Goal: Task Accomplishment & Management: Manage account settings

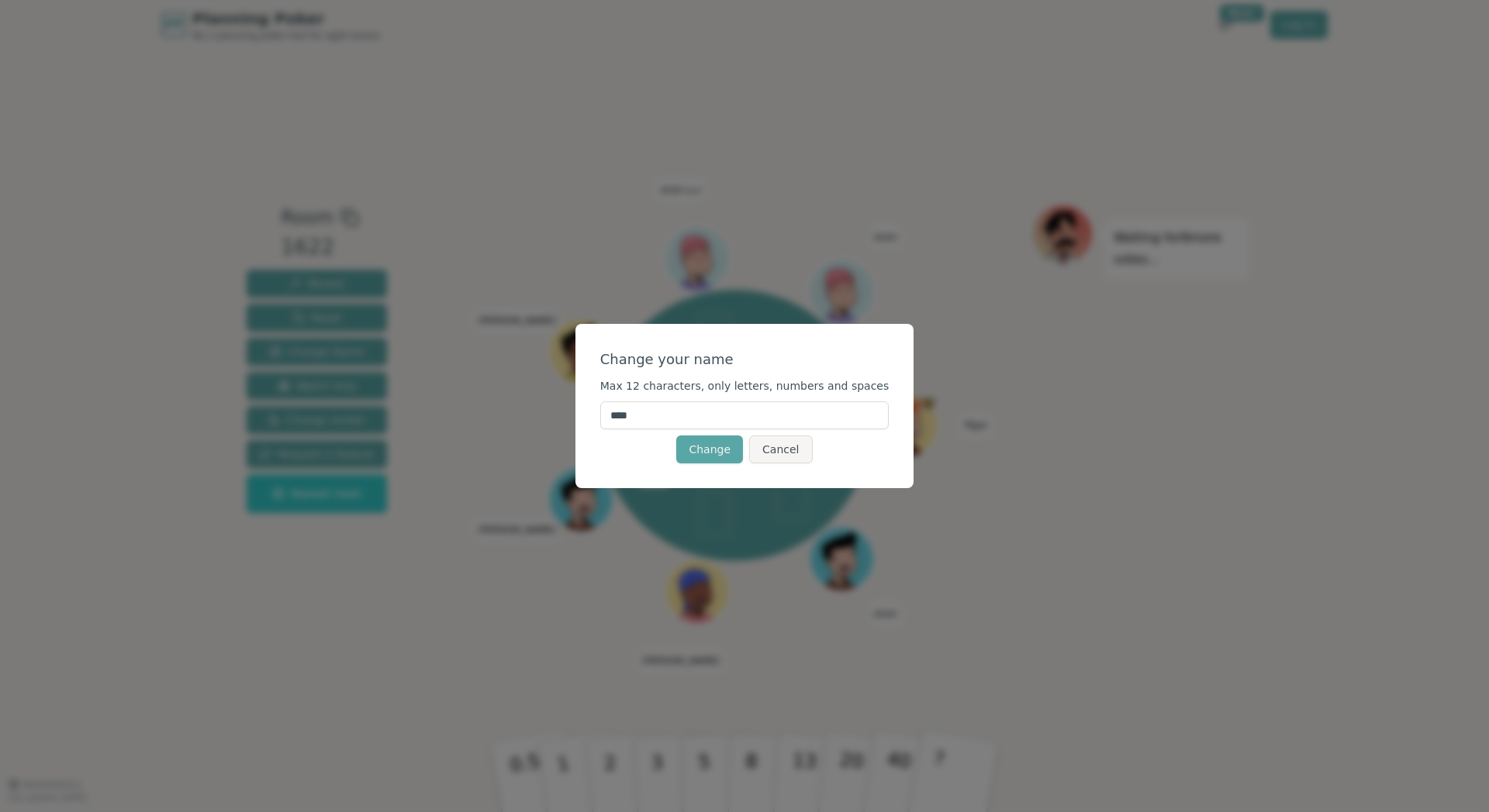
click at [637, 418] on input "****" at bounding box center [744, 415] width 289 height 28
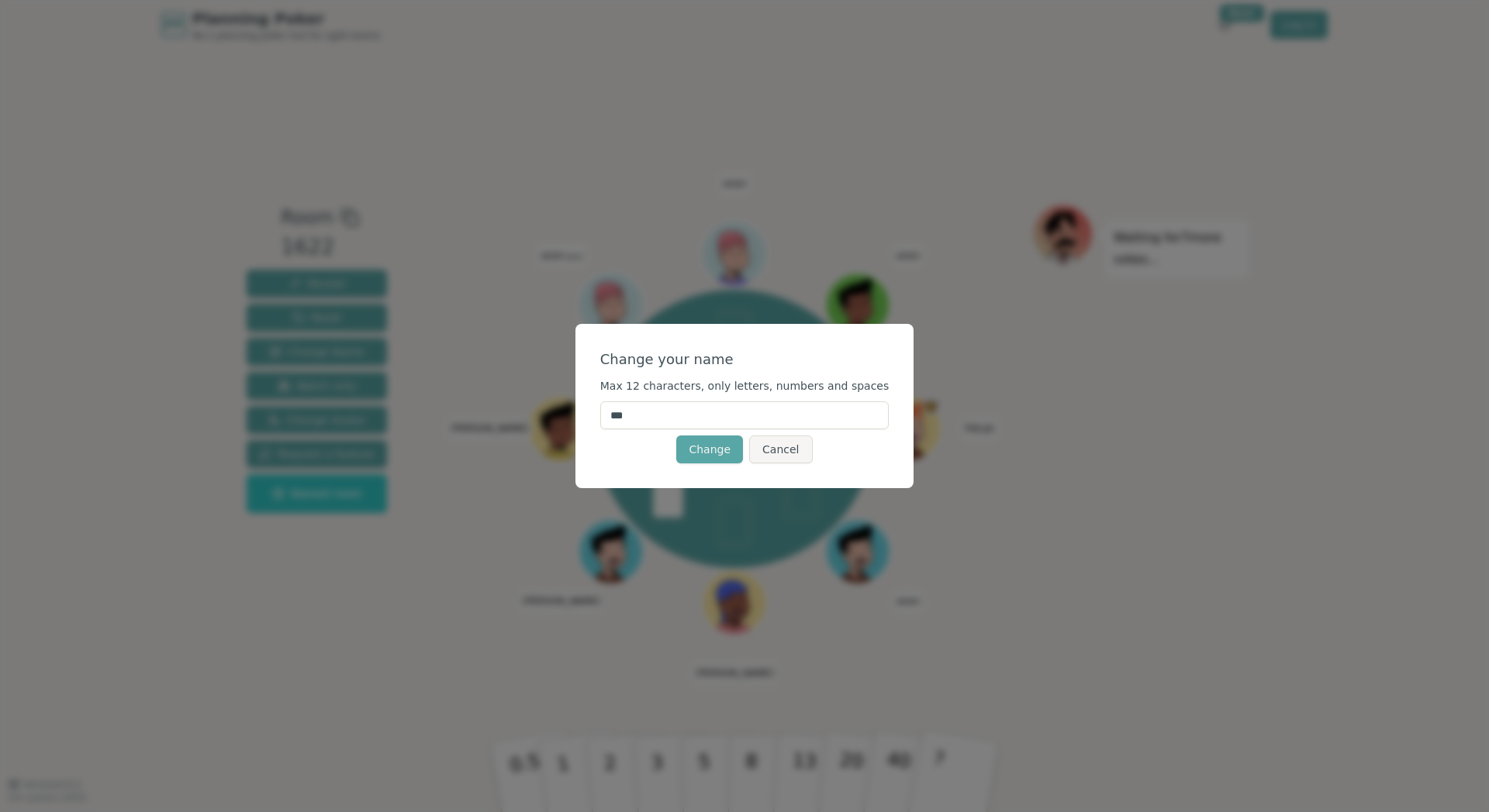
type input "***"
click at [858, 354] on div "Change your name" at bounding box center [744, 360] width 289 height 22
click at [712, 451] on button "Change" at bounding box center [709, 450] width 66 height 28
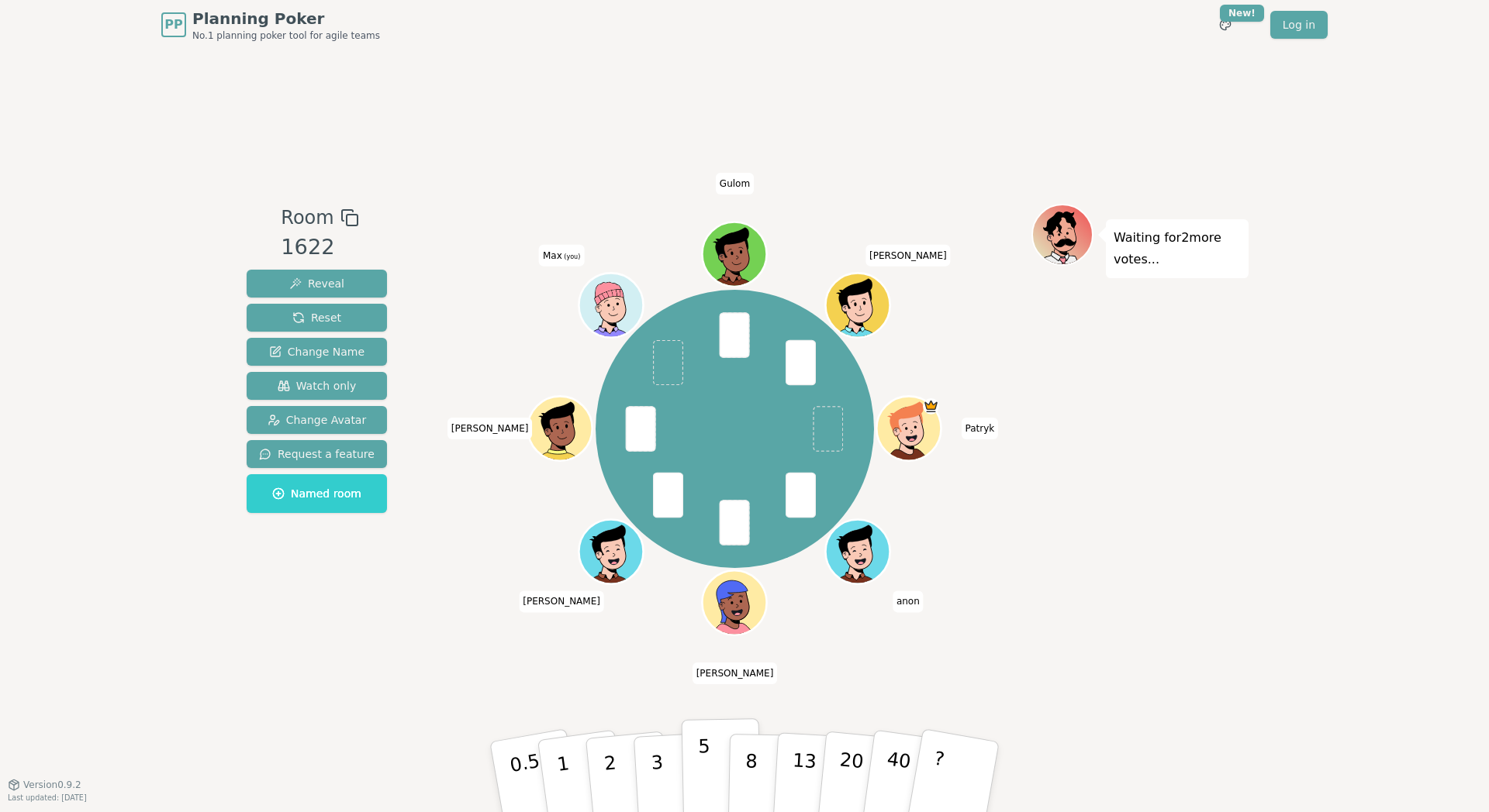
click at [685, 773] on button "5" at bounding box center [722, 777] width 80 height 118
click at [693, 756] on button "5" at bounding box center [722, 777] width 80 height 118
click at [709, 767] on p "5" at bounding box center [704, 777] width 13 height 84
click at [672, 760] on button "3" at bounding box center [675, 777] width 84 height 121
click at [664, 758] on button "3" at bounding box center [675, 777] width 84 height 121
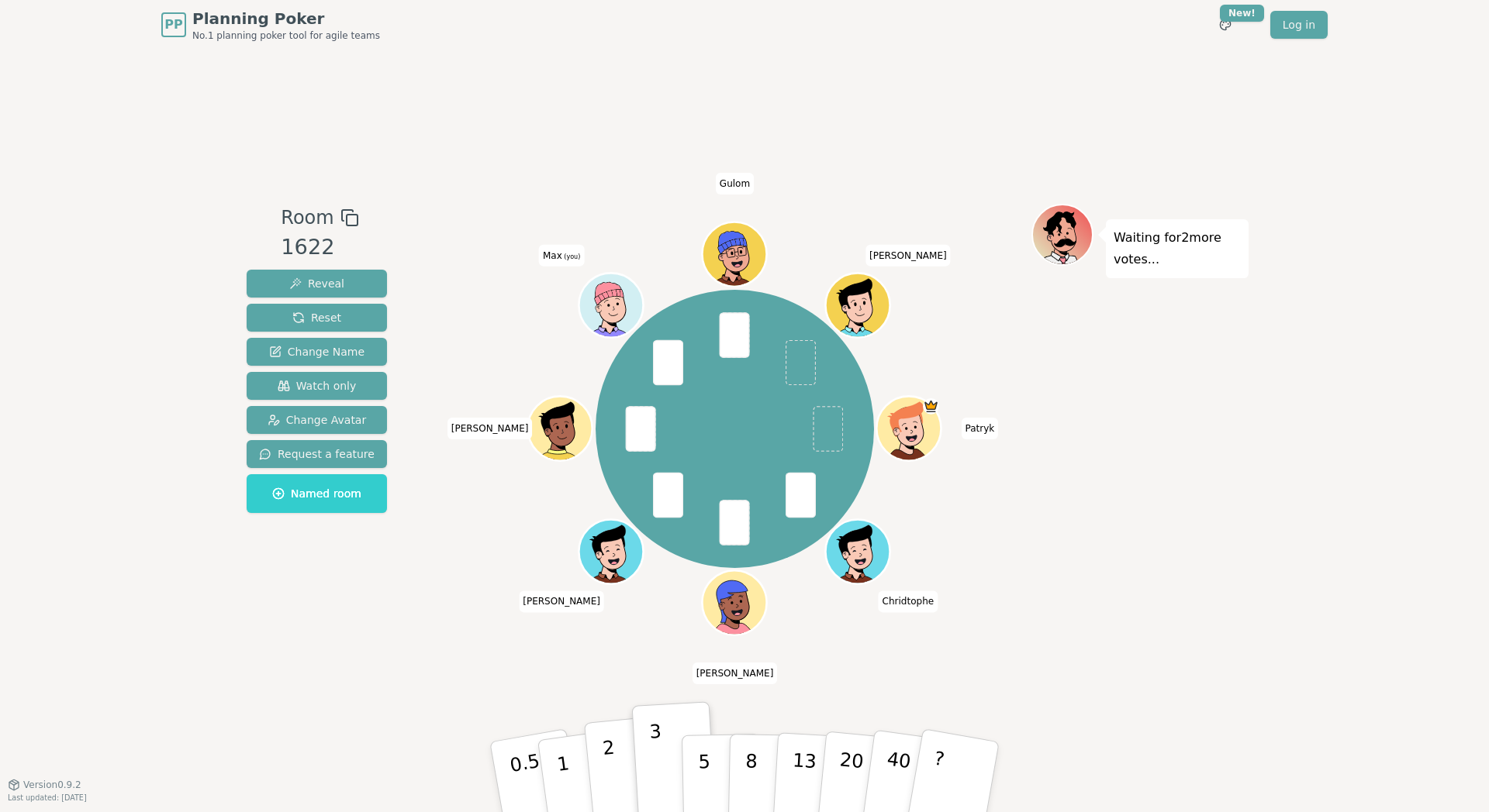
click at [623, 764] on button "2" at bounding box center [628, 778] width 88 height 123
click at [617, 765] on button "2" at bounding box center [628, 778] width 88 height 123
click at [655, 764] on p "3" at bounding box center [659, 778] width 17 height 84
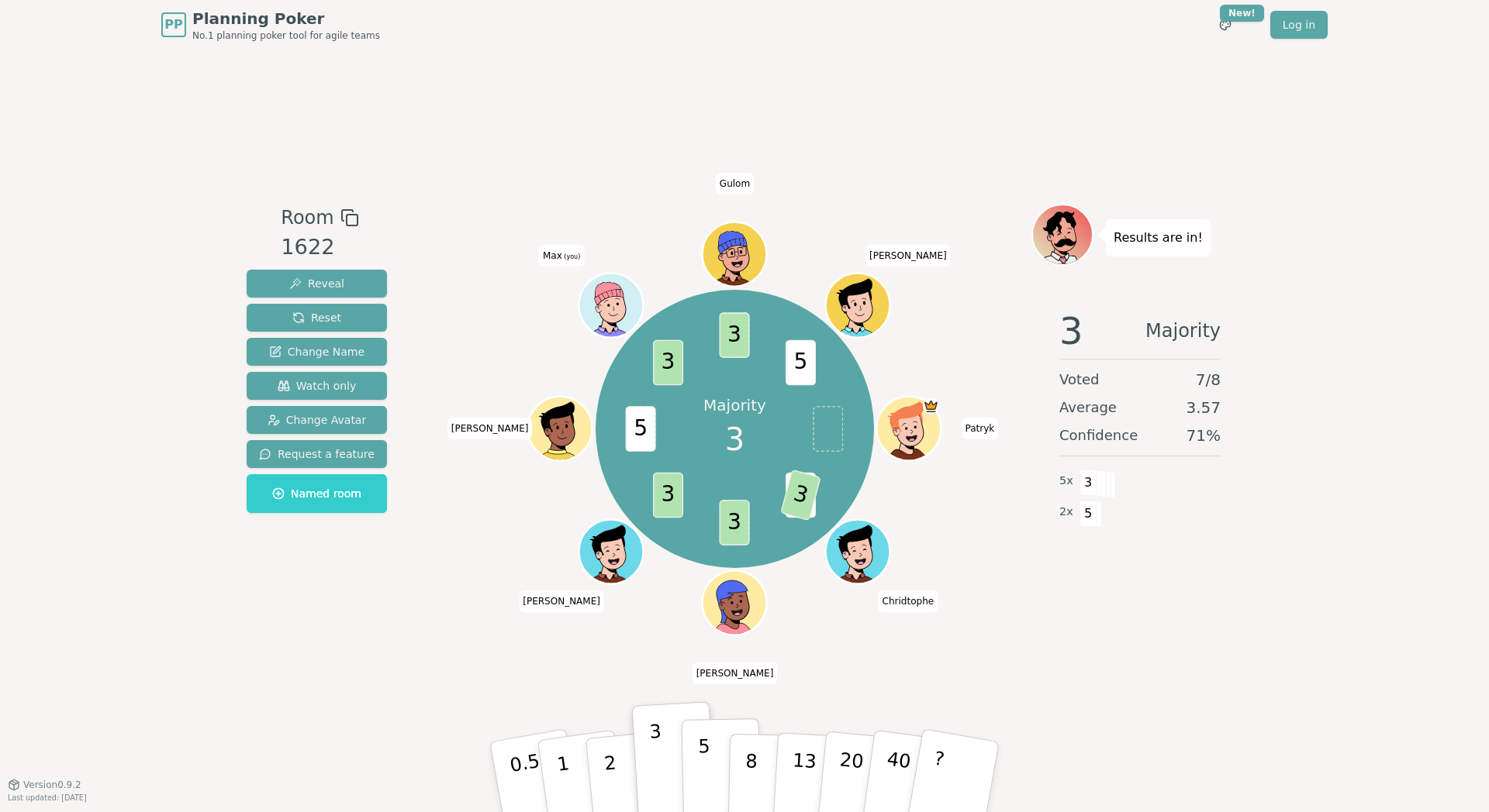
click at [703, 785] on p "5" at bounding box center [704, 777] width 13 height 84
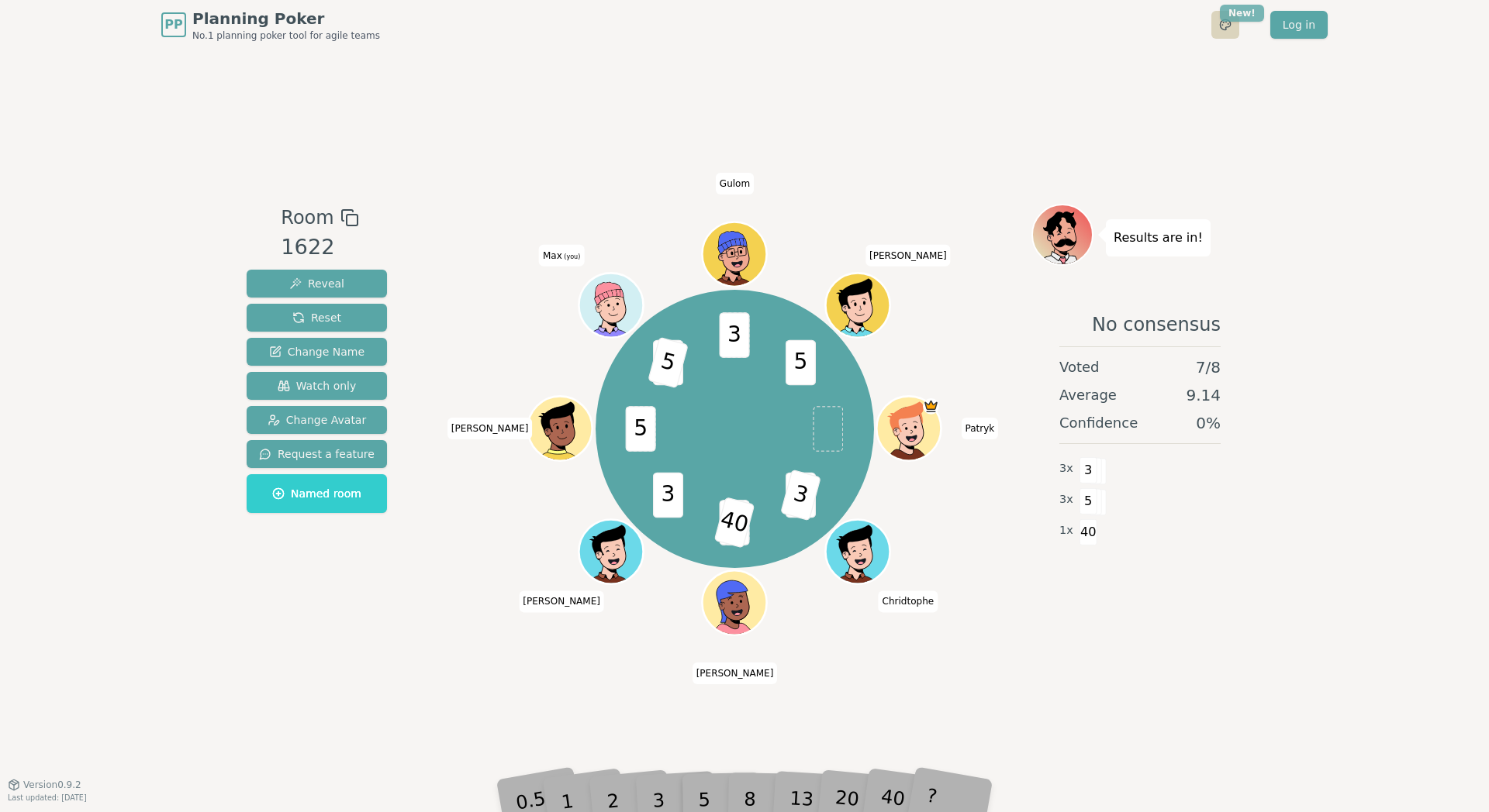
click at [1236, 13] on html "PP Planning Poker No.1 planning poker tool for agile teams Toggle theme New! Lo…" at bounding box center [744, 406] width 1489 height 812
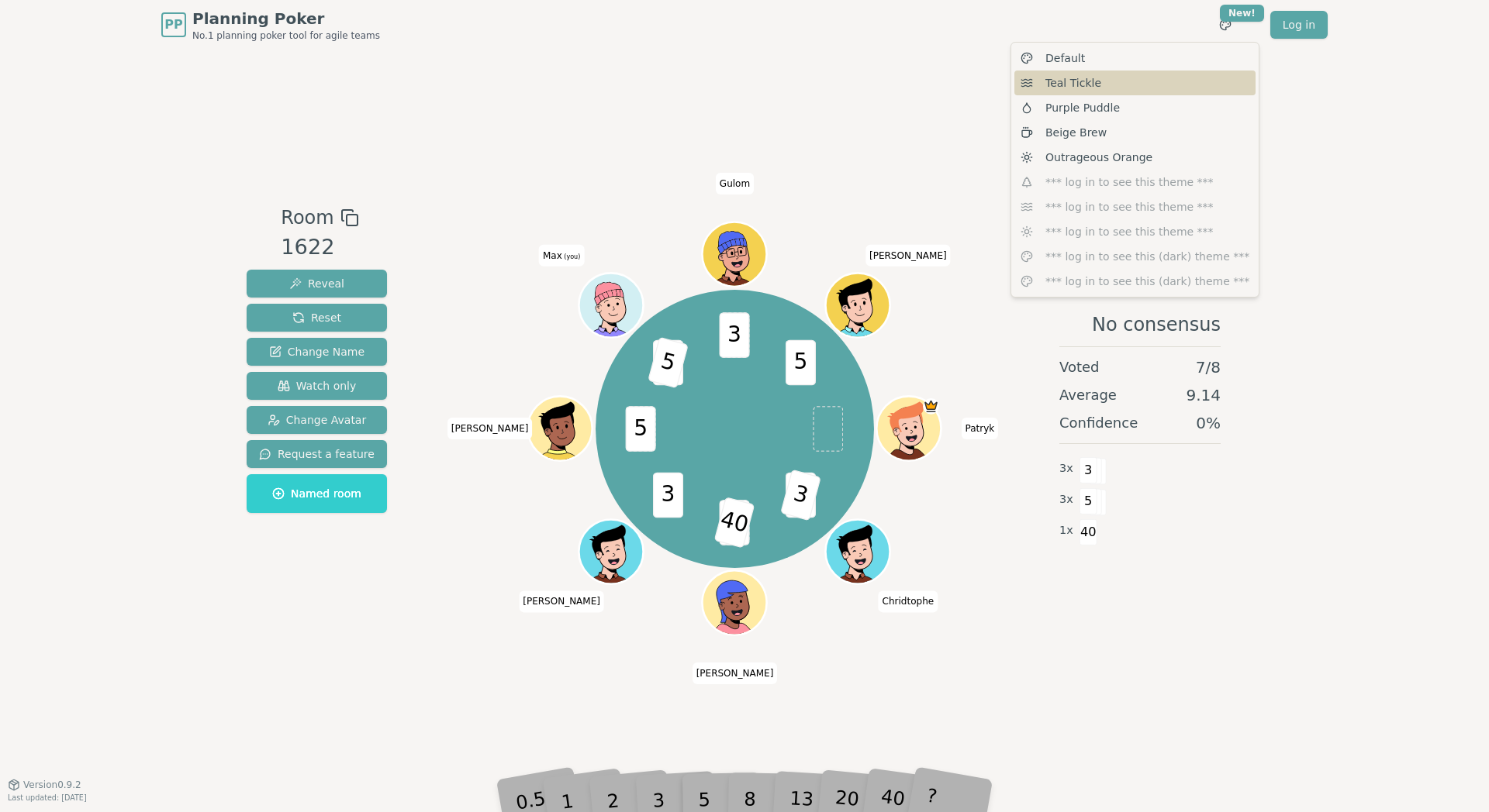
click at [1082, 80] on span "Teal Tickle" at bounding box center [1073, 83] width 55 height 16
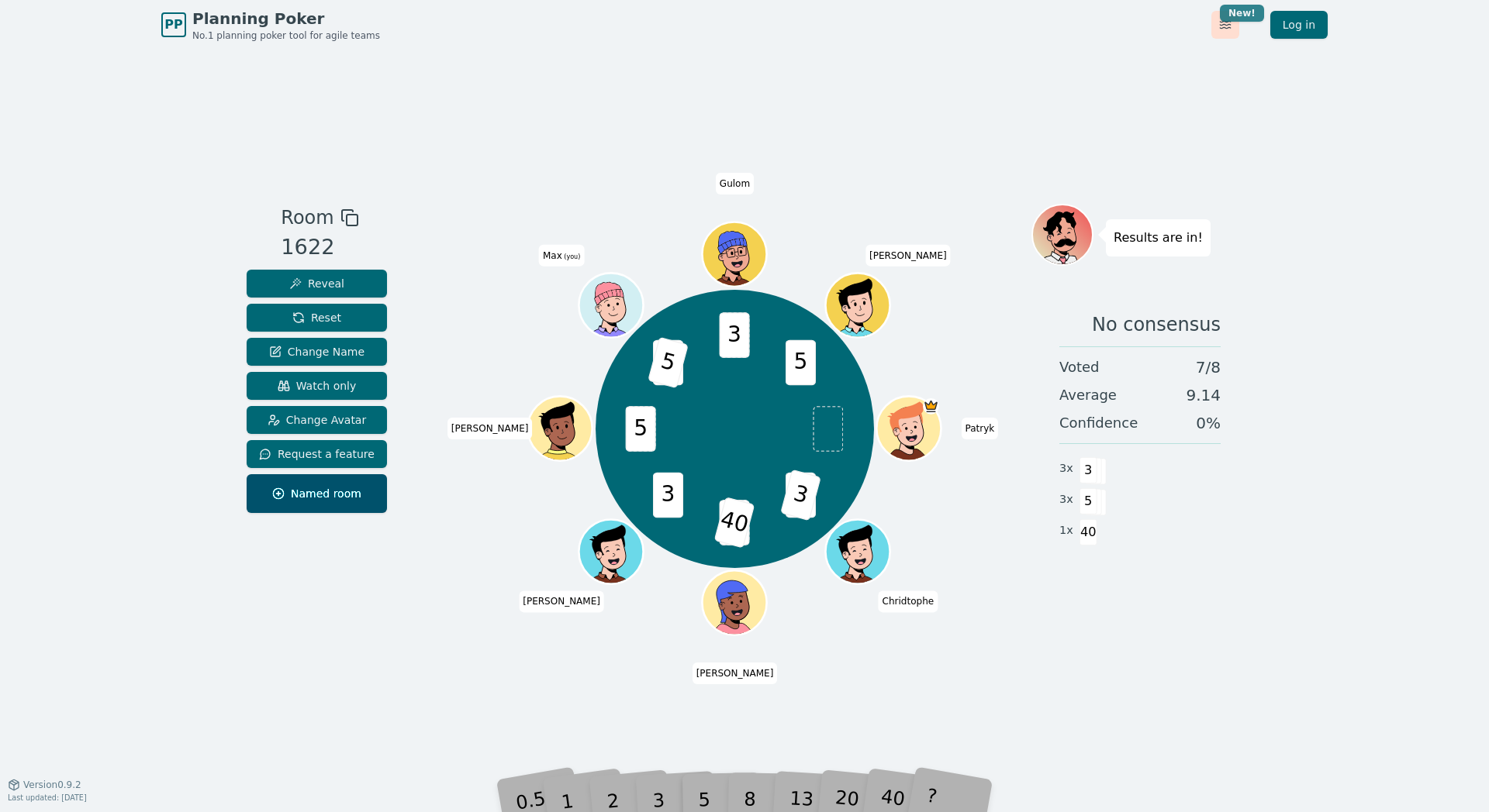
click at [1251, 16] on html "PP Planning Poker No.1 planning poker tool for agile teams Toggle theme New! Lo…" at bounding box center [744, 406] width 1489 height 812
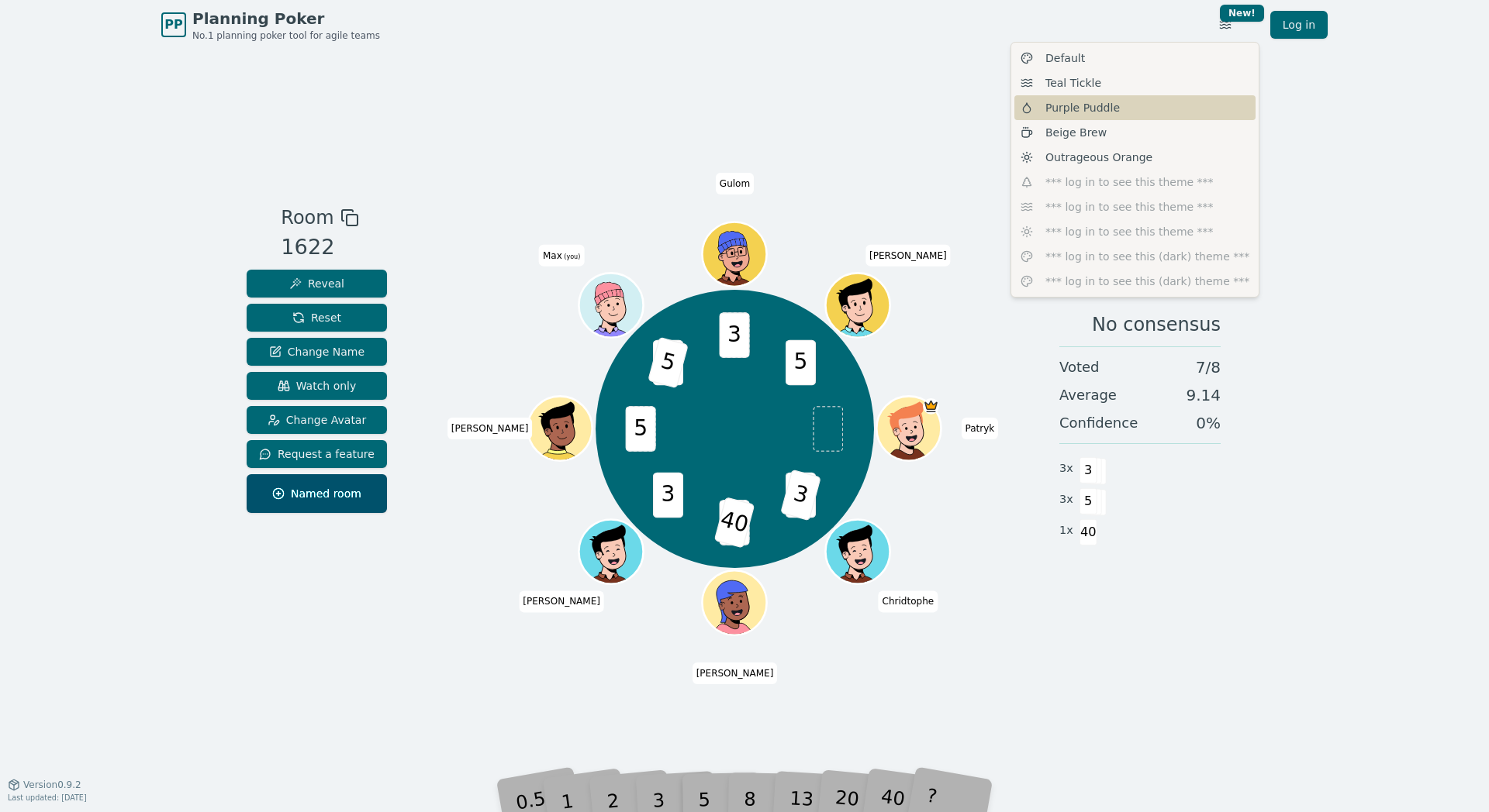
click at [1106, 108] on span "Purple Puddle" at bounding box center [1082, 108] width 74 height 16
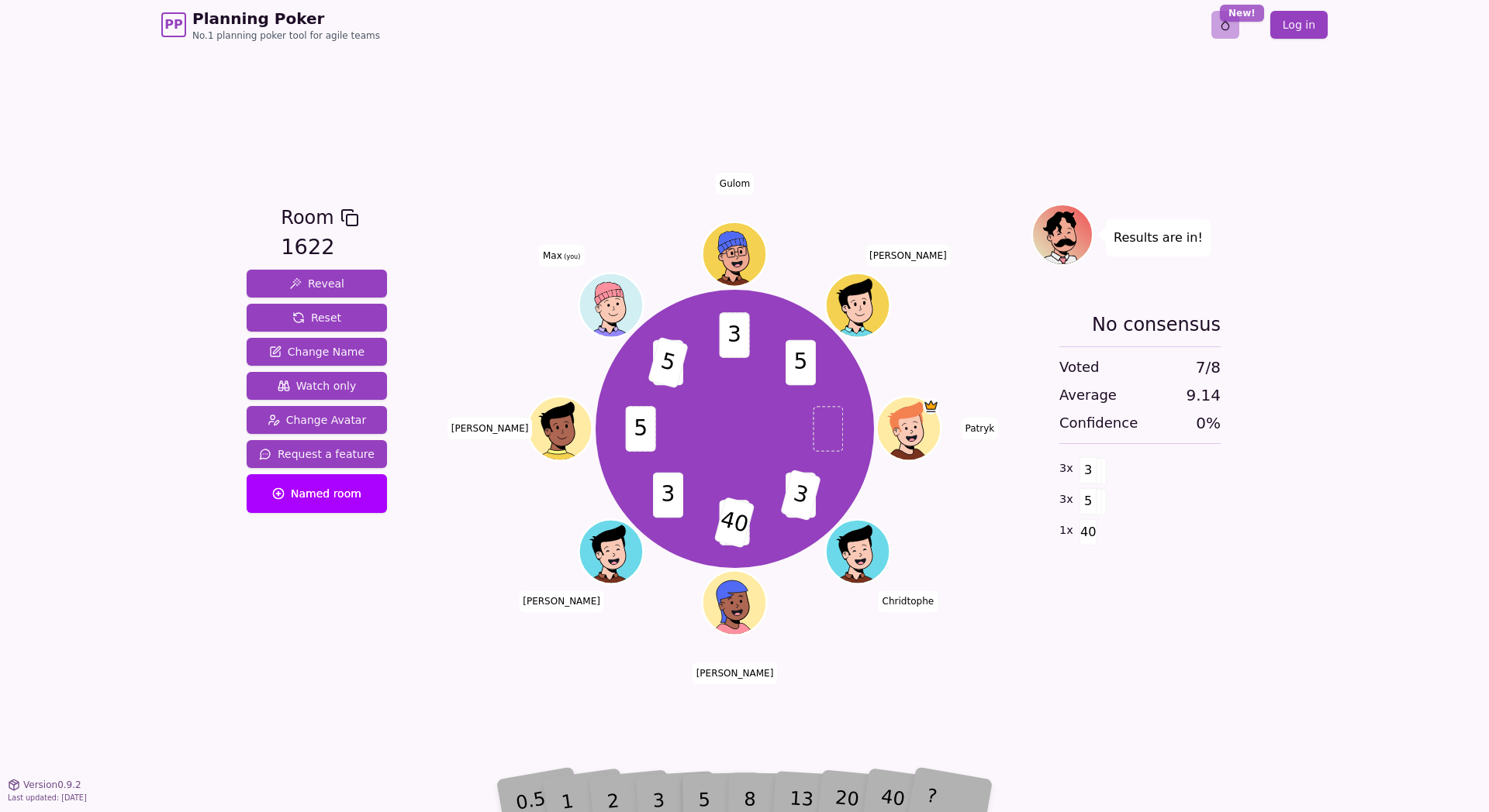
click at [1241, 20] on html "PP Planning Poker No.1 planning poker tool for agile teams Toggle theme New! Lo…" at bounding box center [744, 406] width 1489 height 812
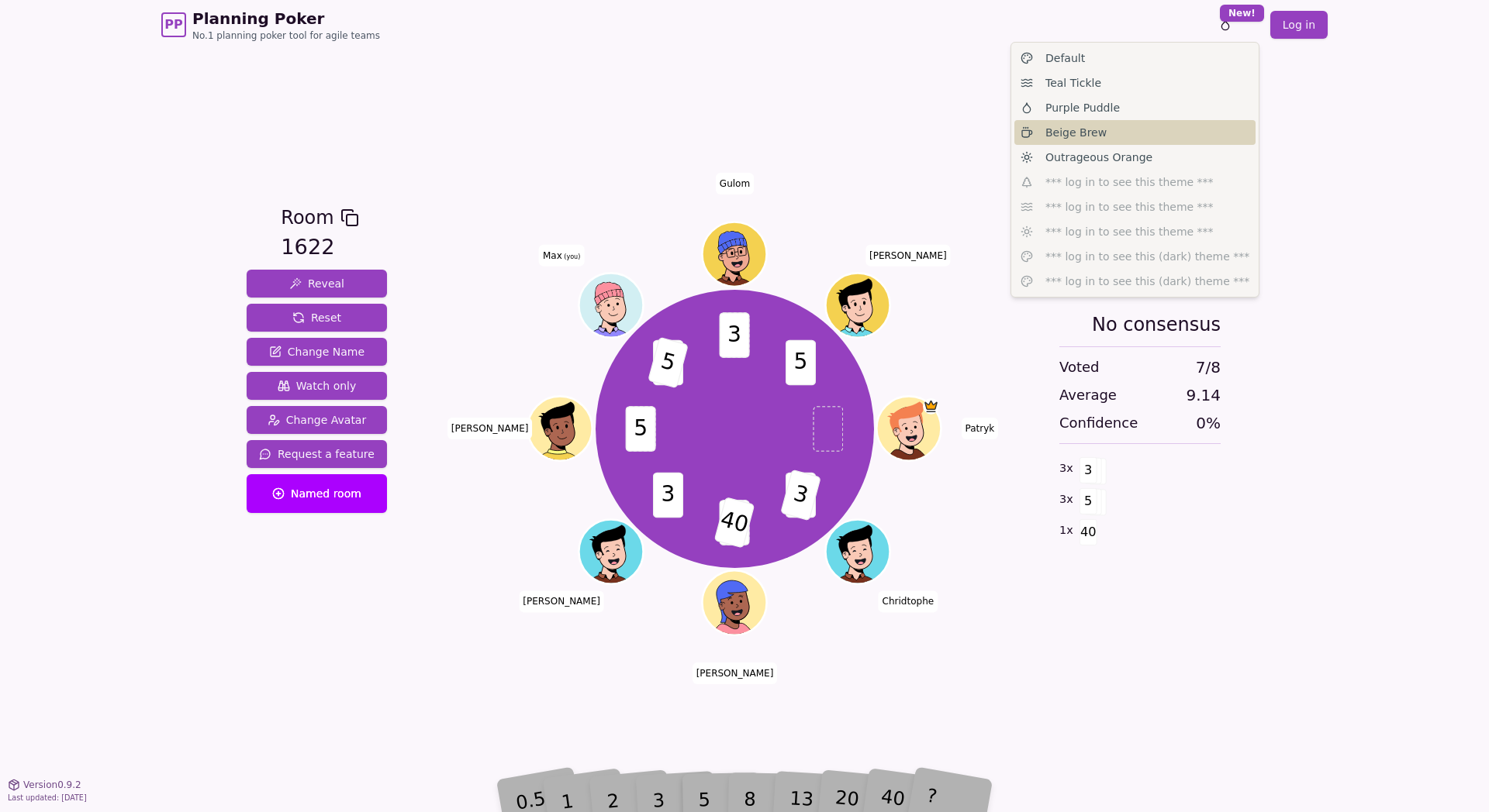
click at [1087, 137] on span "Beige Brew" at bounding box center [1076, 133] width 61 height 16
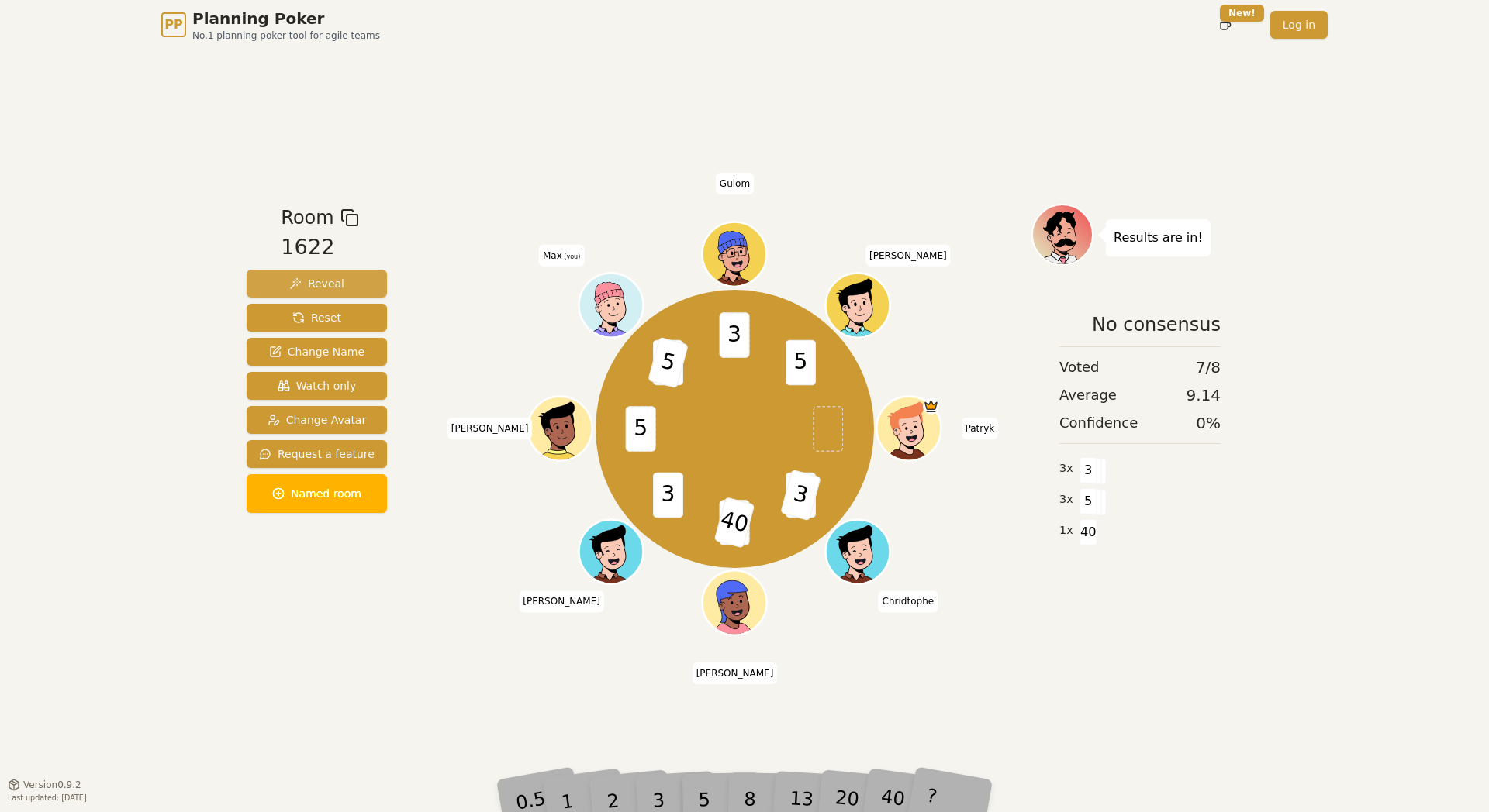
click at [332, 287] on span "Reveal" at bounding box center [316, 283] width 55 height 16
click at [327, 278] on span "Reveal" at bounding box center [316, 283] width 55 height 16
click at [627, 269] on img at bounding box center [622, 264] width 19 height 16
click at [352, 282] on button "Reveal" at bounding box center [317, 283] width 141 height 28
click at [350, 267] on div "Room 1622 Reveal Reset Change Name Watch only Change Avatar Request a feature N…" at bounding box center [317, 361] width 153 height 315
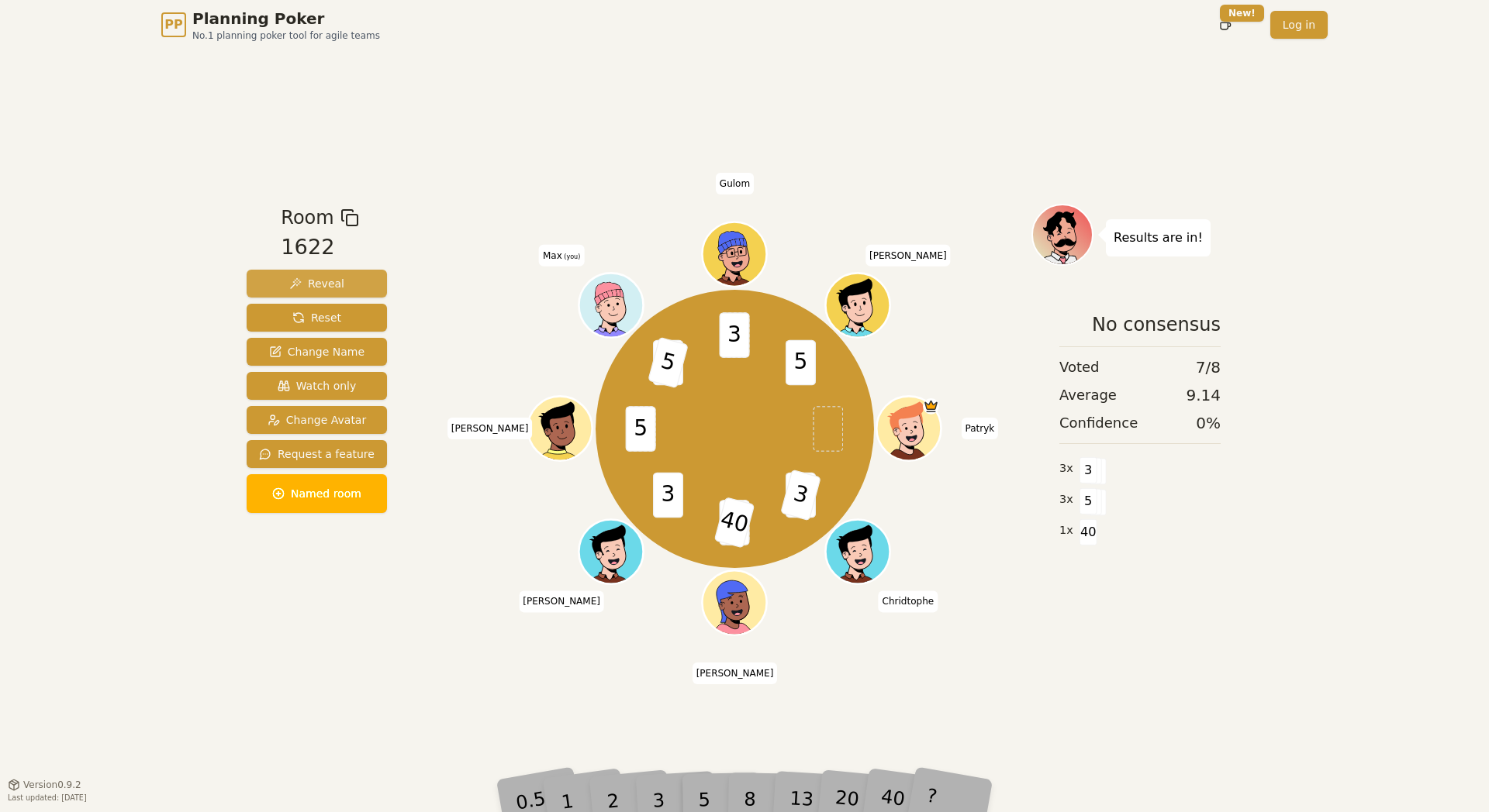
click at [343, 276] on button "Reveal" at bounding box center [317, 283] width 141 height 28
click at [372, 353] on button "Change Name" at bounding box center [317, 352] width 141 height 28
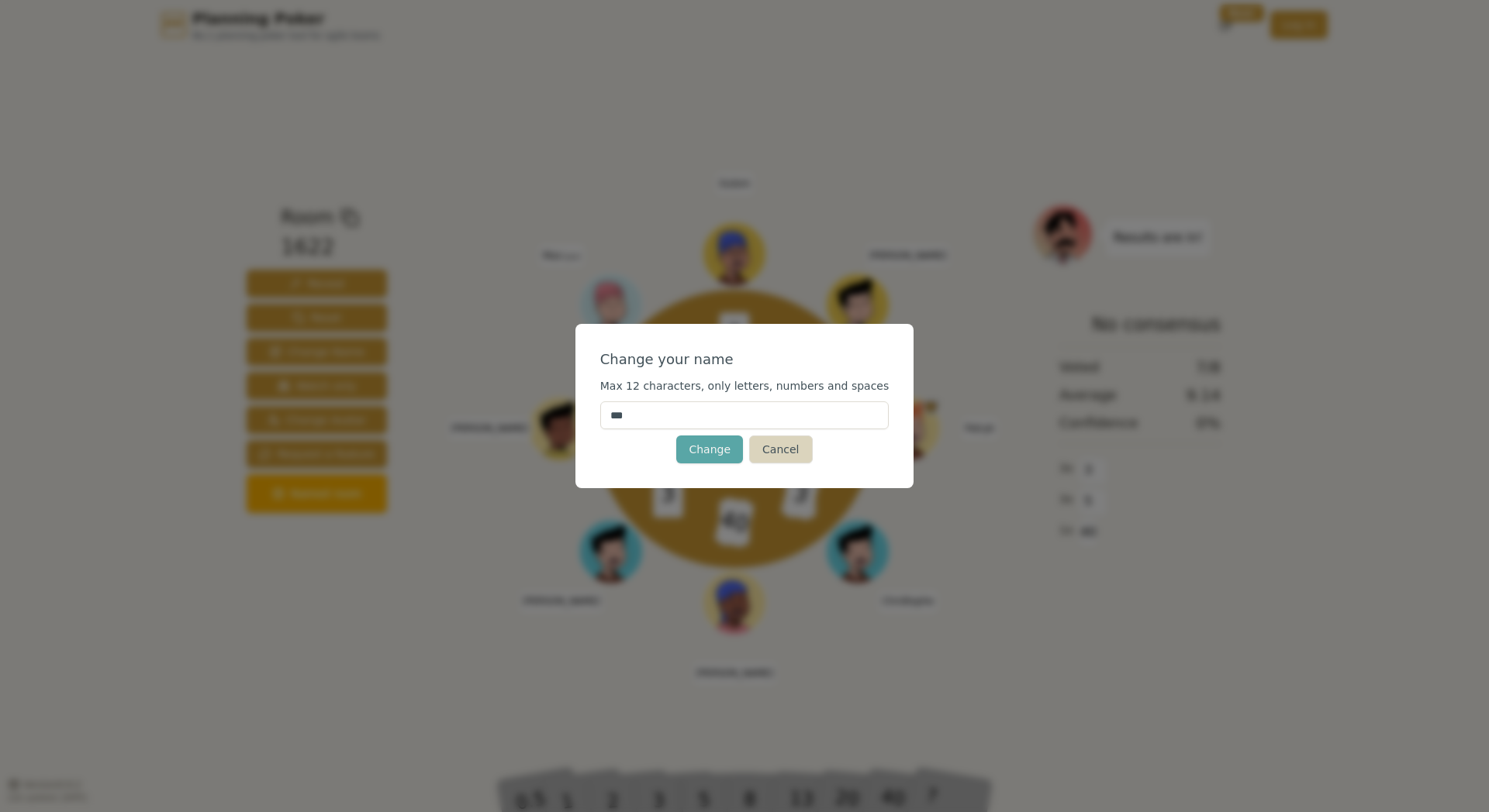
click at [763, 448] on button "Cancel" at bounding box center [780, 450] width 62 height 28
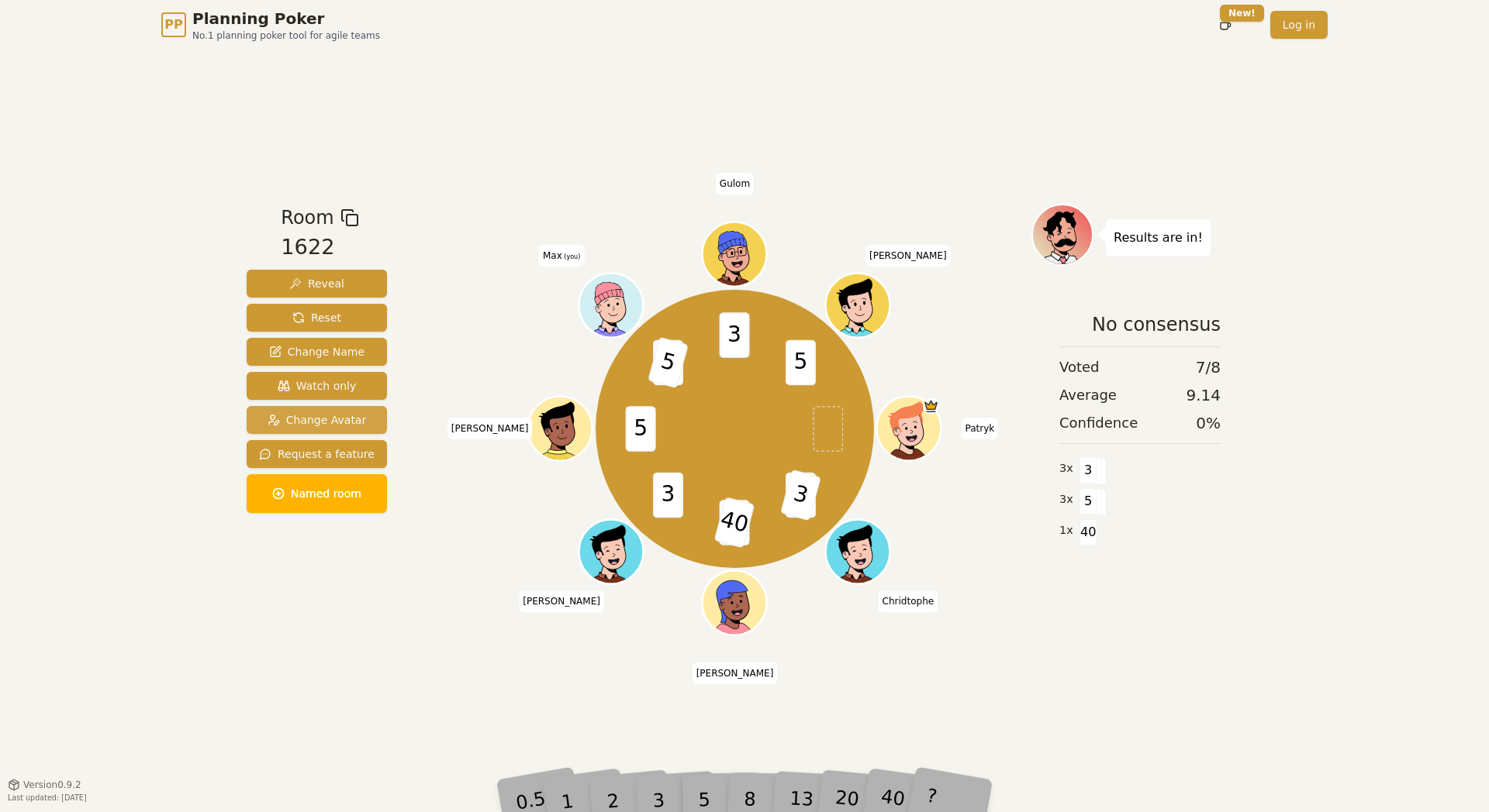
click at [370, 420] on button "Change Avatar" at bounding box center [317, 420] width 141 height 28
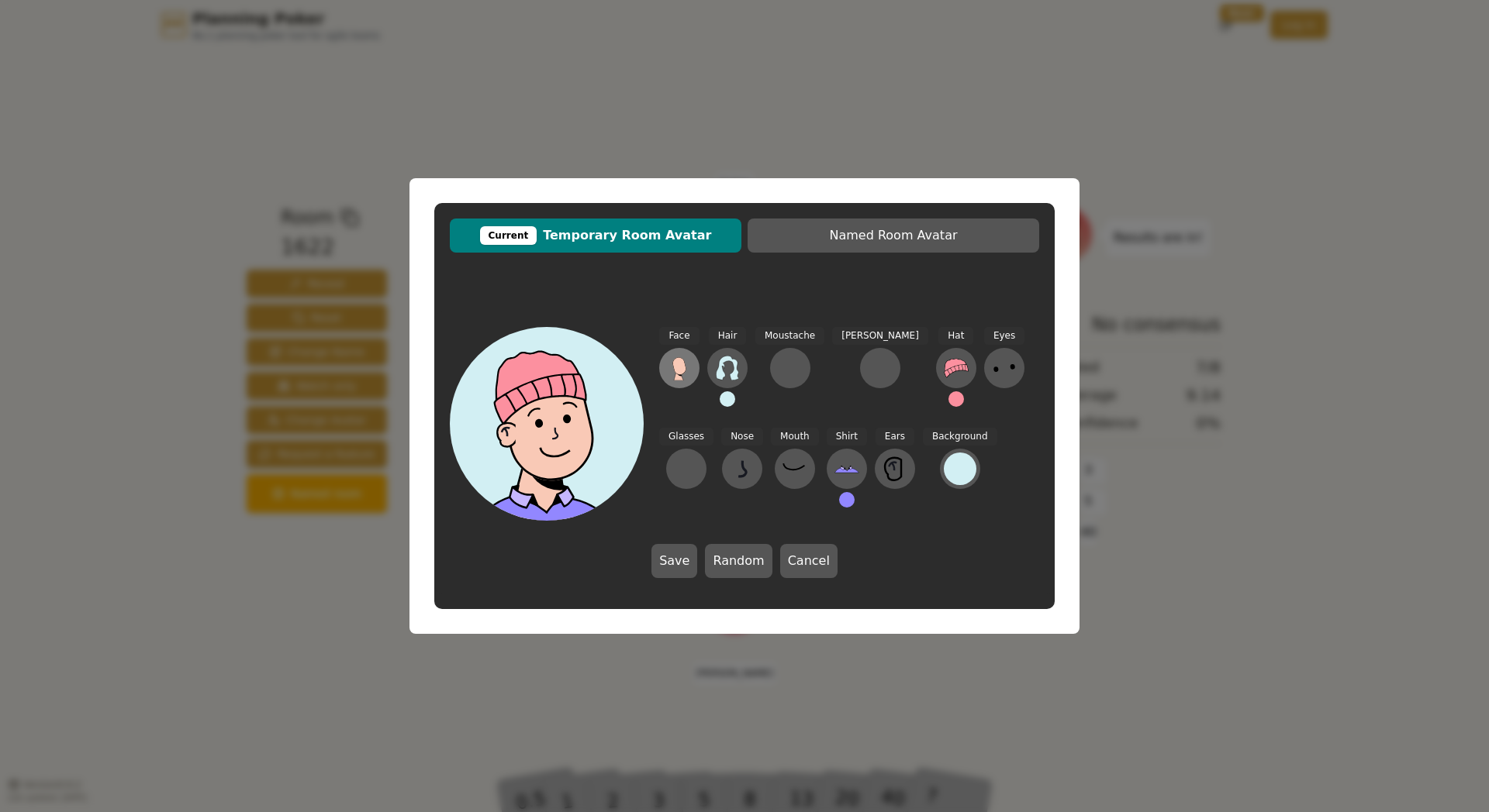
click at [680, 372] on icon at bounding box center [679, 366] width 13 height 17
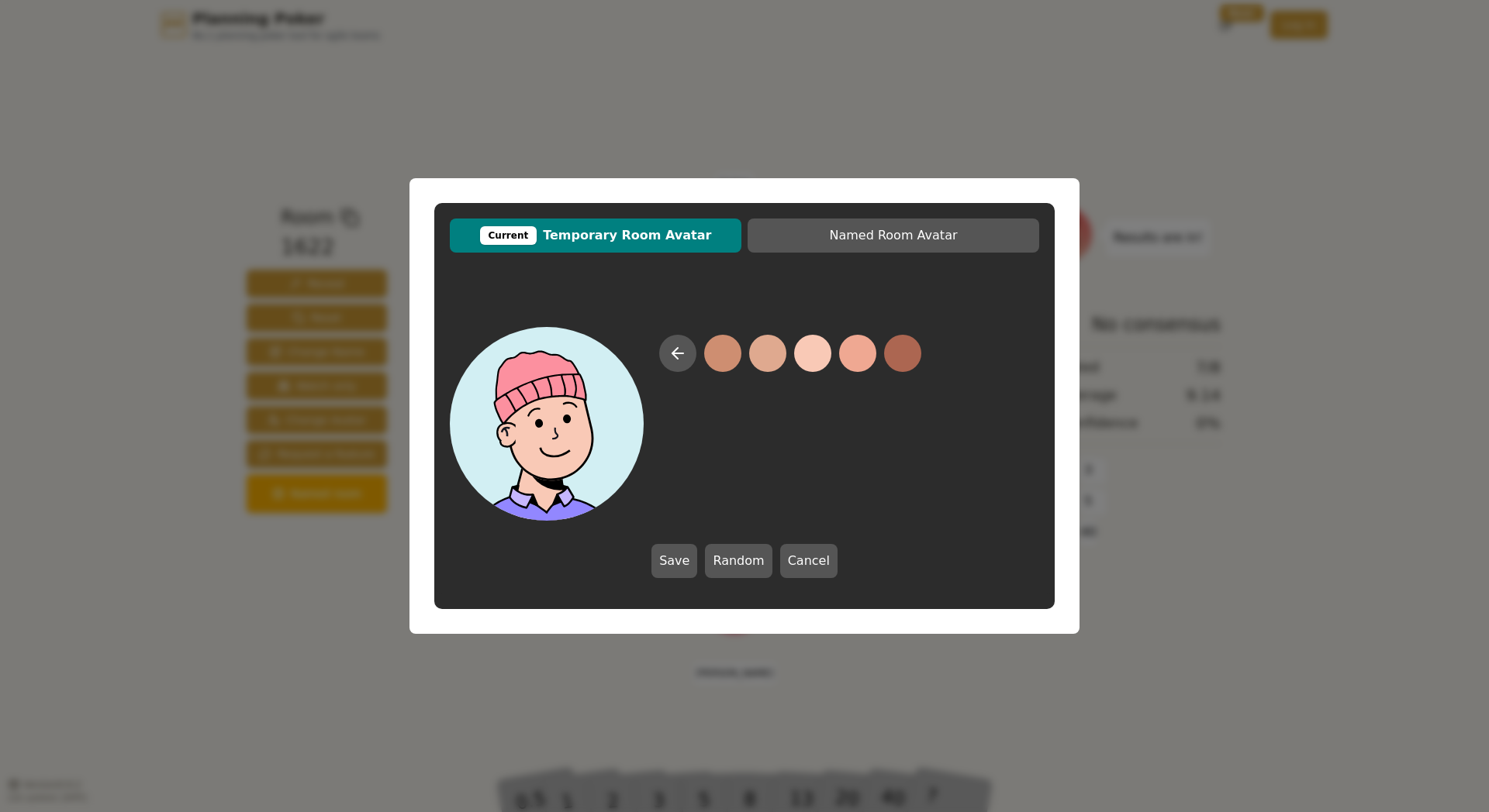
click at [812, 355] on button at bounding box center [813, 354] width 37 height 37
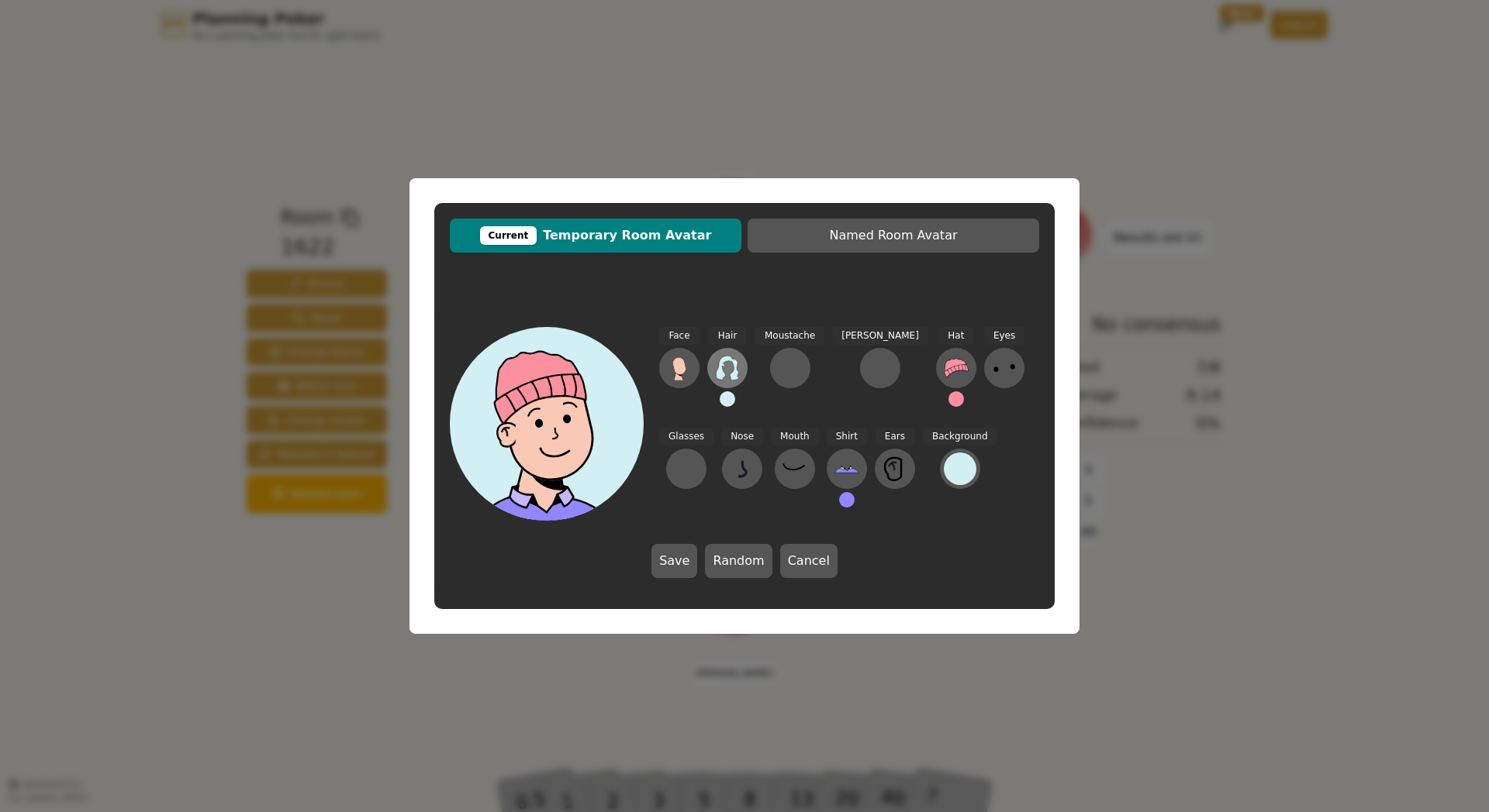
click at [741, 372] on button at bounding box center [727, 369] width 41 height 41
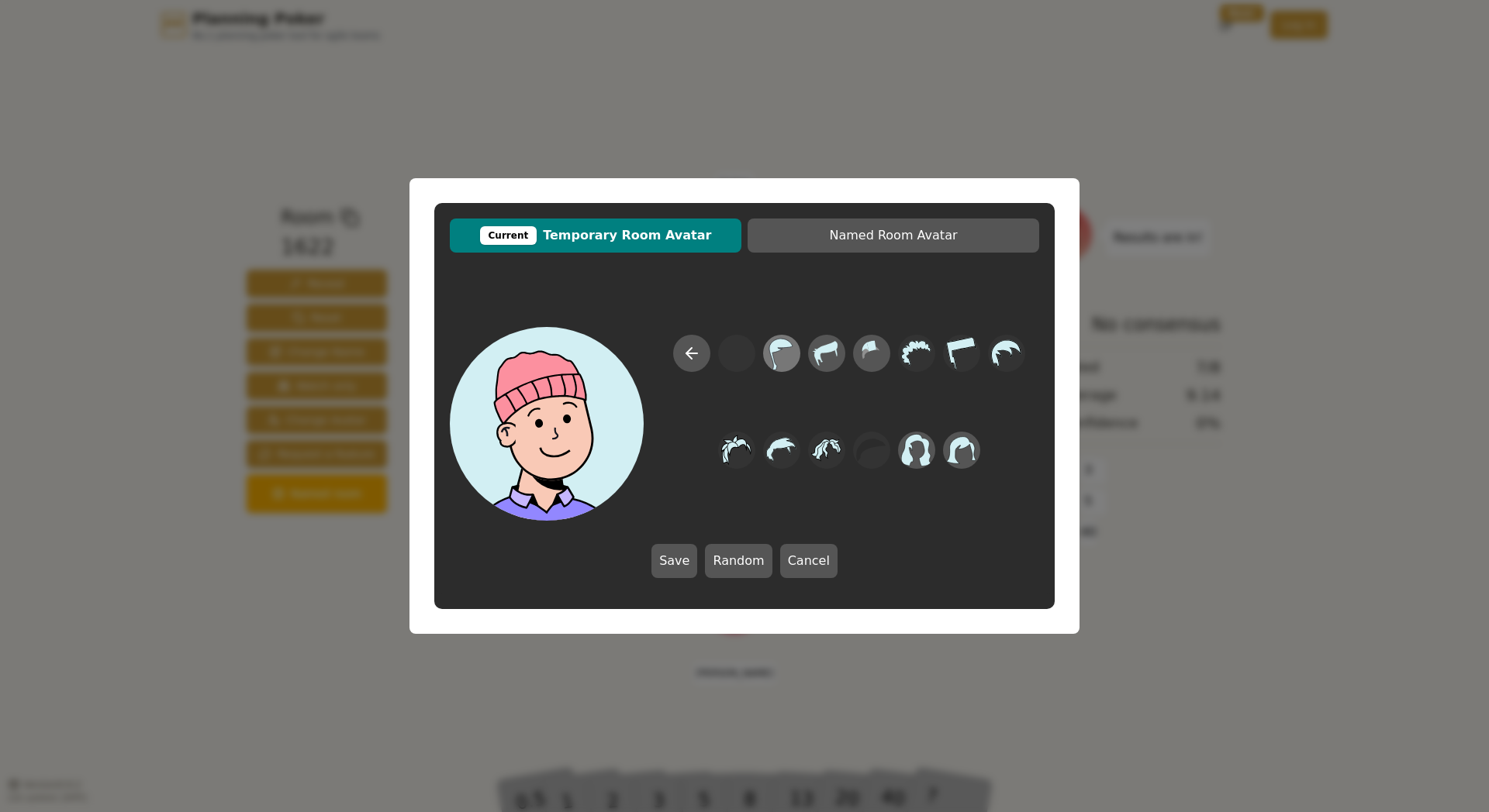
click at [776, 358] on icon at bounding box center [781, 354] width 30 height 35
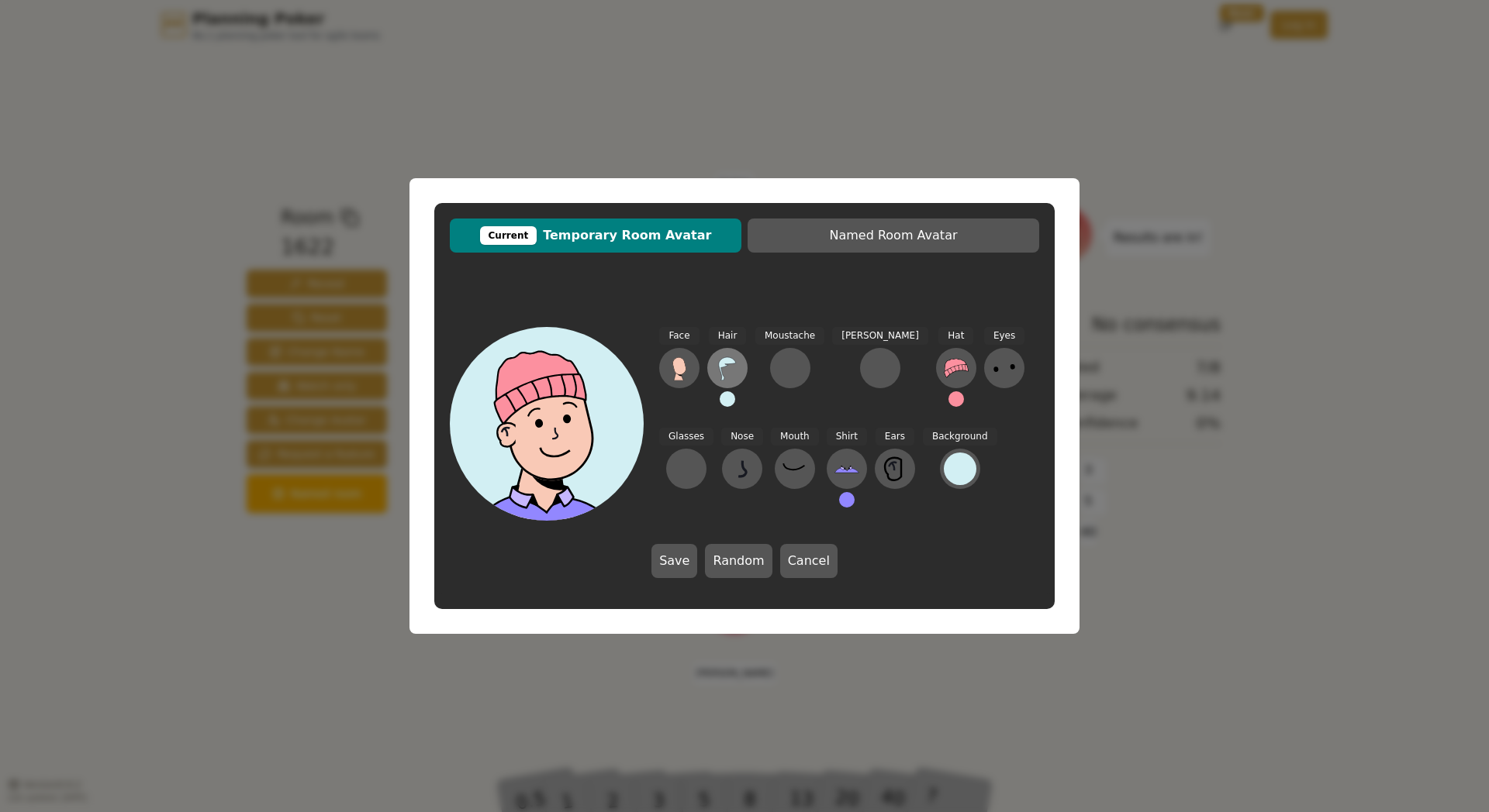
click at [738, 366] on icon at bounding box center [727, 369] width 25 height 25
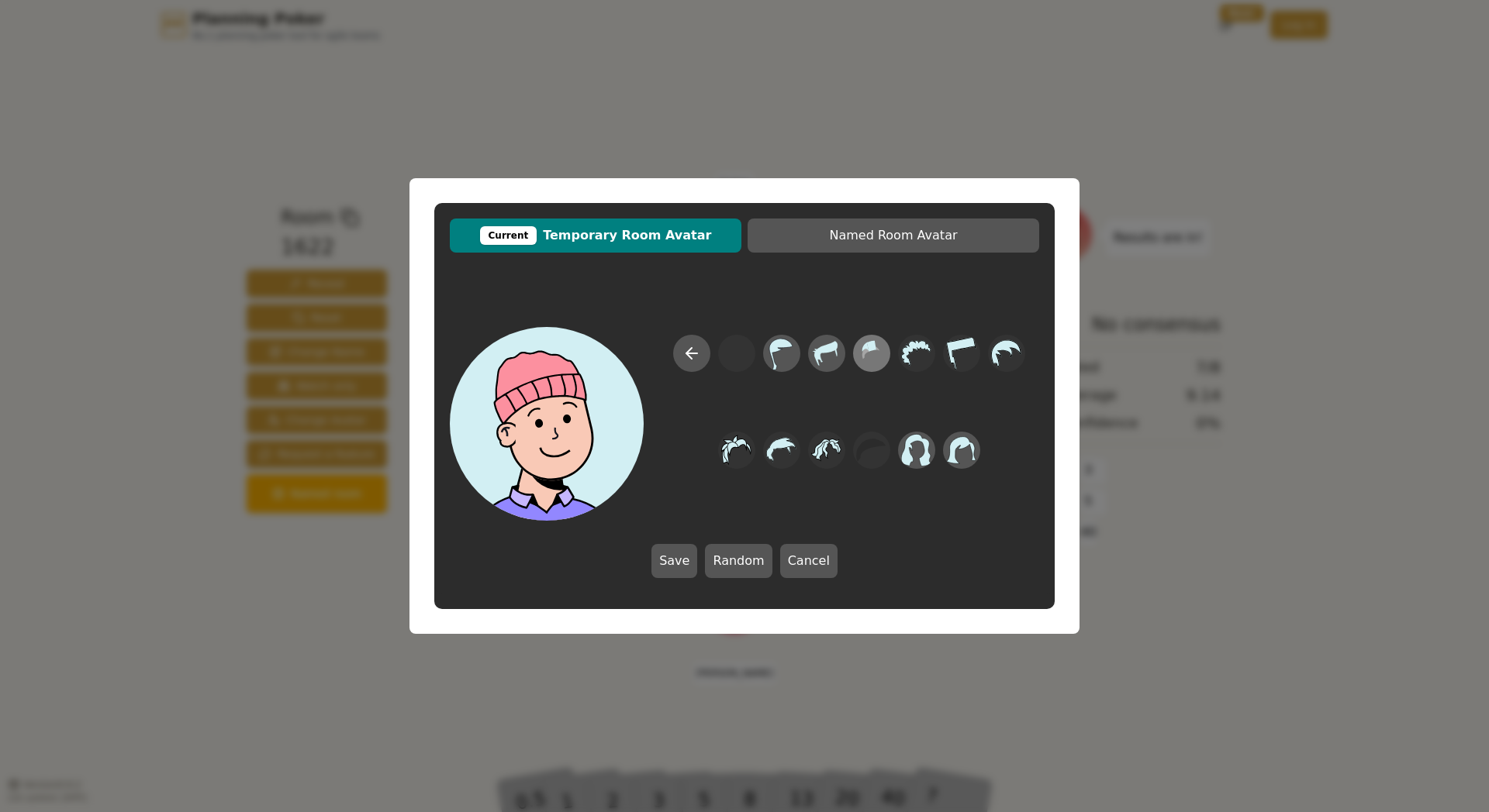
click at [869, 354] on icon at bounding box center [871, 354] width 30 height 35
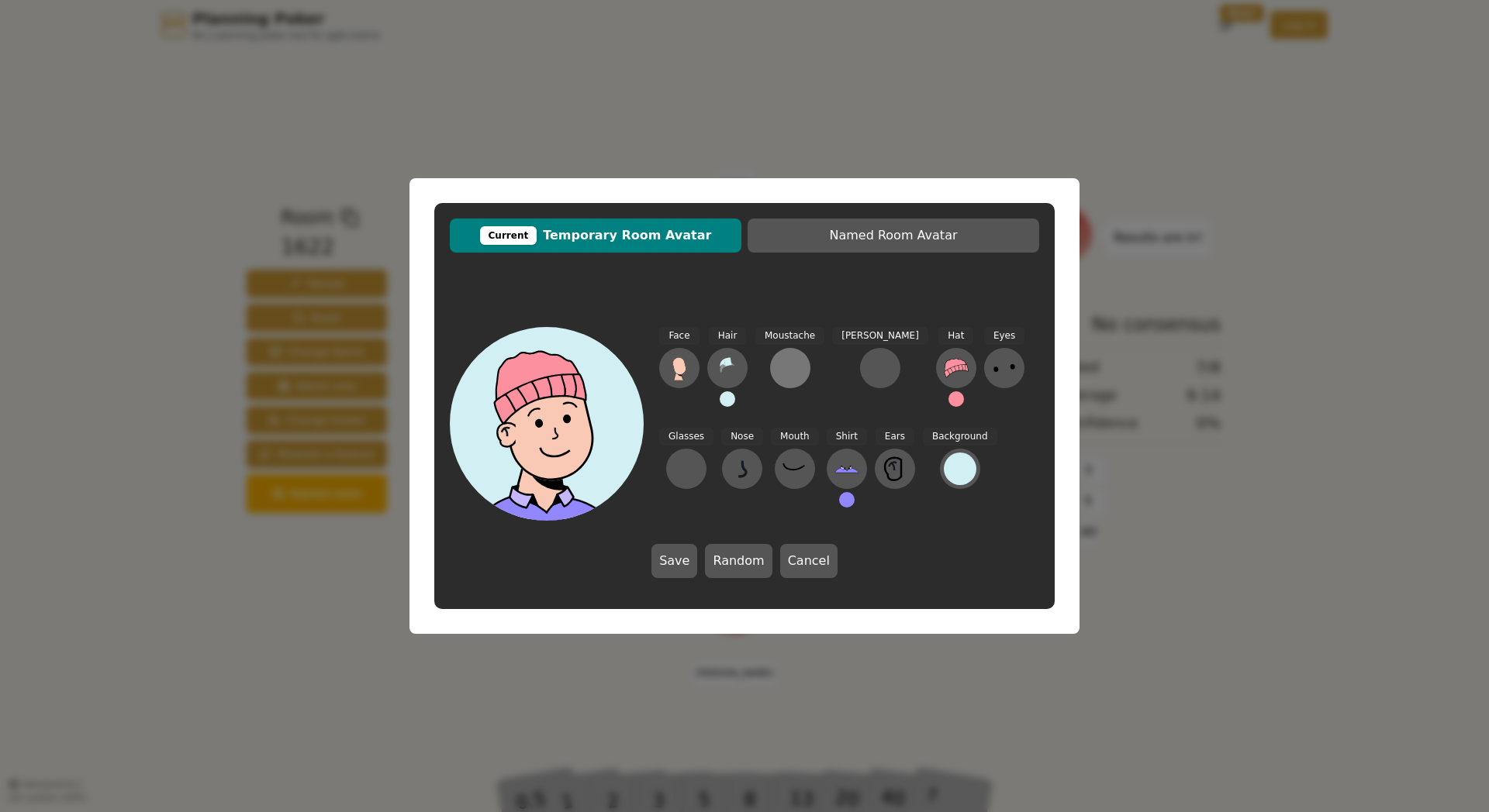
click at [796, 369] on div at bounding box center [791, 369] width 25 height 25
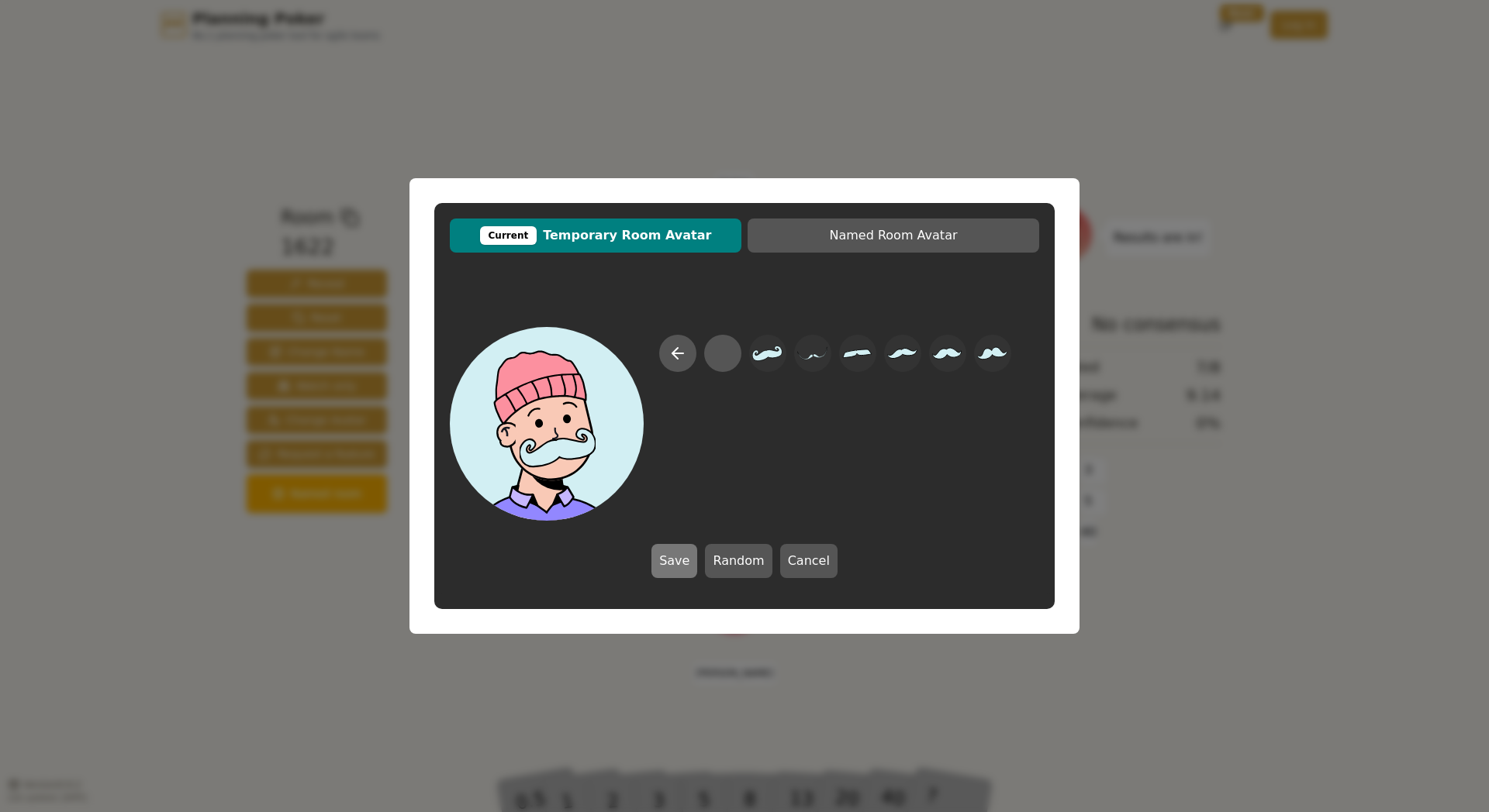
click at [680, 558] on button "Save" at bounding box center [674, 561] width 46 height 34
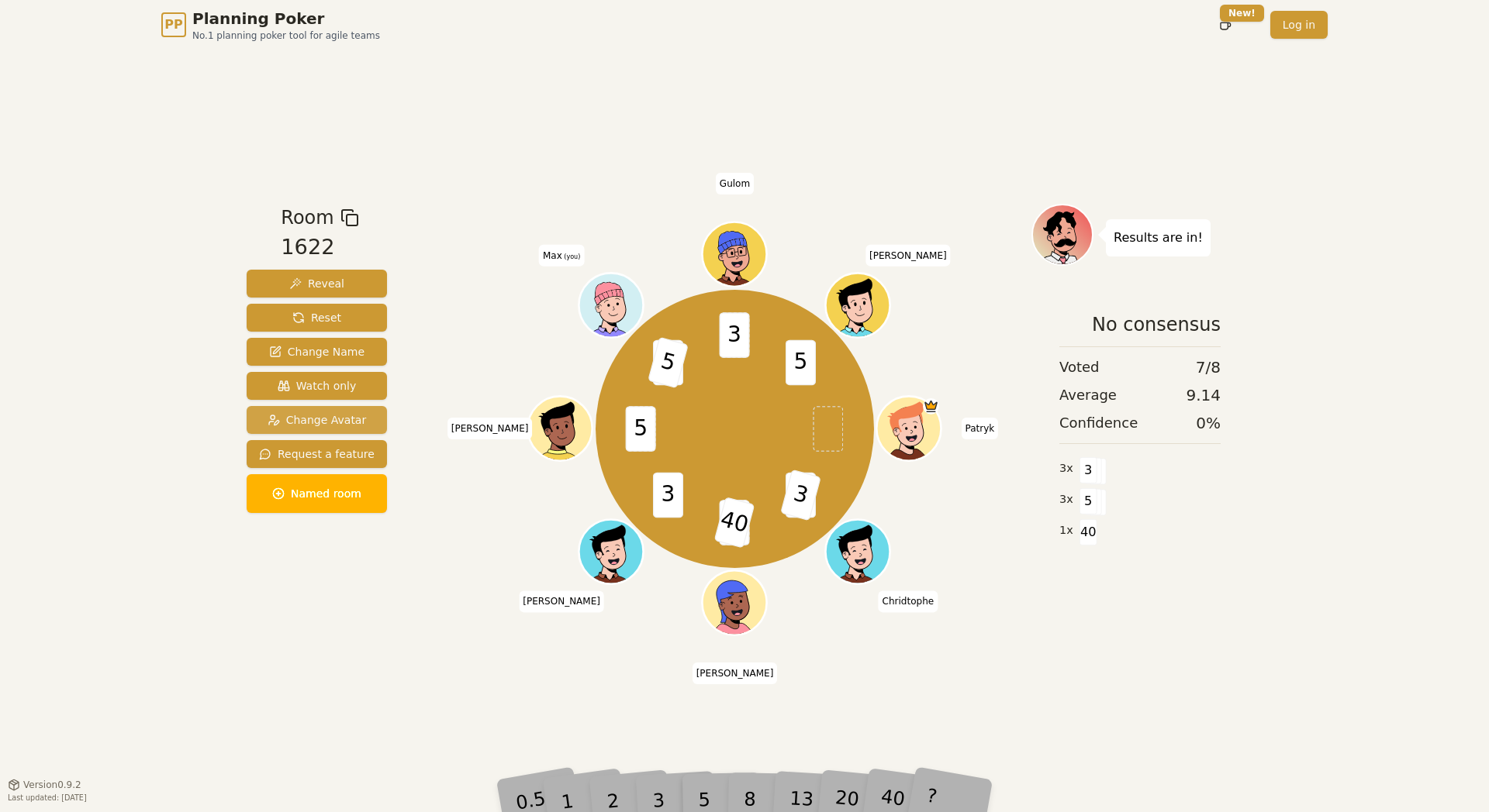
click at [324, 418] on span "Change Avatar" at bounding box center [316, 420] width 99 height 16
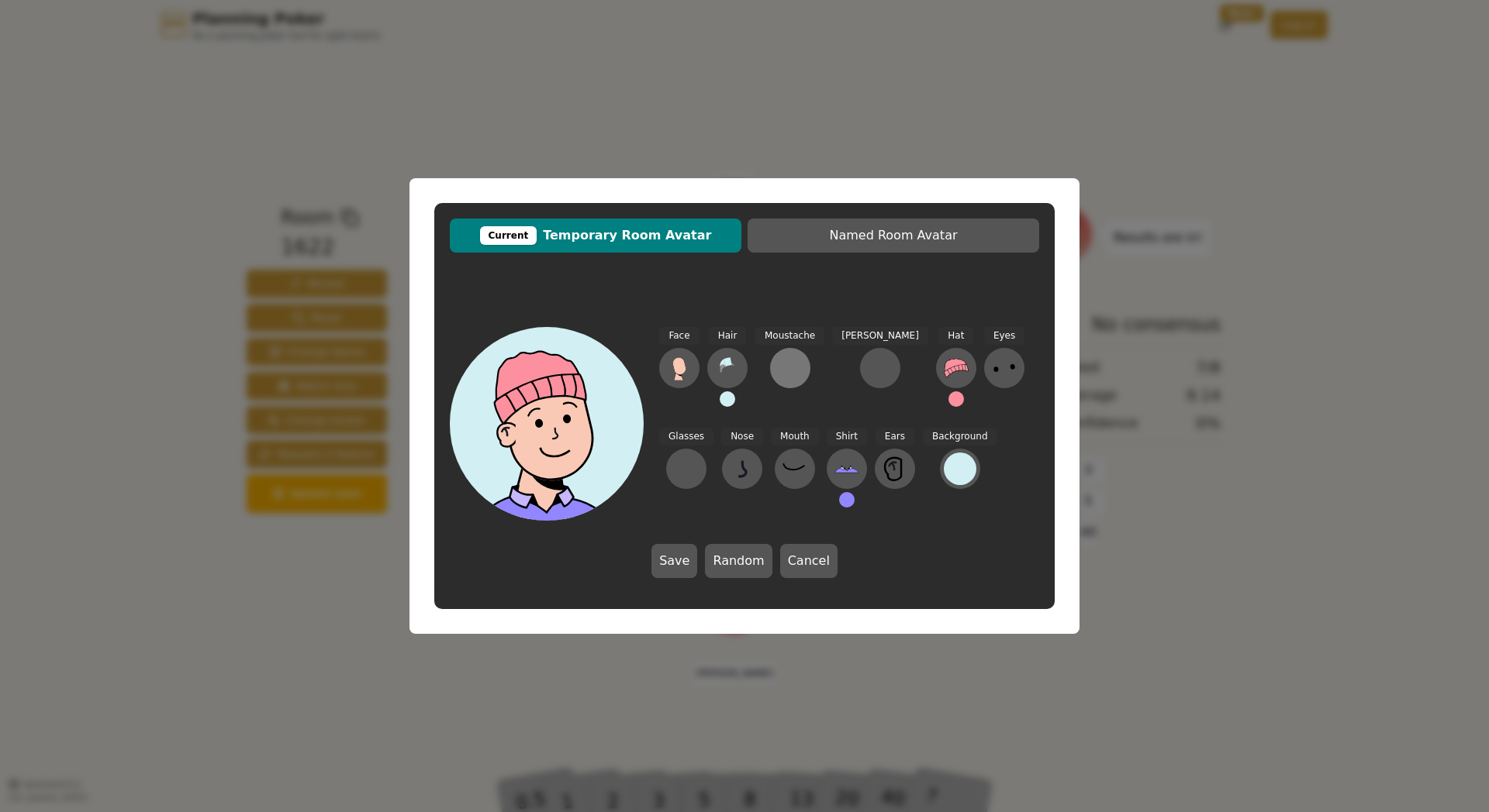
click at [805, 363] on button at bounding box center [791, 369] width 41 height 41
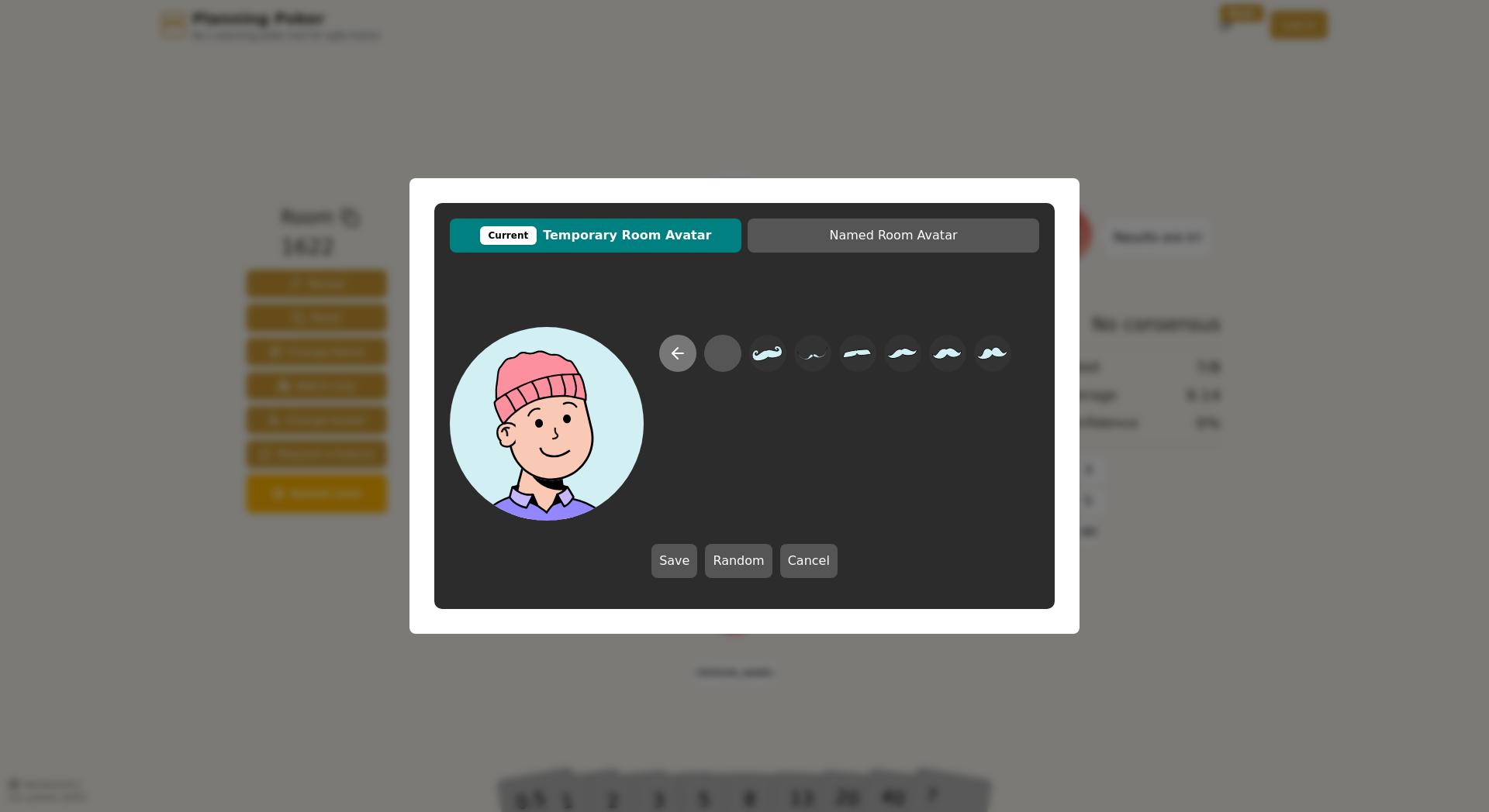
click at [671, 357] on icon at bounding box center [678, 354] width 19 height 19
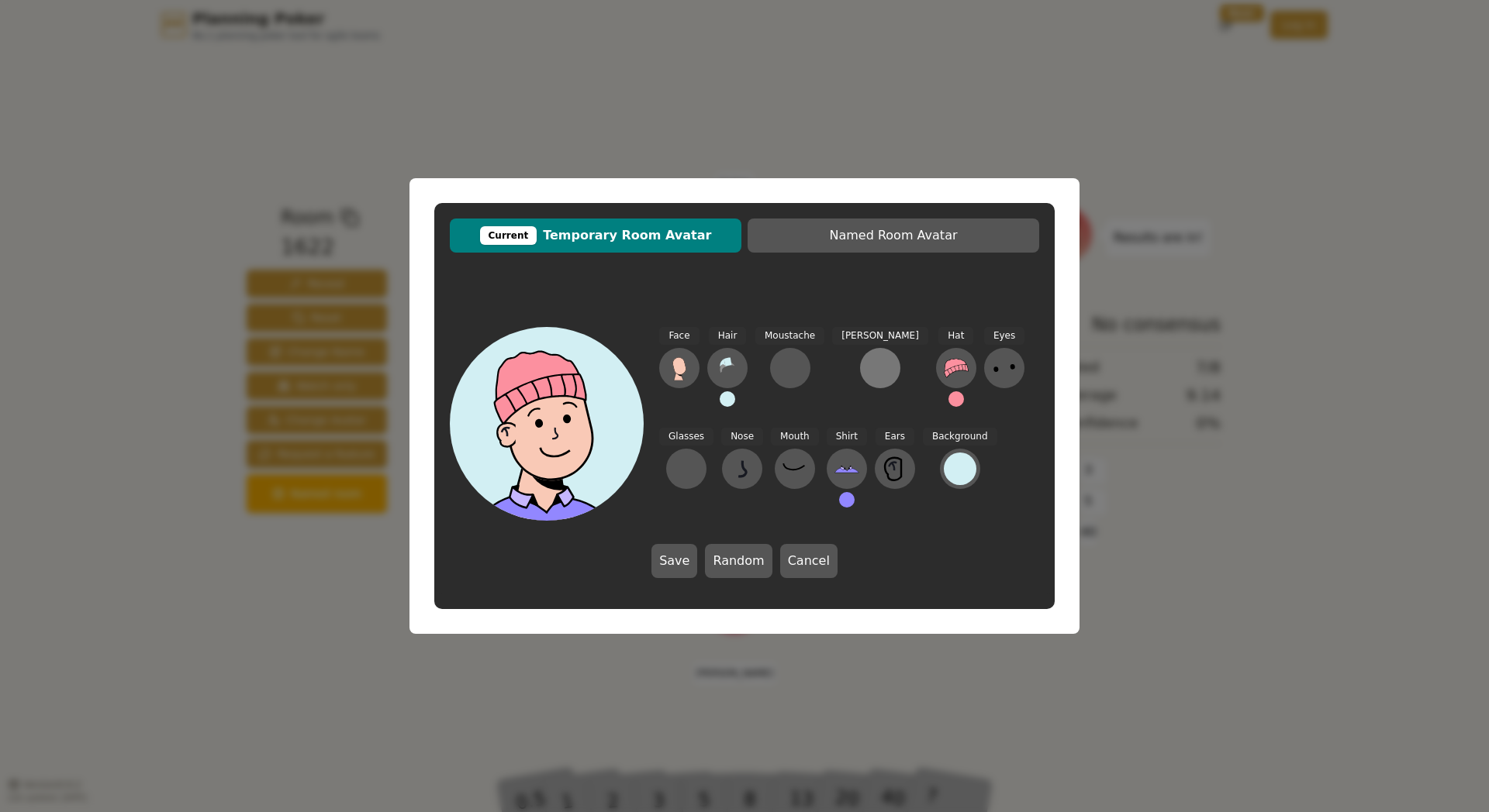
click at [868, 363] on div at bounding box center [880, 369] width 25 height 25
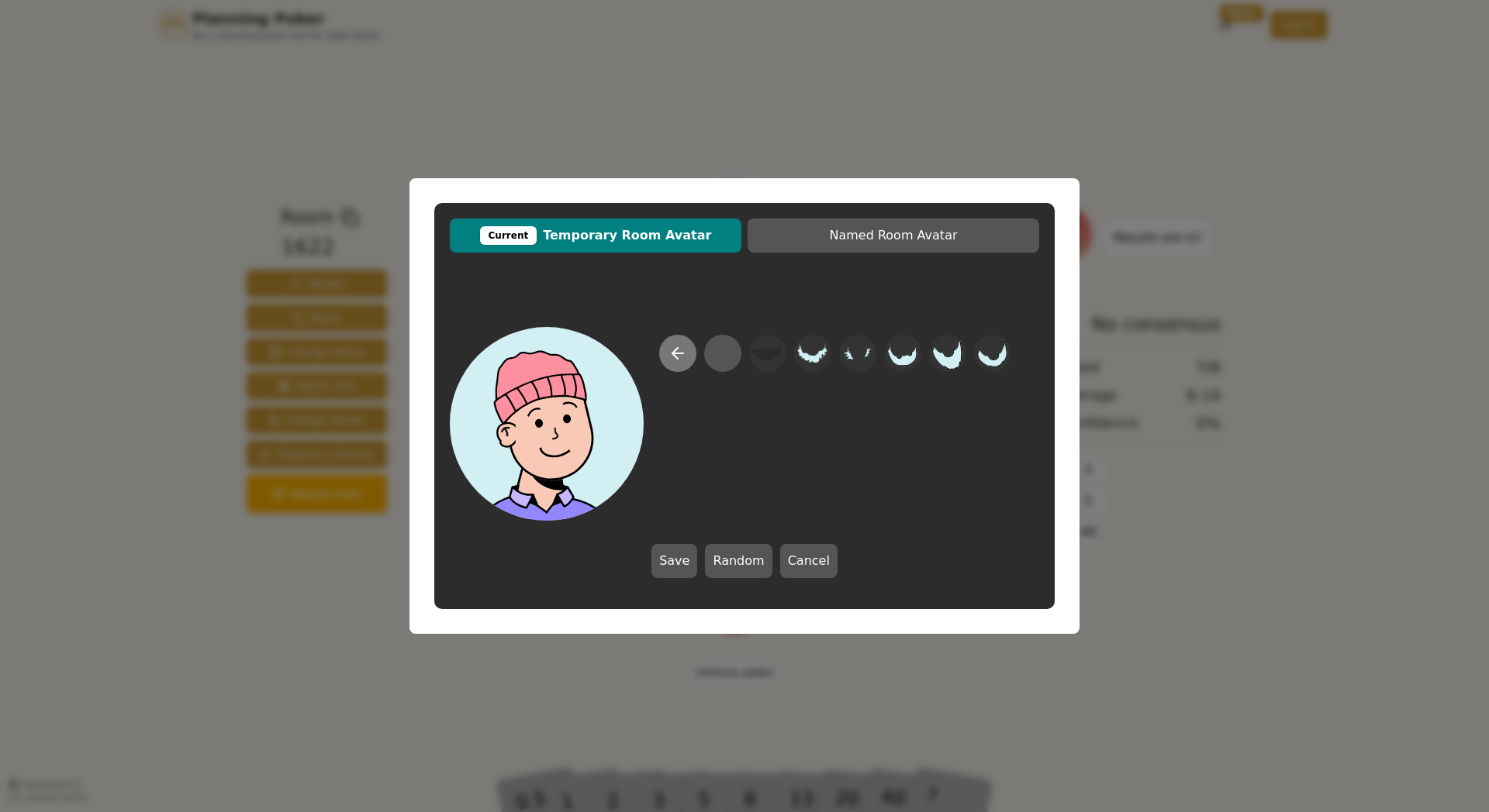
click at [662, 354] on button at bounding box center [678, 354] width 37 height 37
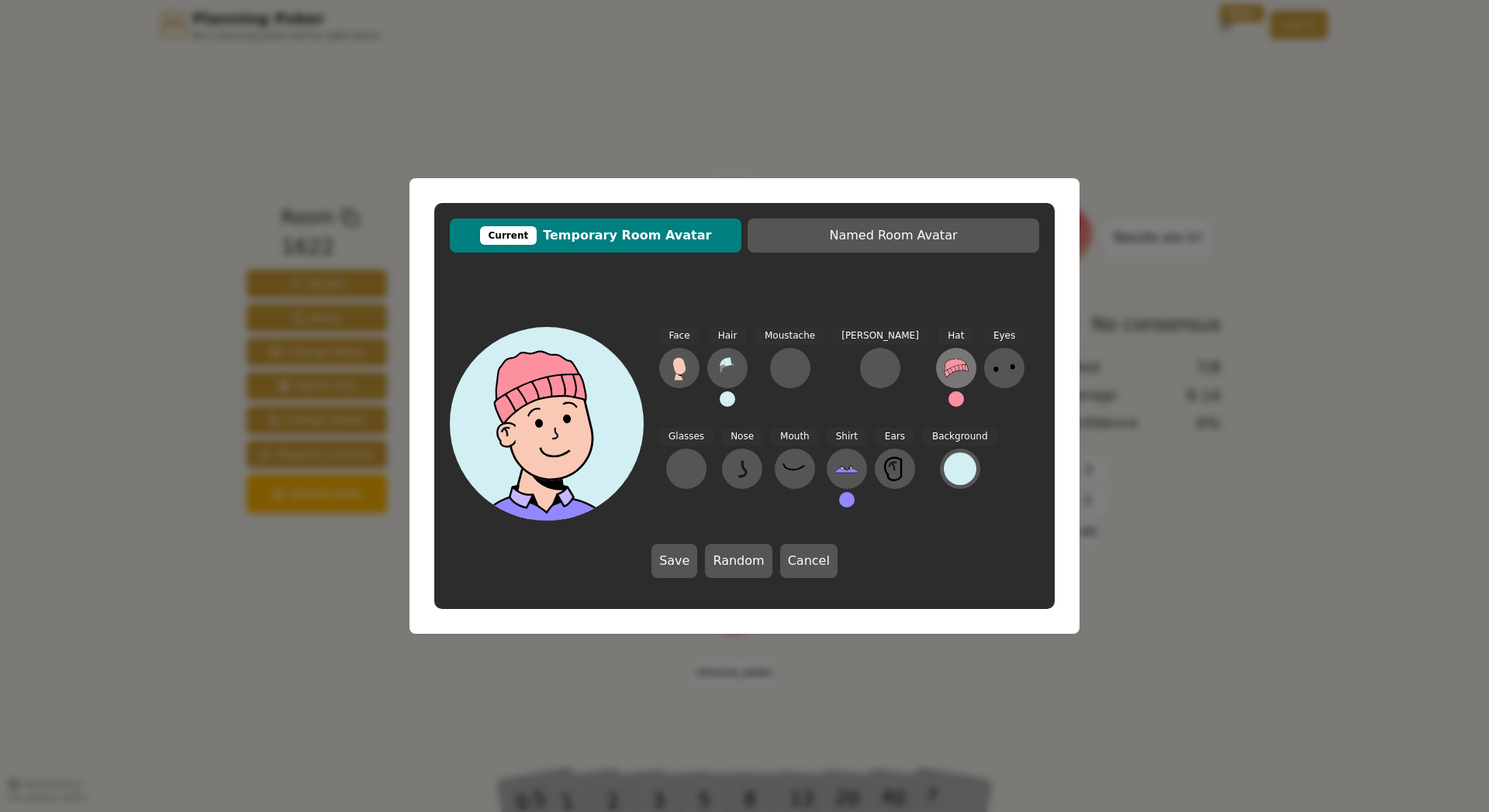
click at [944, 367] on icon at bounding box center [956, 369] width 23 height 19
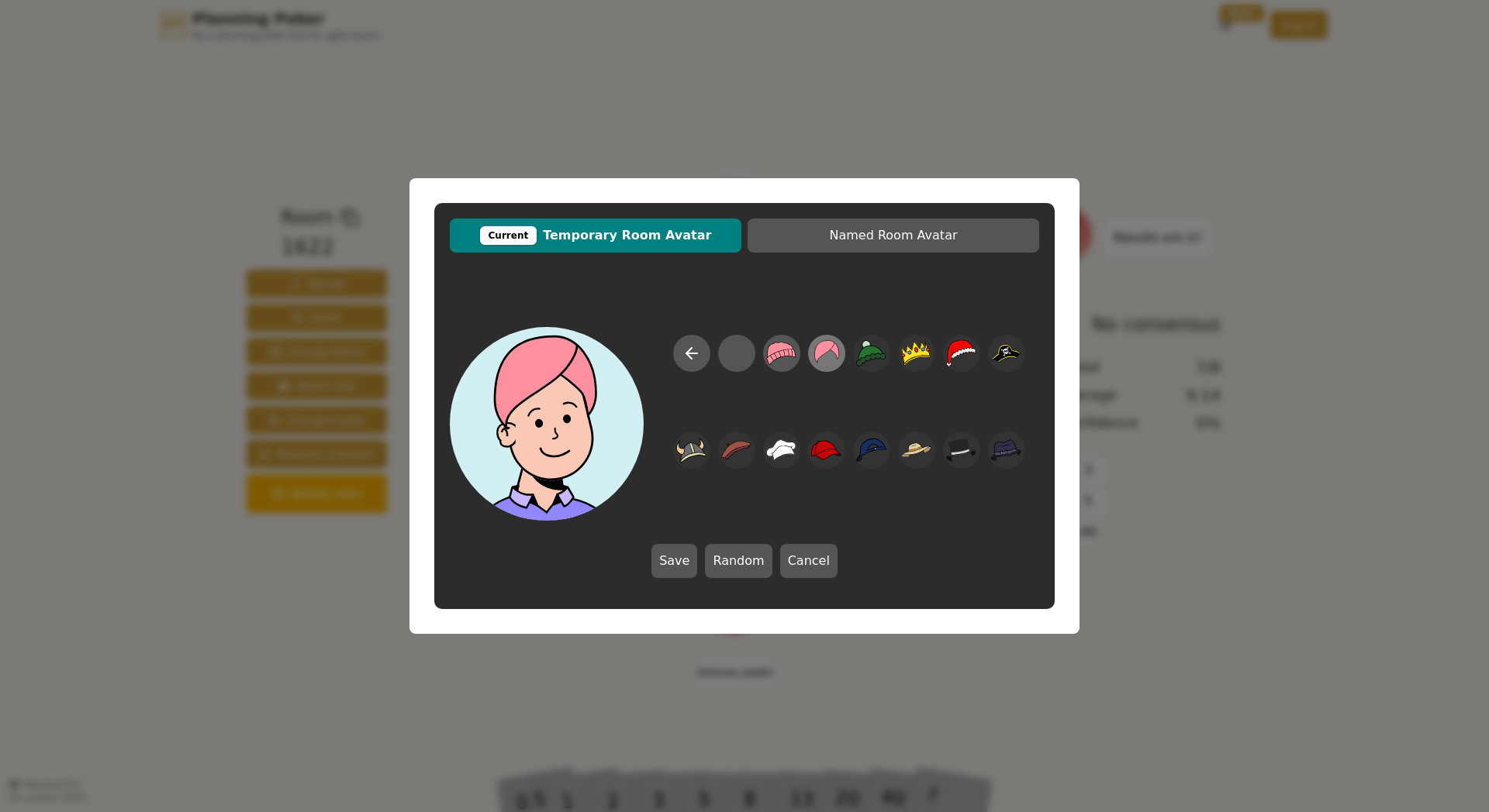
click at [823, 356] on icon at bounding box center [826, 354] width 30 height 35
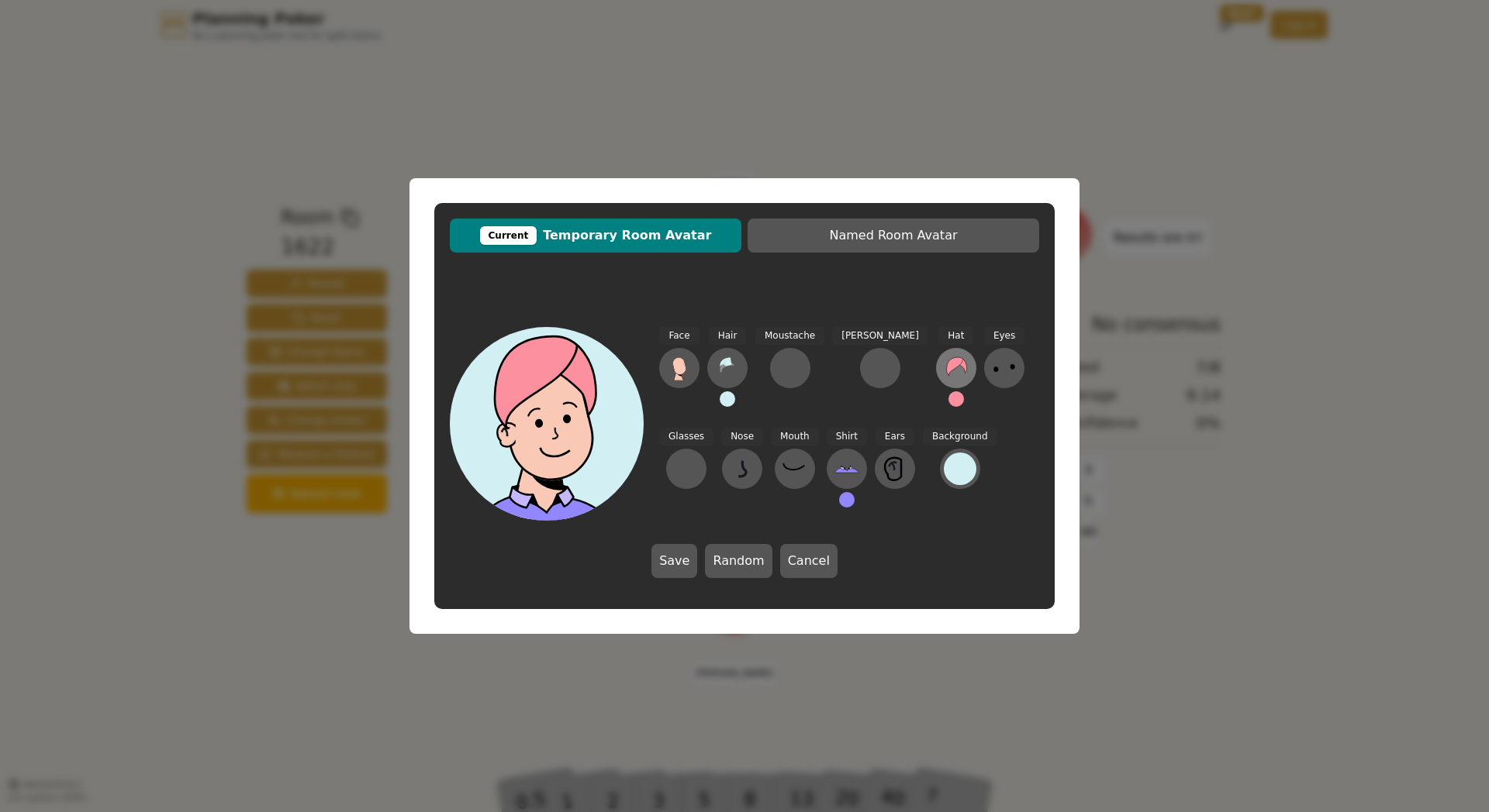
click at [944, 364] on icon at bounding box center [956, 369] width 25 height 25
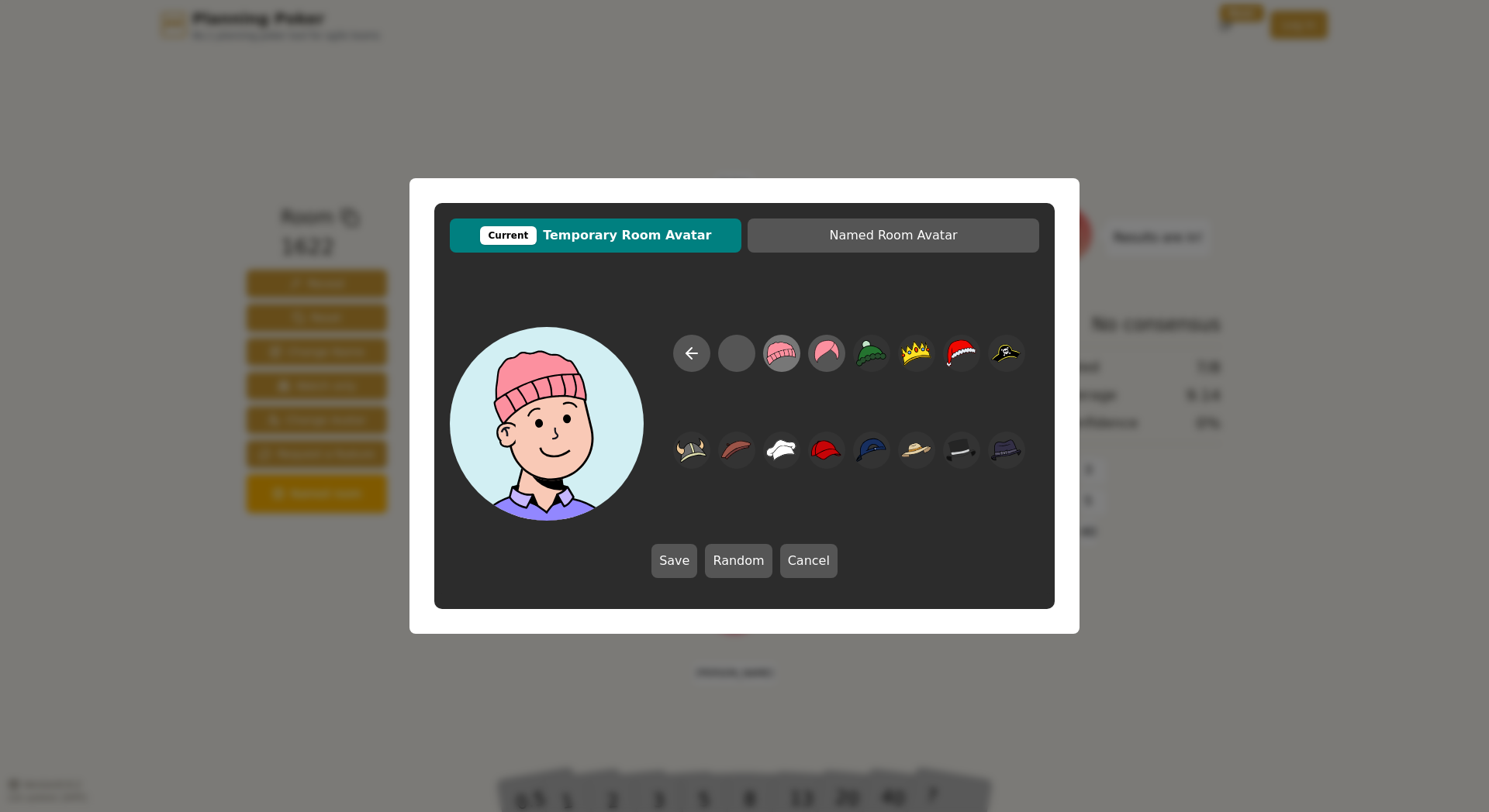
click at [780, 355] on icon at bounding box center [782, 354] width 29 height 23
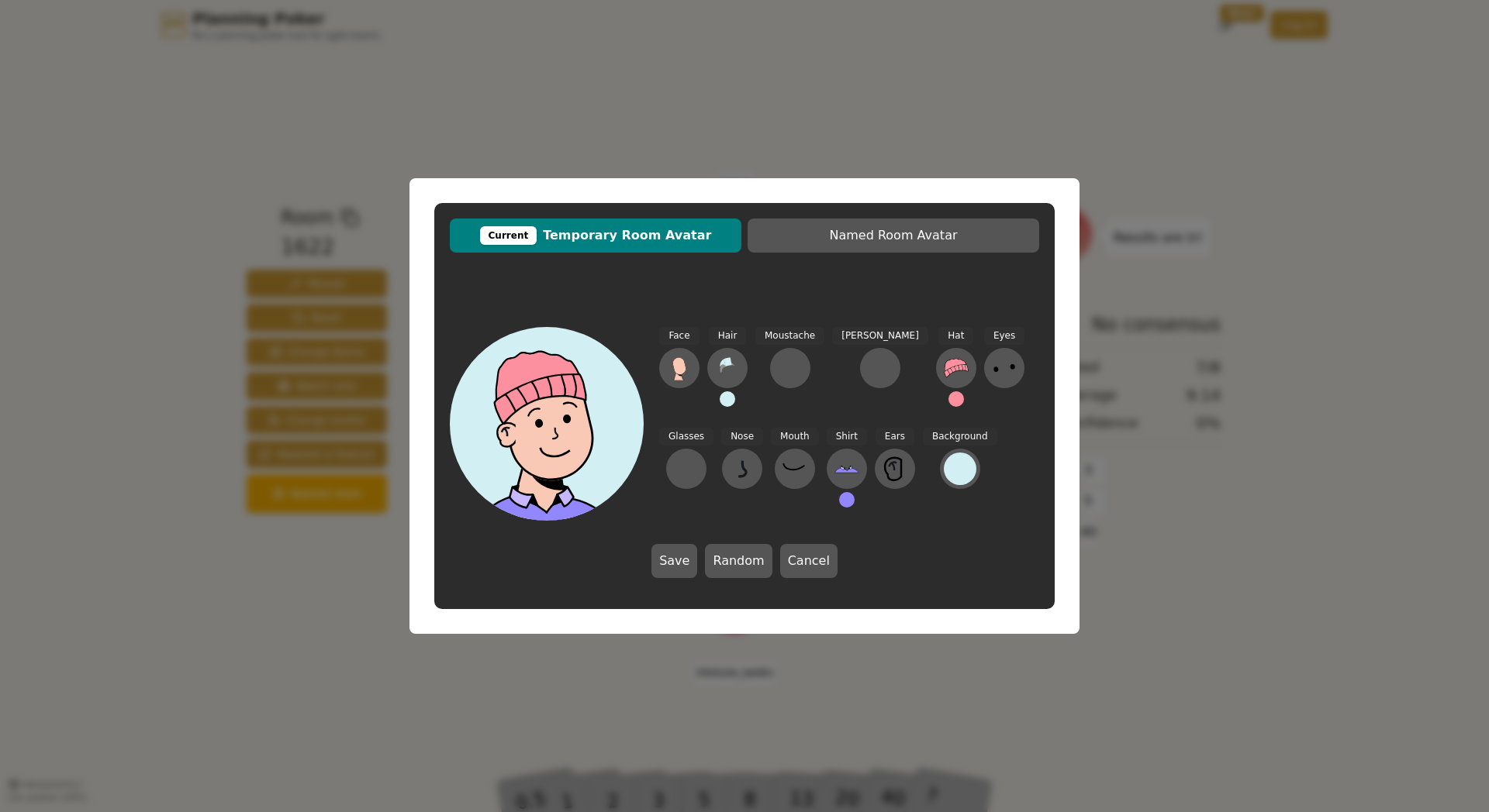
click at [948, 400] on button at bounding box center [956, 399] width 16 height 16
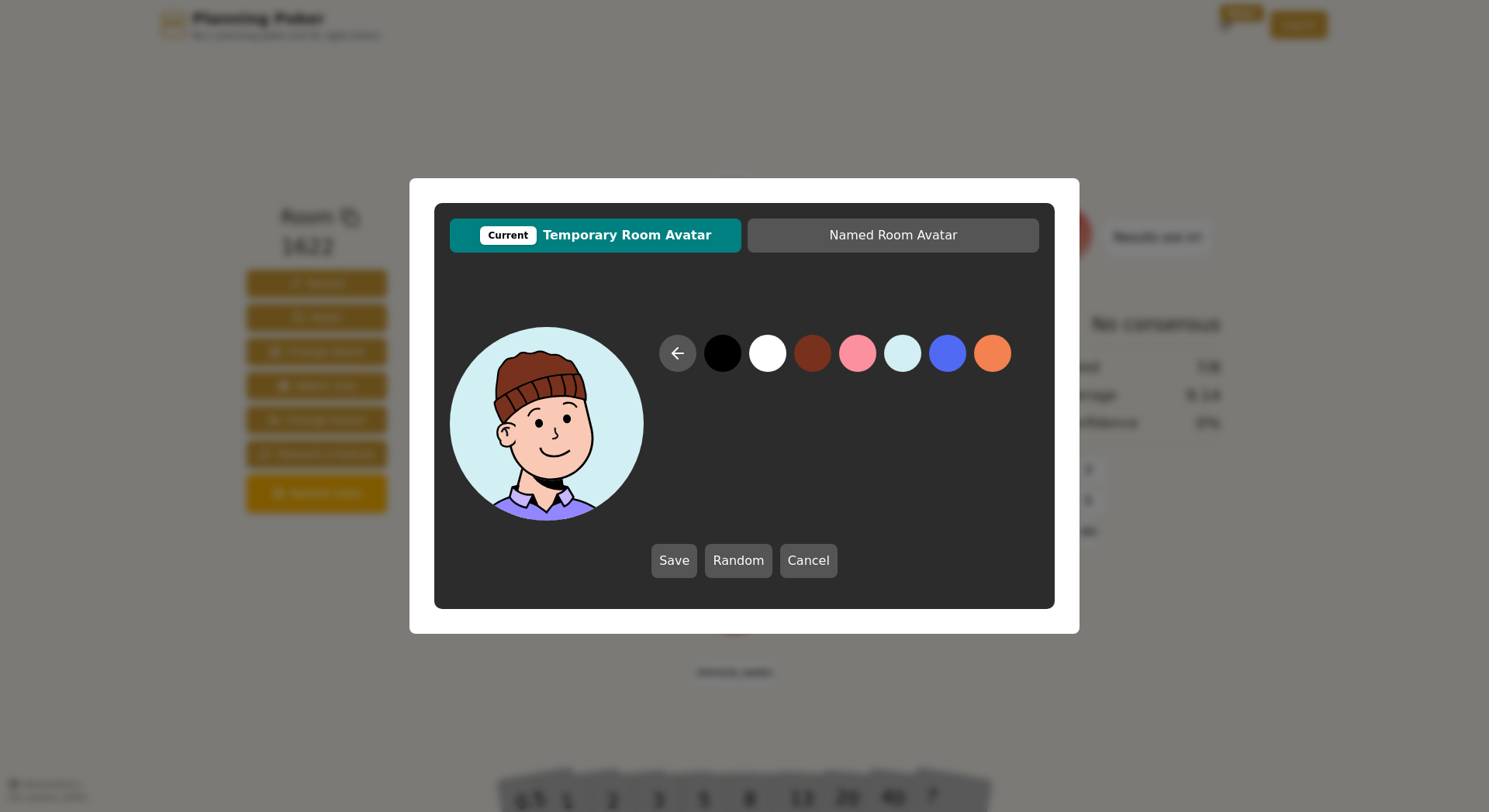
click at [812, 358] on button at bounding box center [813, 354] width 37 height 37
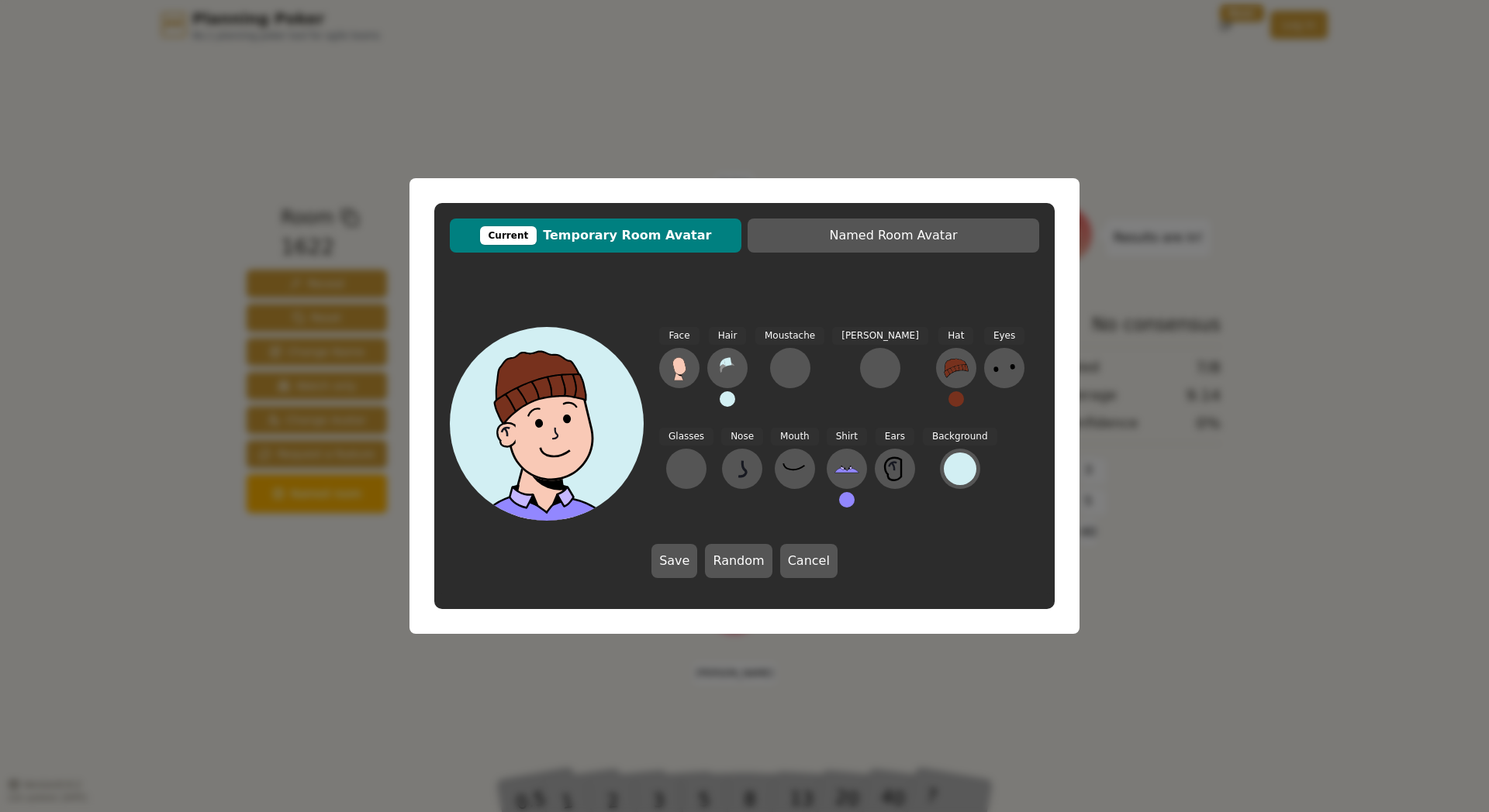
click at [726, 401] on button at bounding box center [727, 399] width 16 height 16
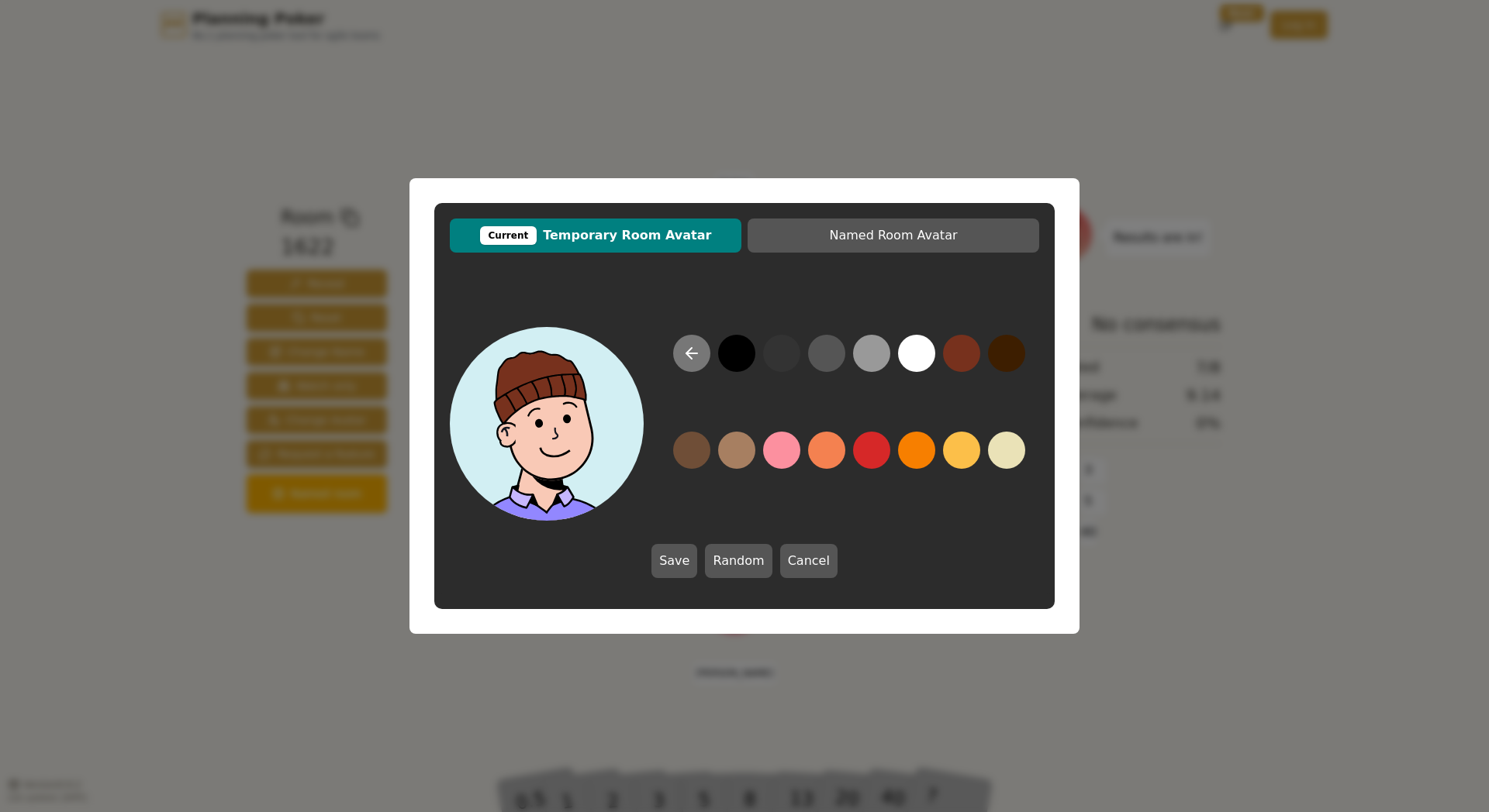
click at [699, 358] on icon at bounding box center [692, 354] width 19 height 19
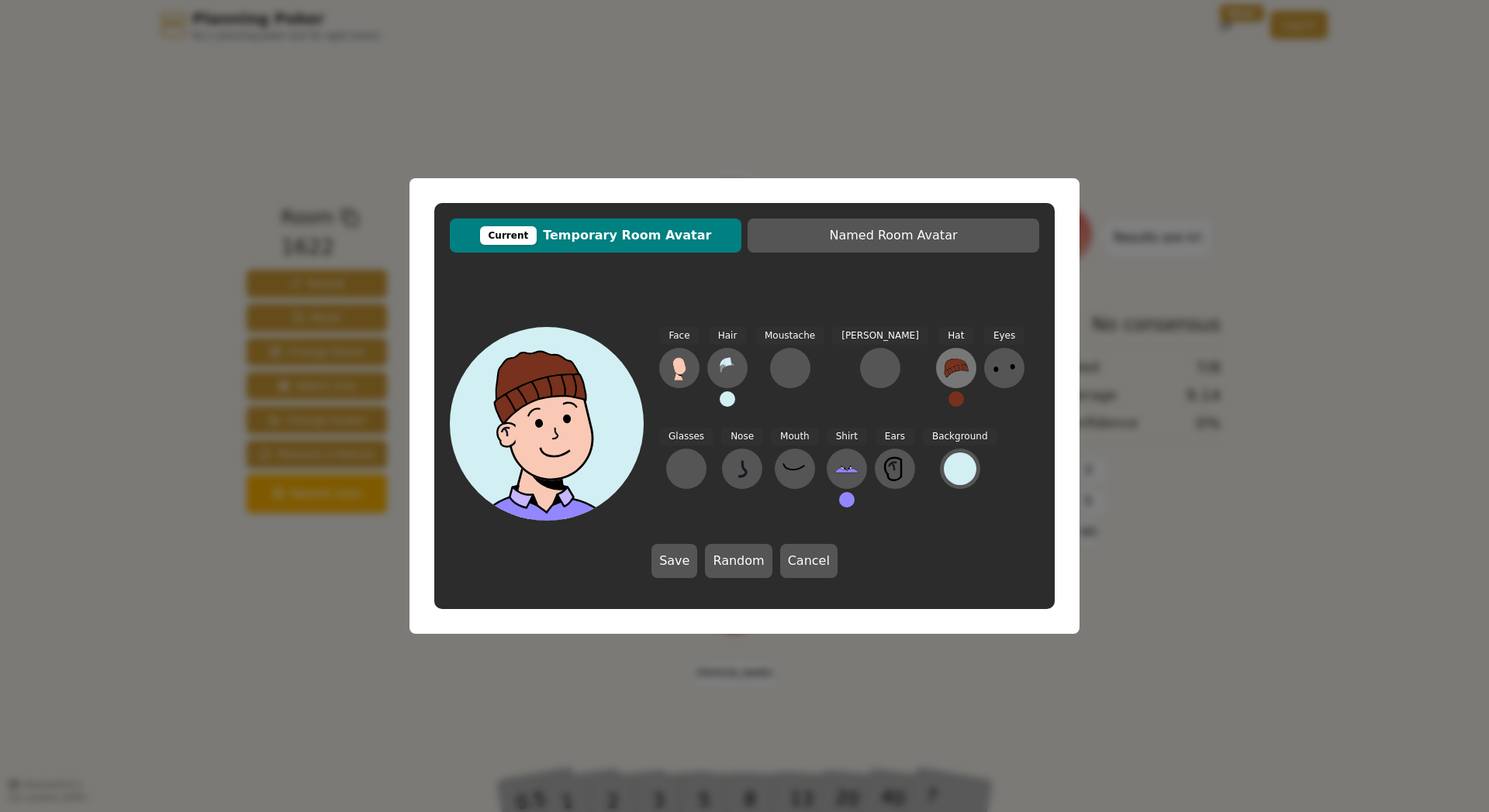
click at [944, 369] on icon at bounding box center [956, 369] width 23 height 19
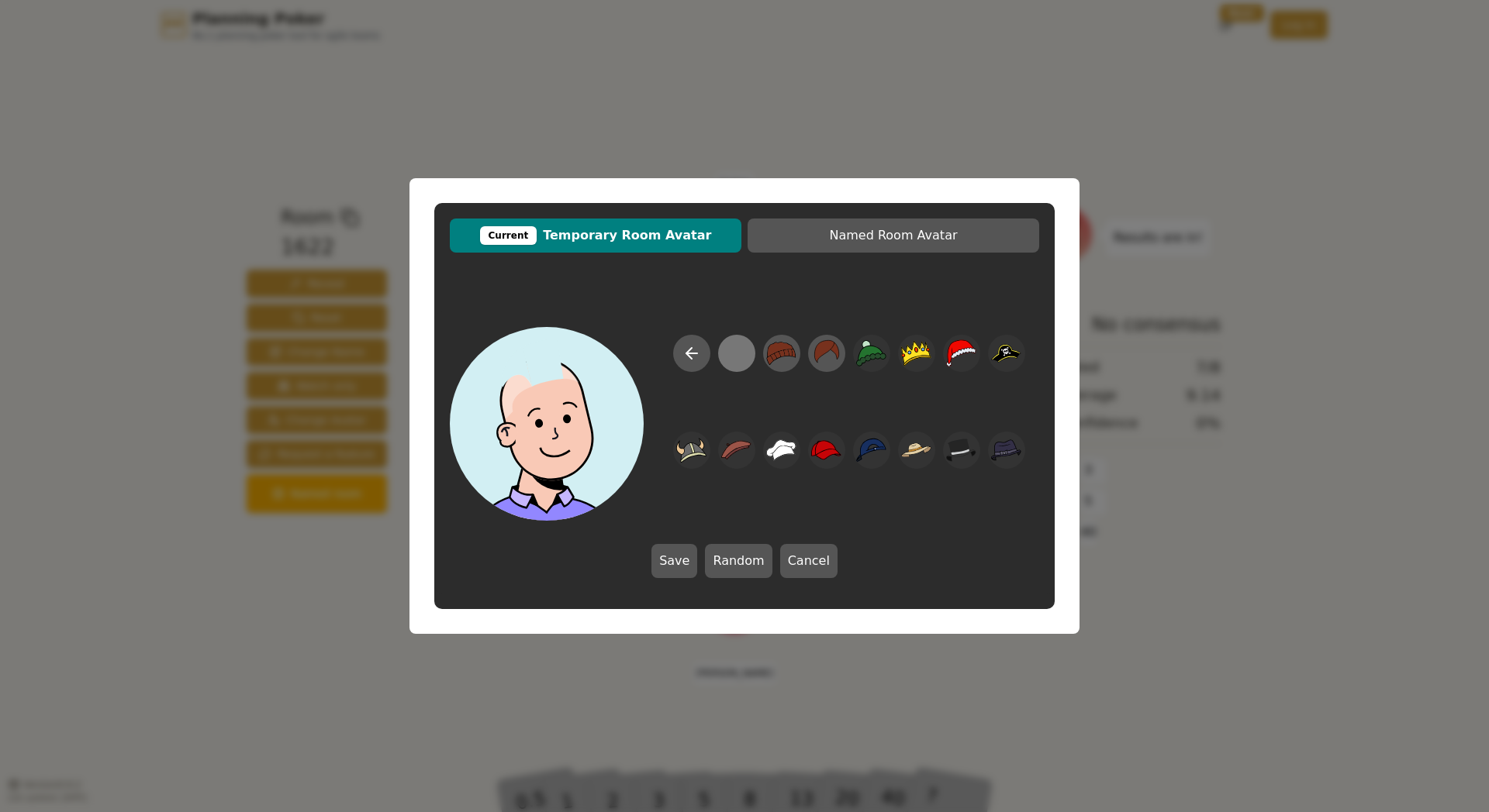
click at [734, 358] on div at bounding box center [736, 354] width 30 height 35
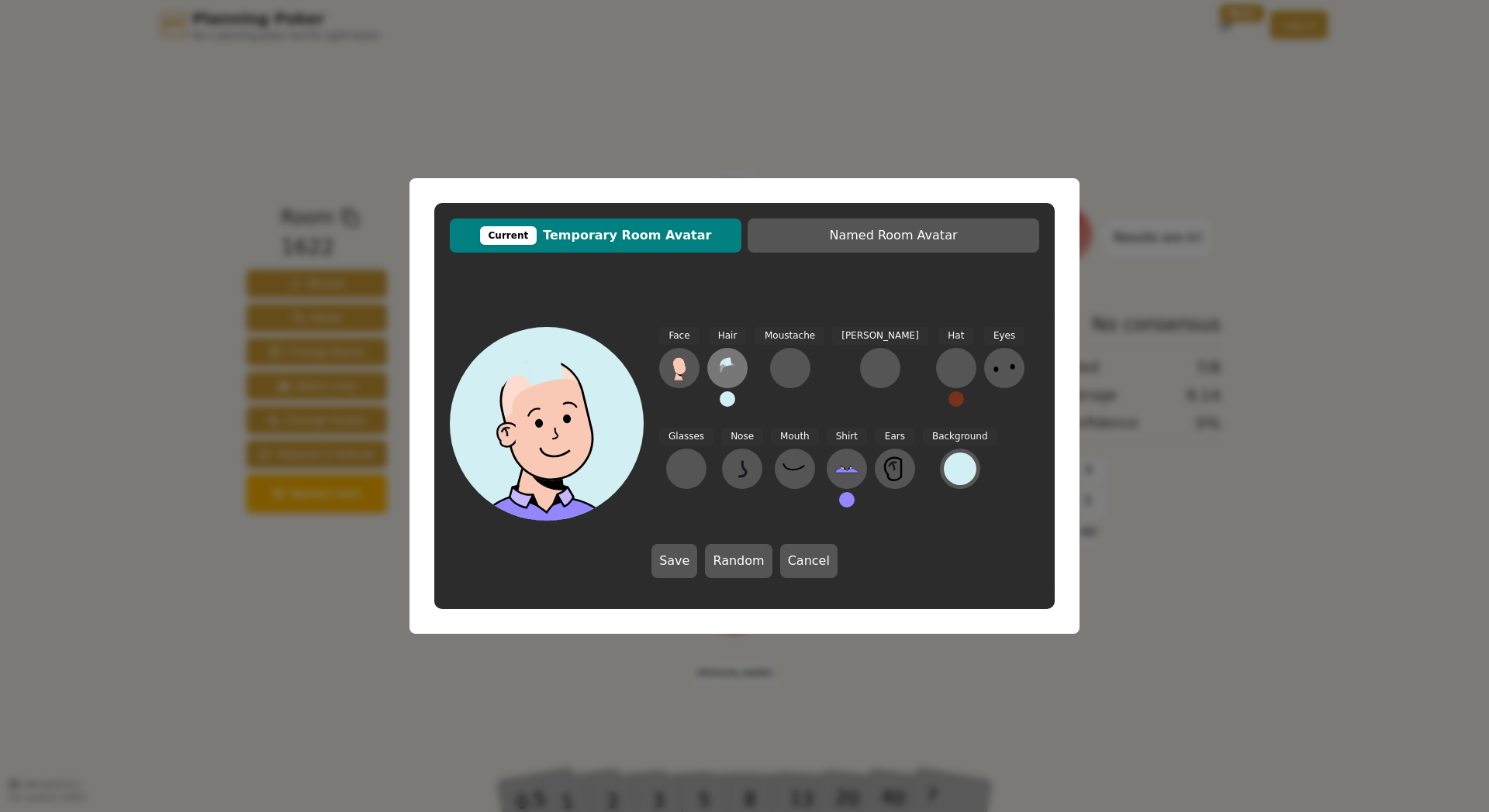
click at [724, 361] on icon at bounding box center [727, 362] width 8 height 9
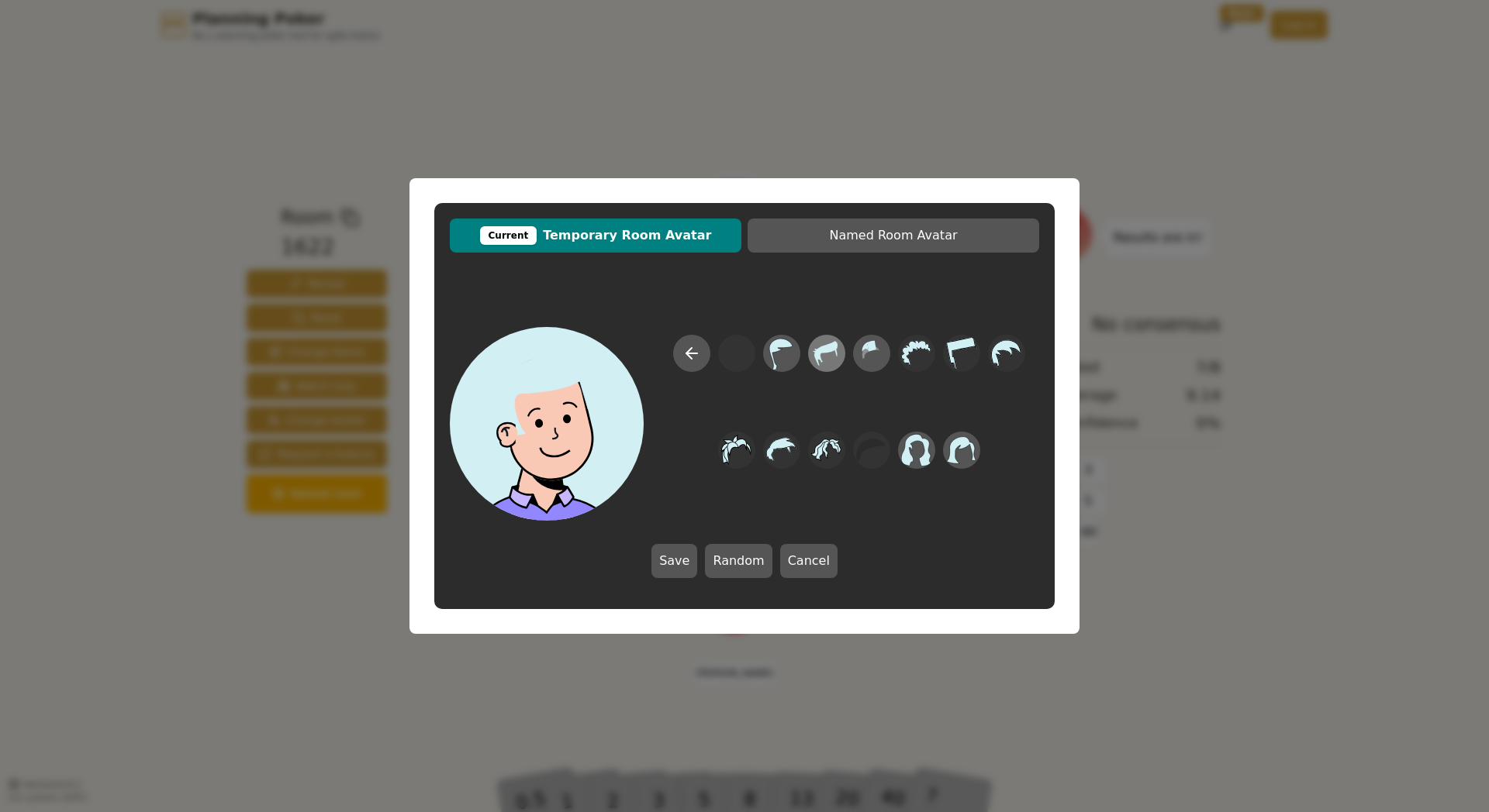
click at [830, 353] on icon at bounding box center [826, 354] width 30 height 35
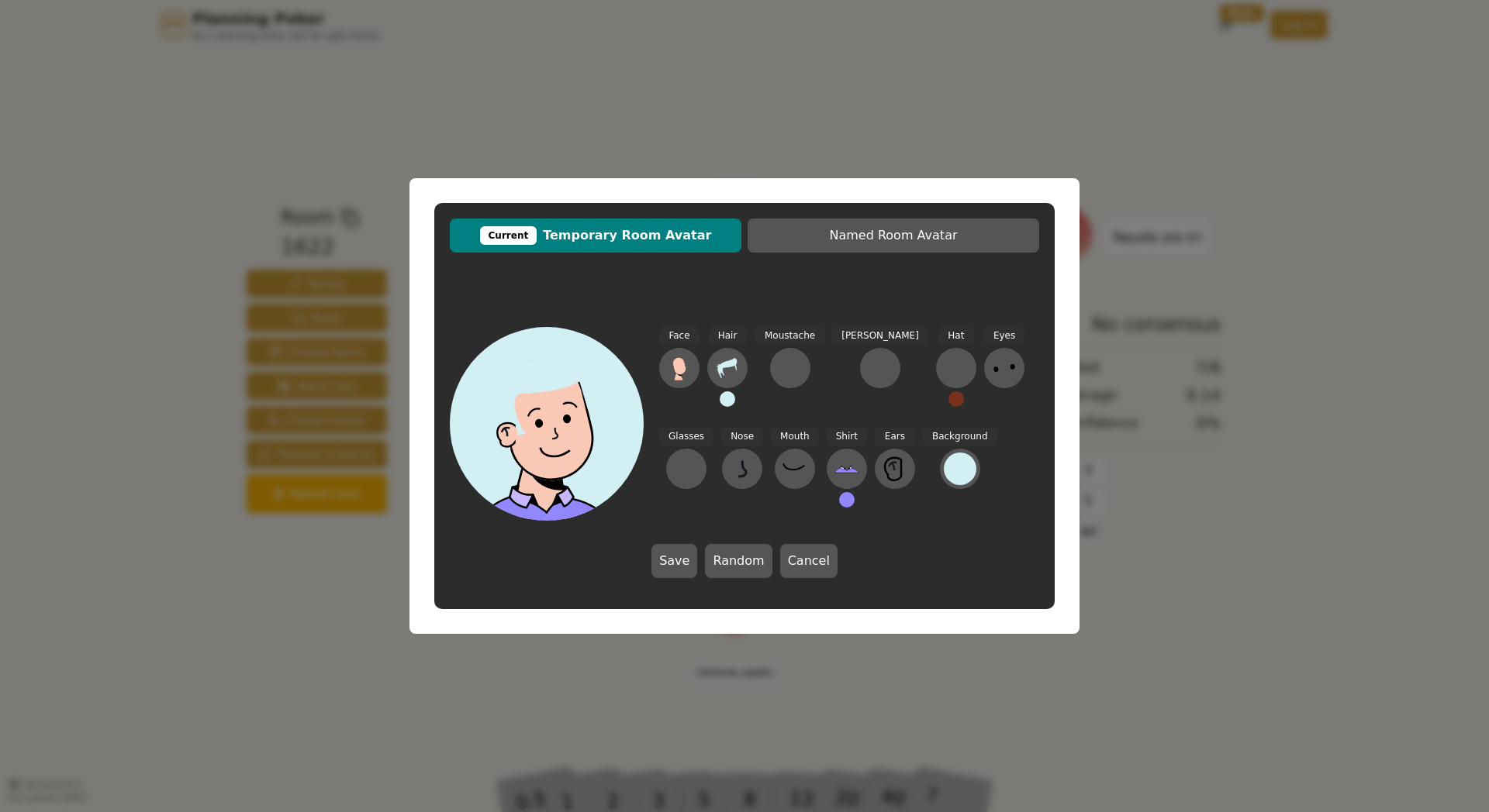
click at [722, 400] on button at bounding box center [727, 399] width 16 height 16
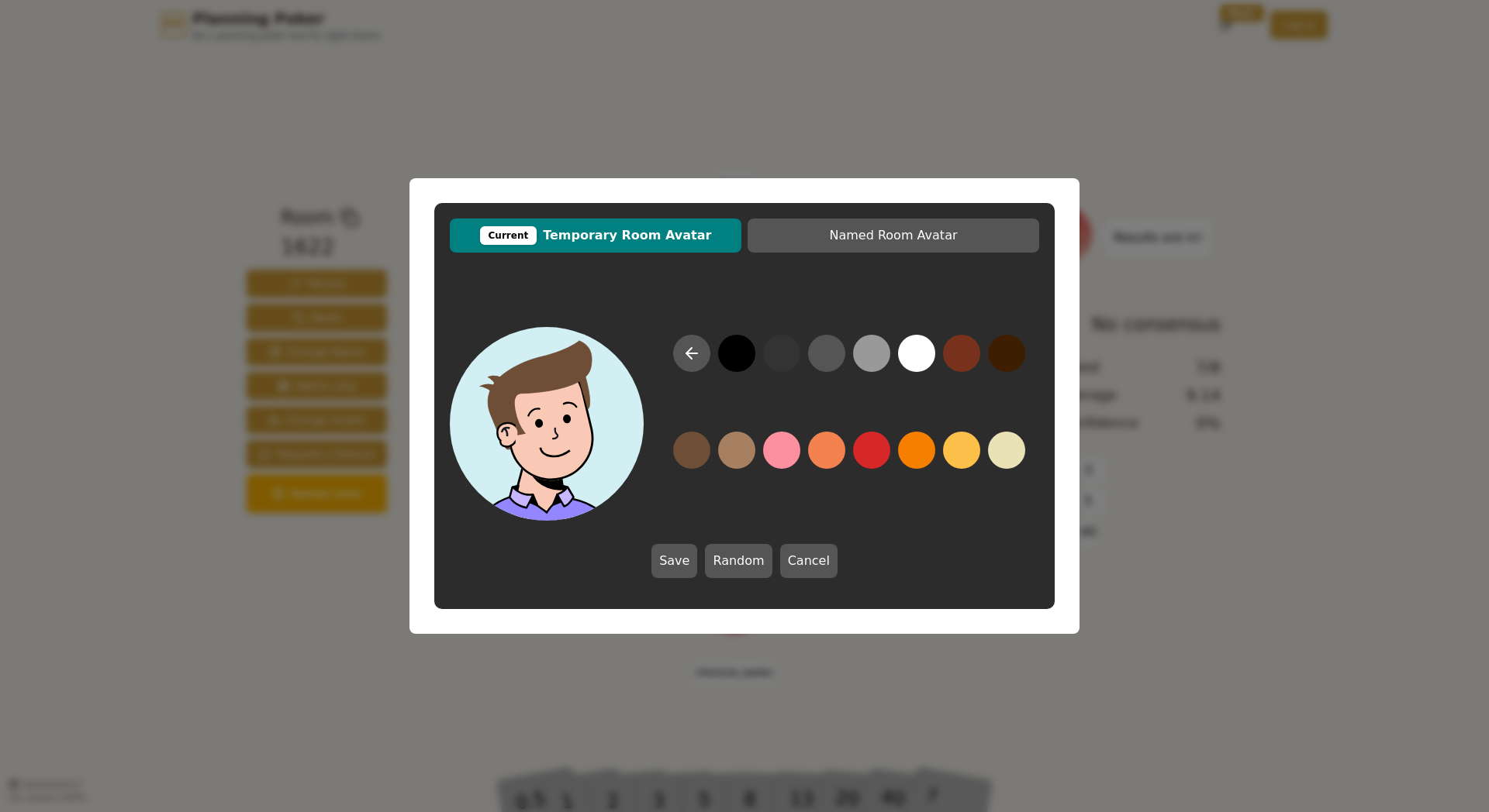
click at [690, 451] on button at bounding box center [692, 451] width 37 height 37
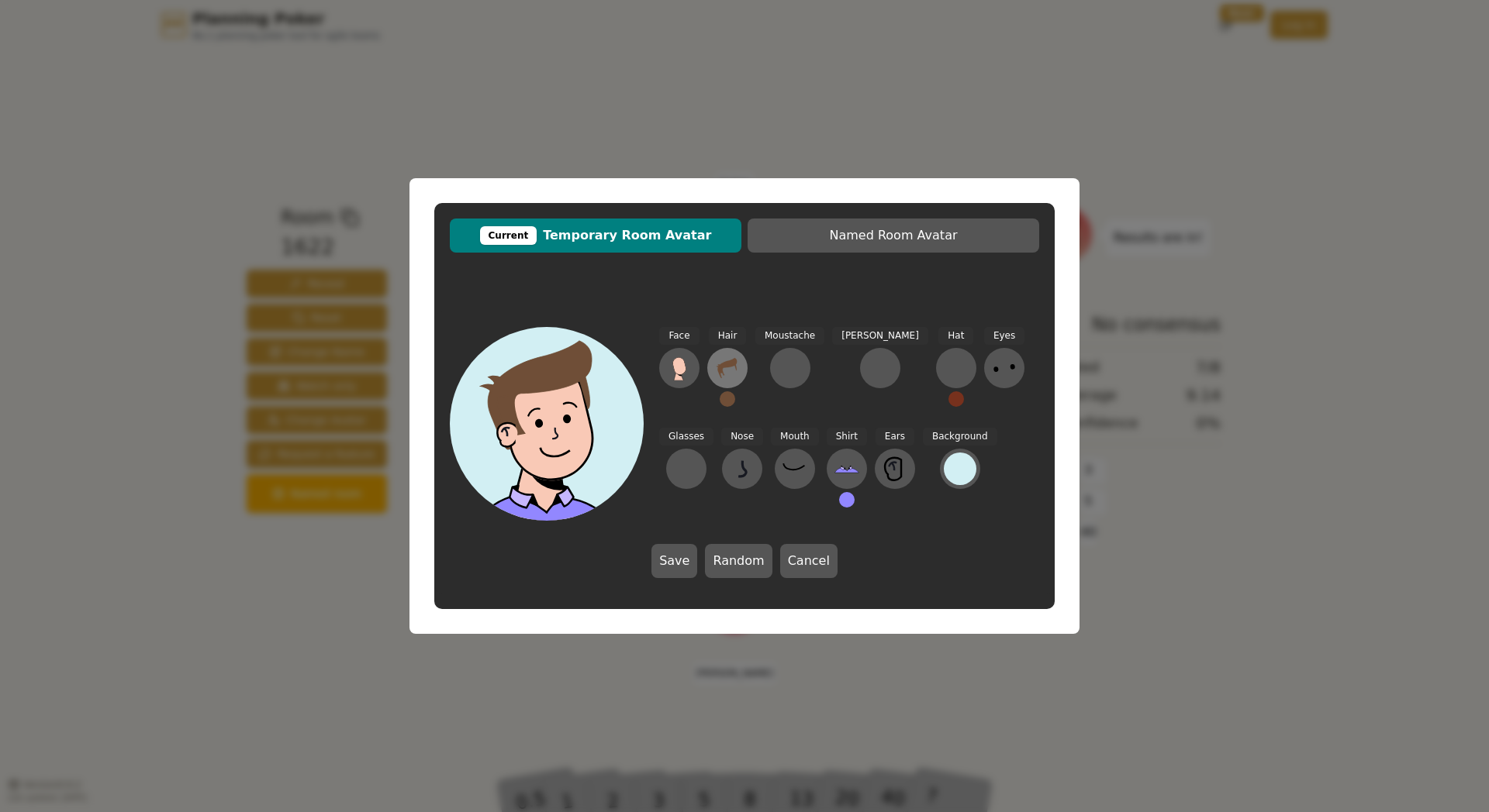
click at [734, 365] on icon at bounding box center [727, 369] width 25 height 25
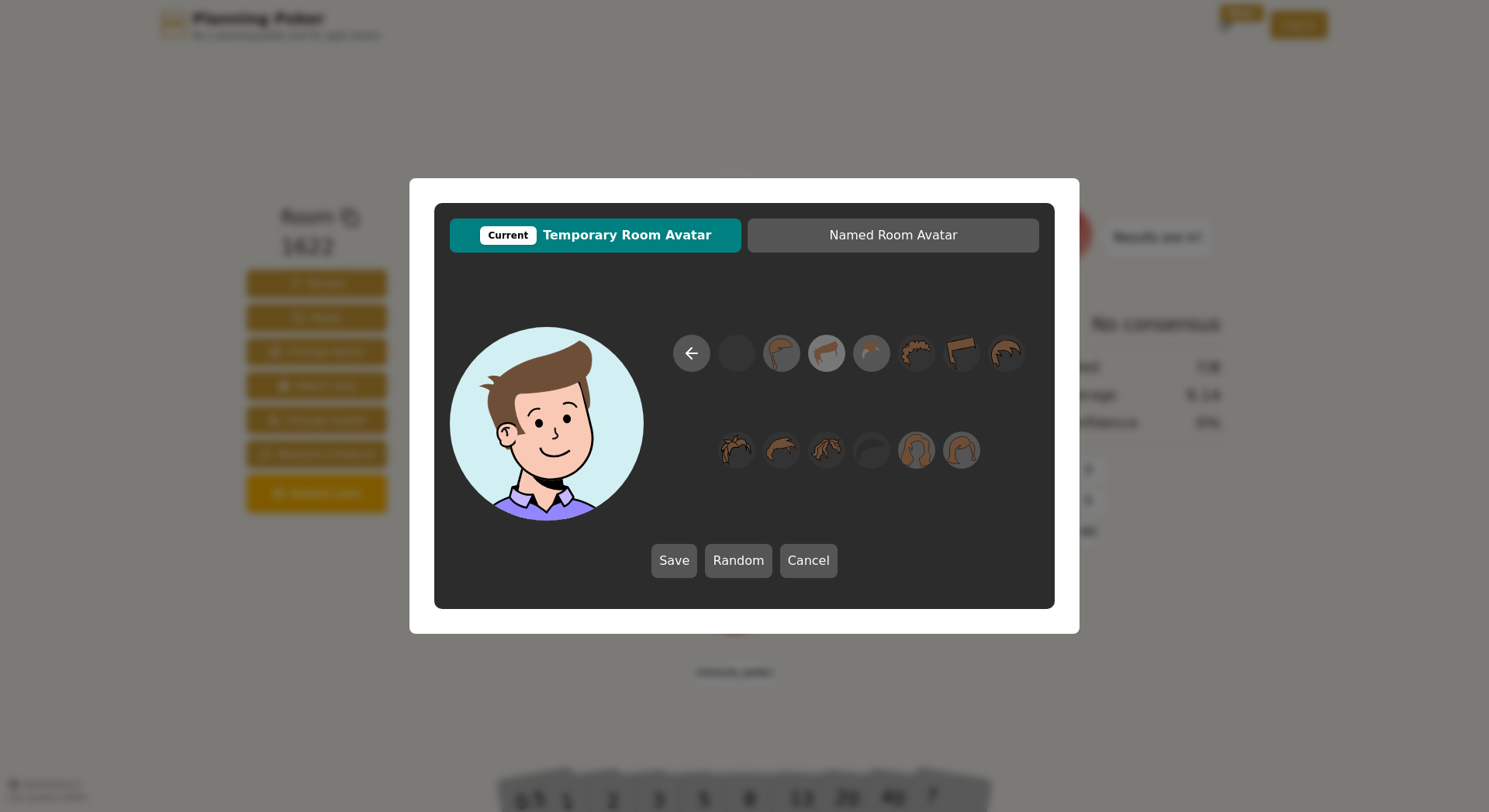
click at [830, 354] on icon at bounding box center [826, 354] width 30 height 35
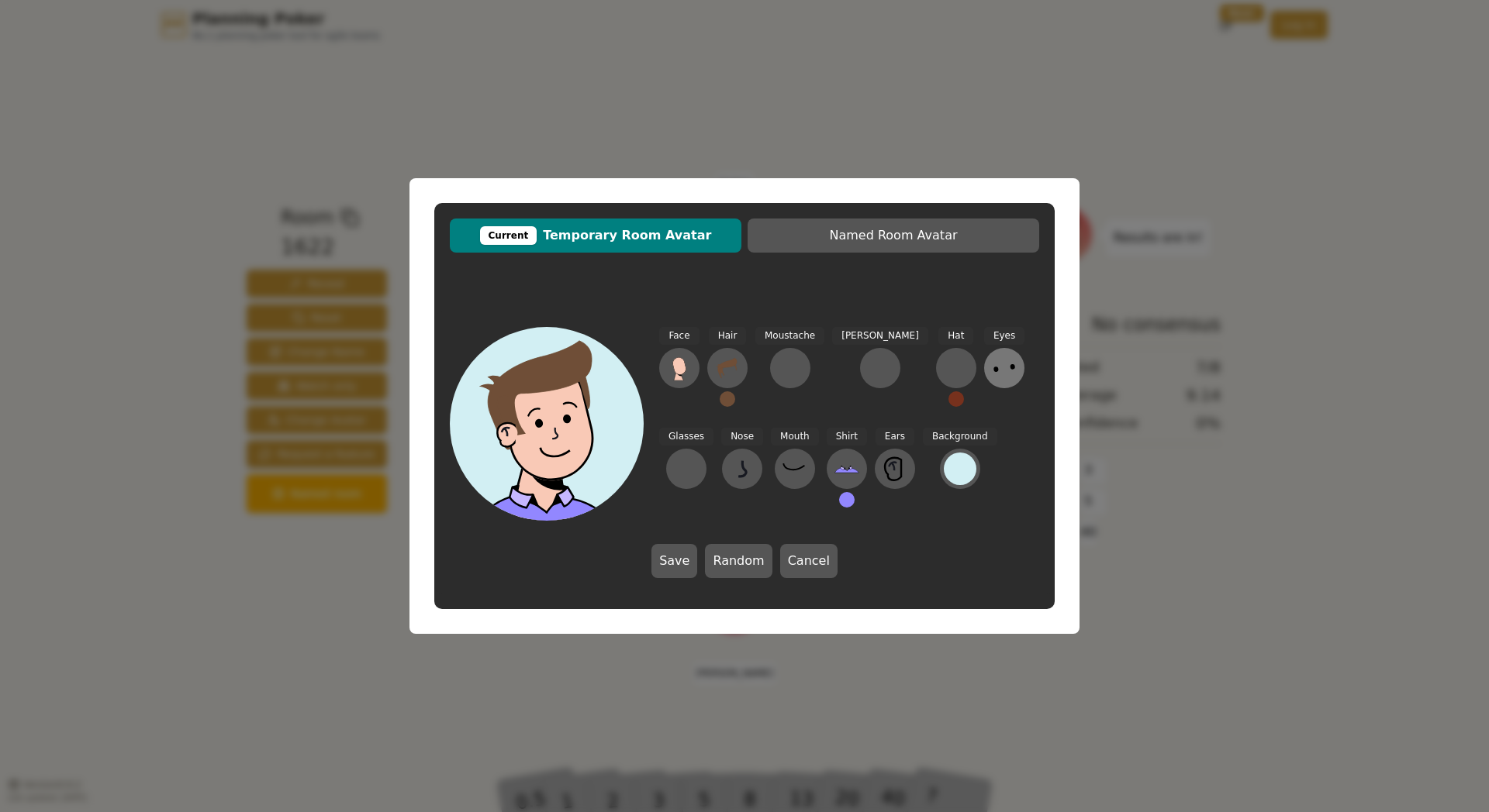
click at [992, 373] on icon at bounding box center [1005, 369] width 25 height 25
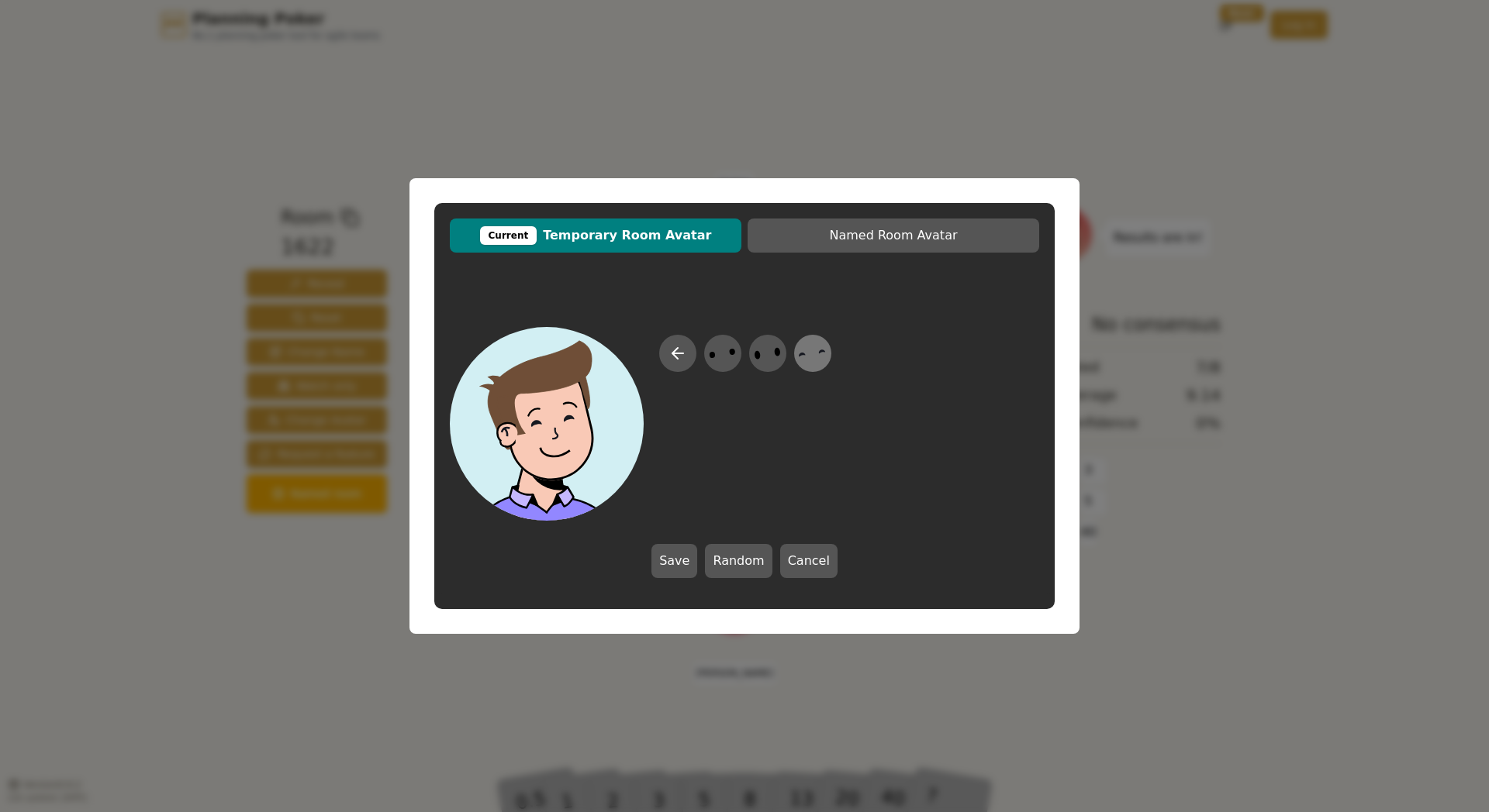
click at [823, 361] on icon at bounding box center [812, 354] width 30 height 35
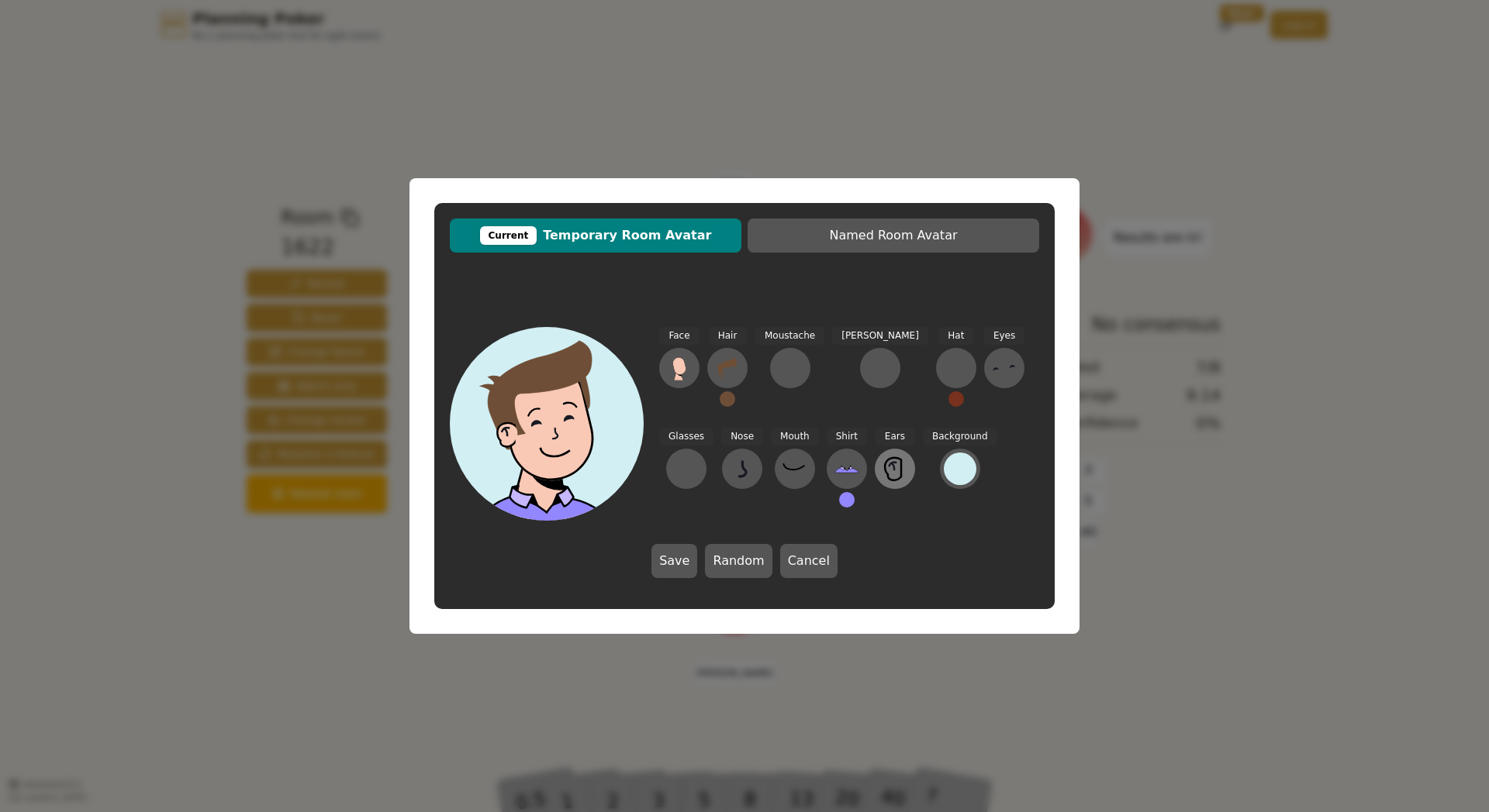
click at [883, 472] on icon at bounding box center [895, 469] width 25 height 25
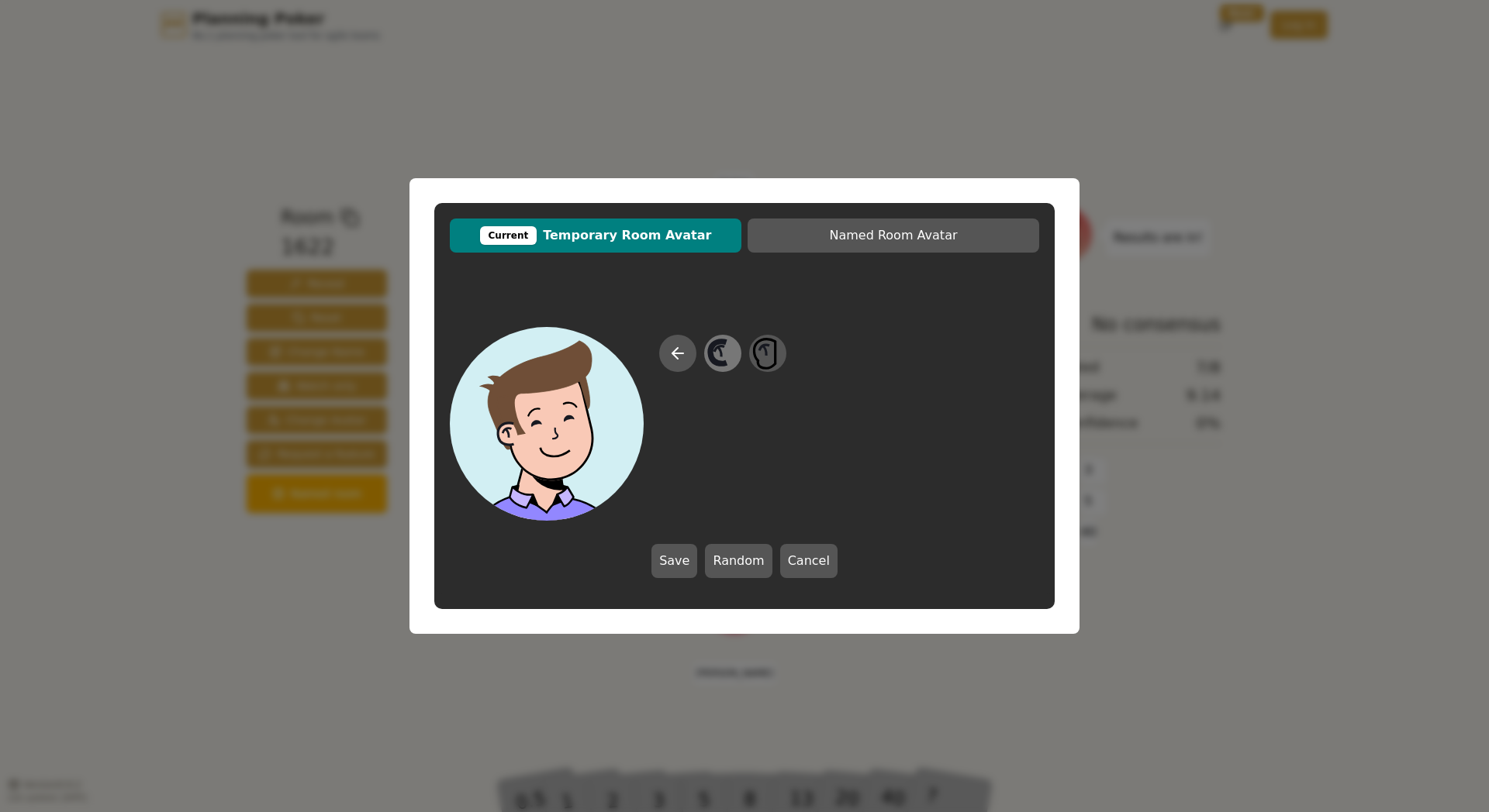
click at [726, 352] on icon at bounding box center [722, 354] width 30 height 35
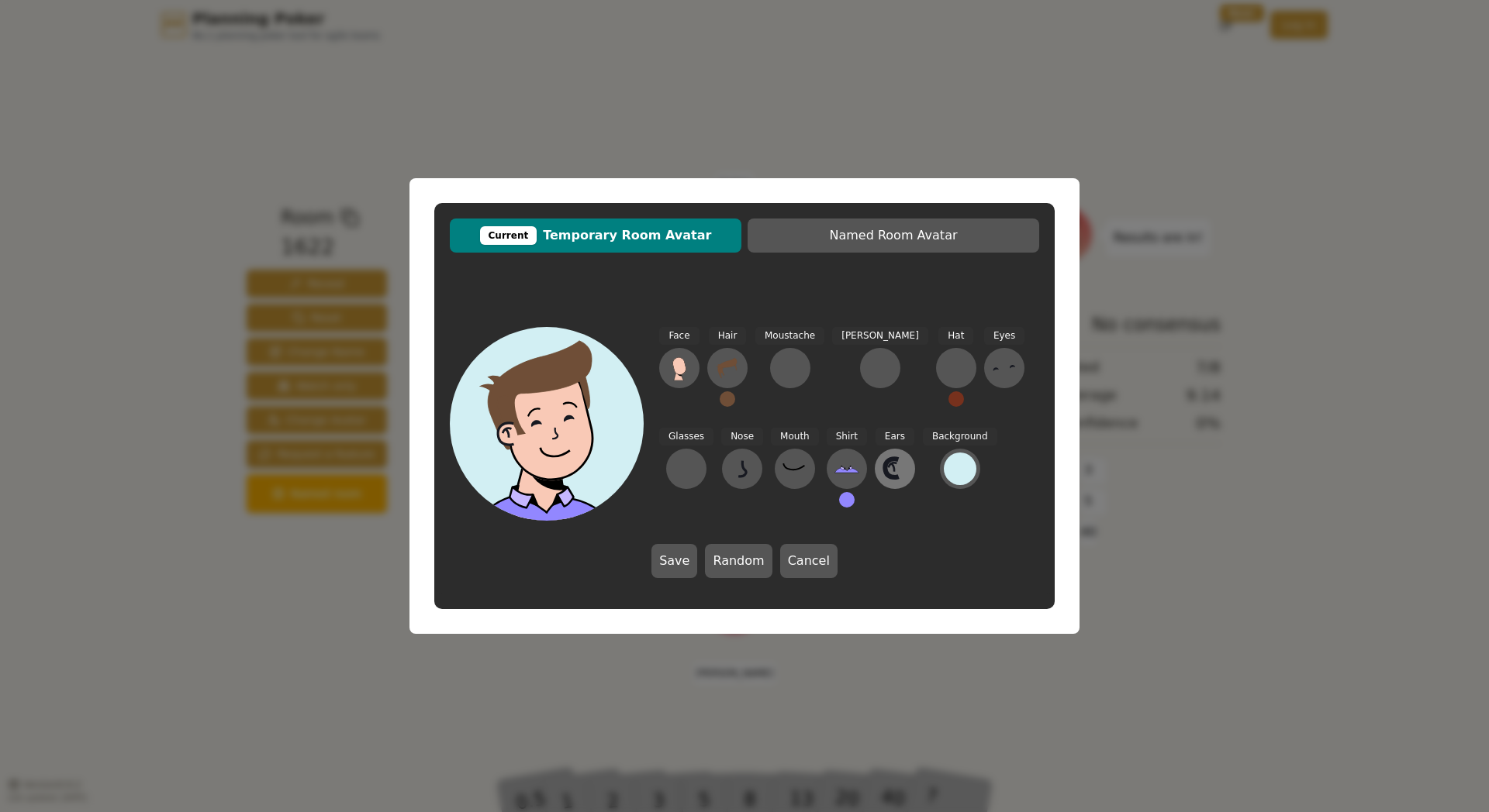
click at [891, 464] on icon at bounding box center [893, 468] width 3 height 8
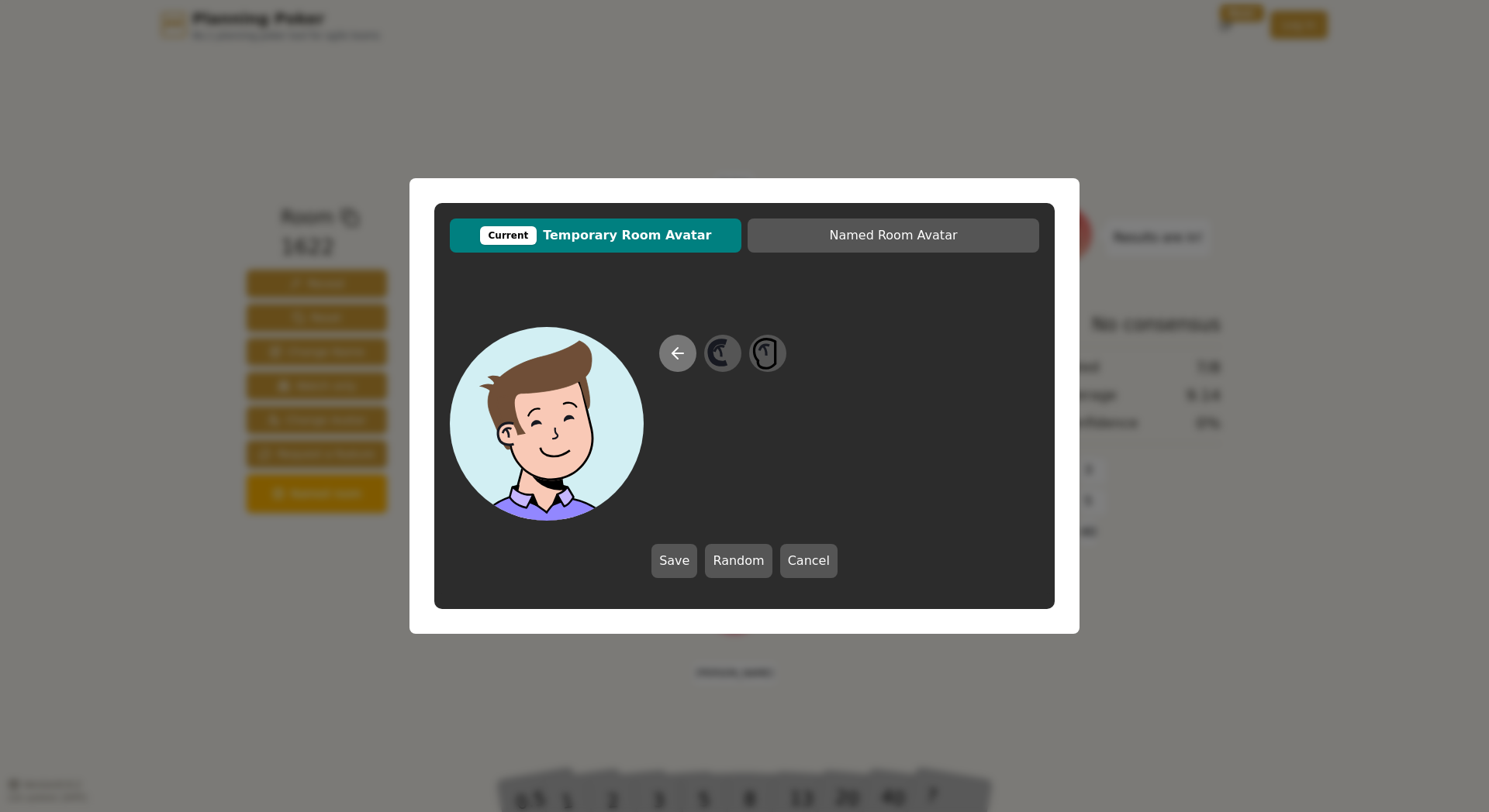
click at [679, 354] on icon at bounding box center [678, 354] width 11 height 0
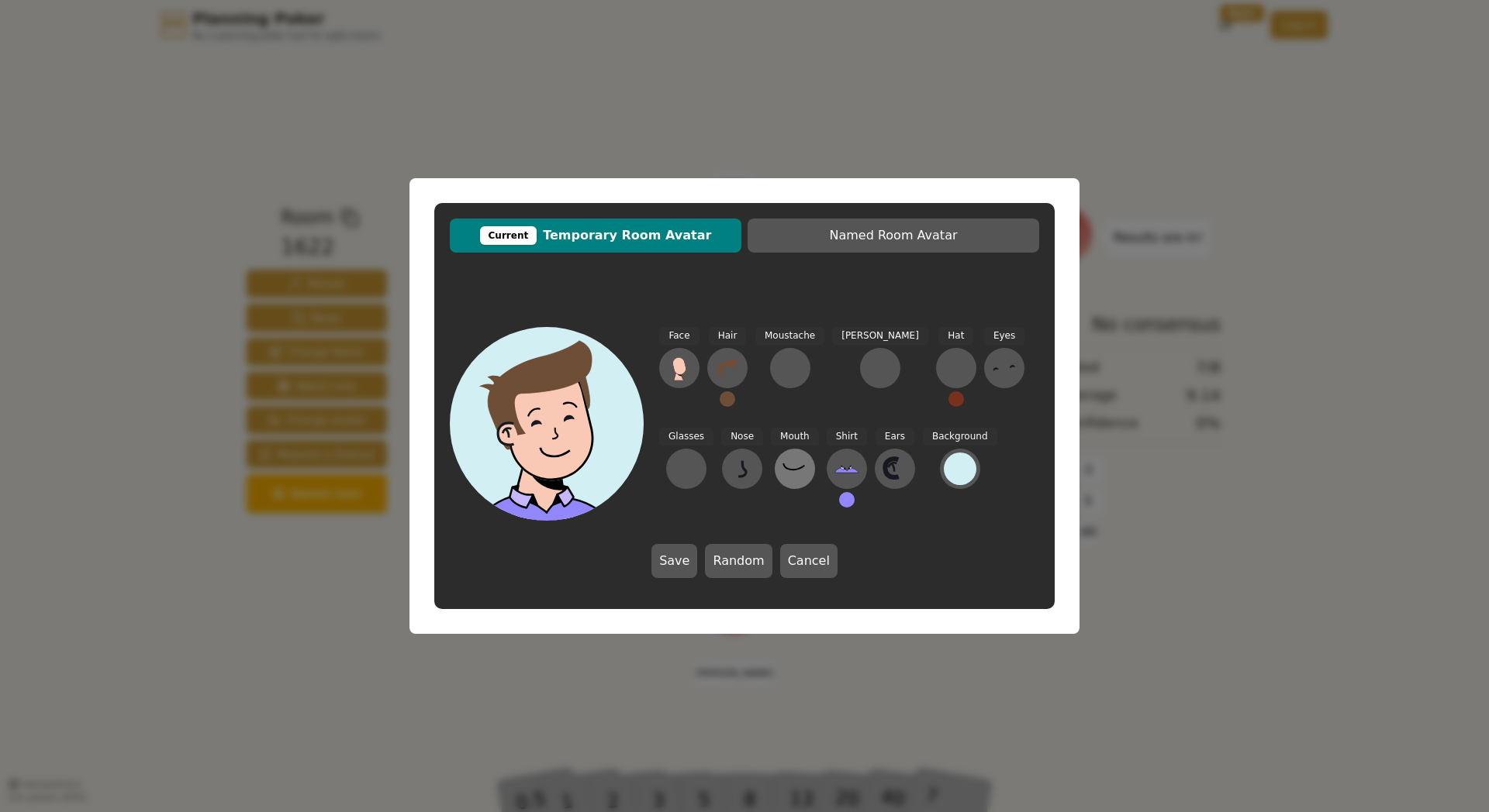
click at [783, 468] on icon at bounding box center [795, 469] width 25 height 25
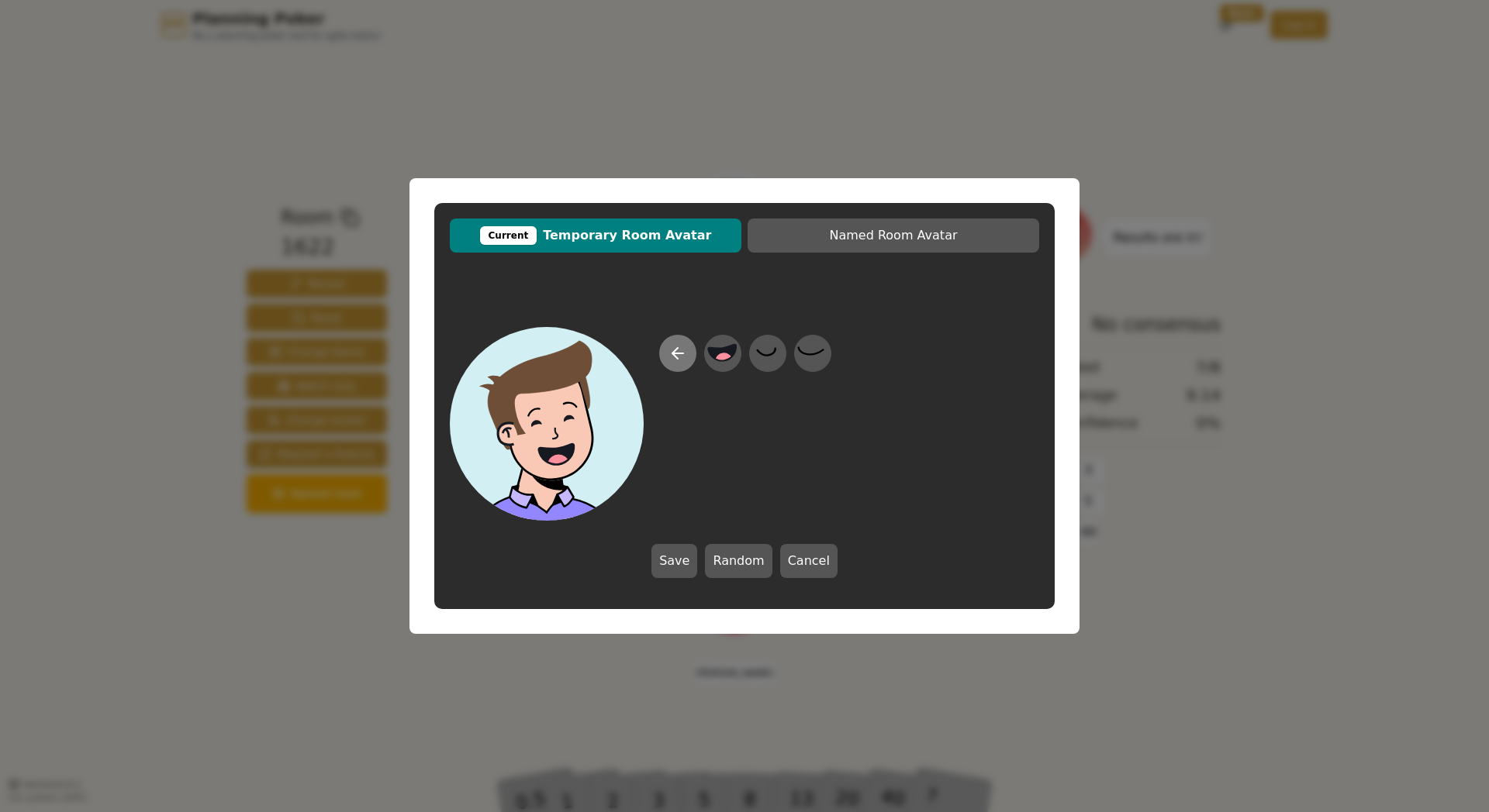
click at [670, 354] on icon at bounding box center [678, 354] width 19 height 19
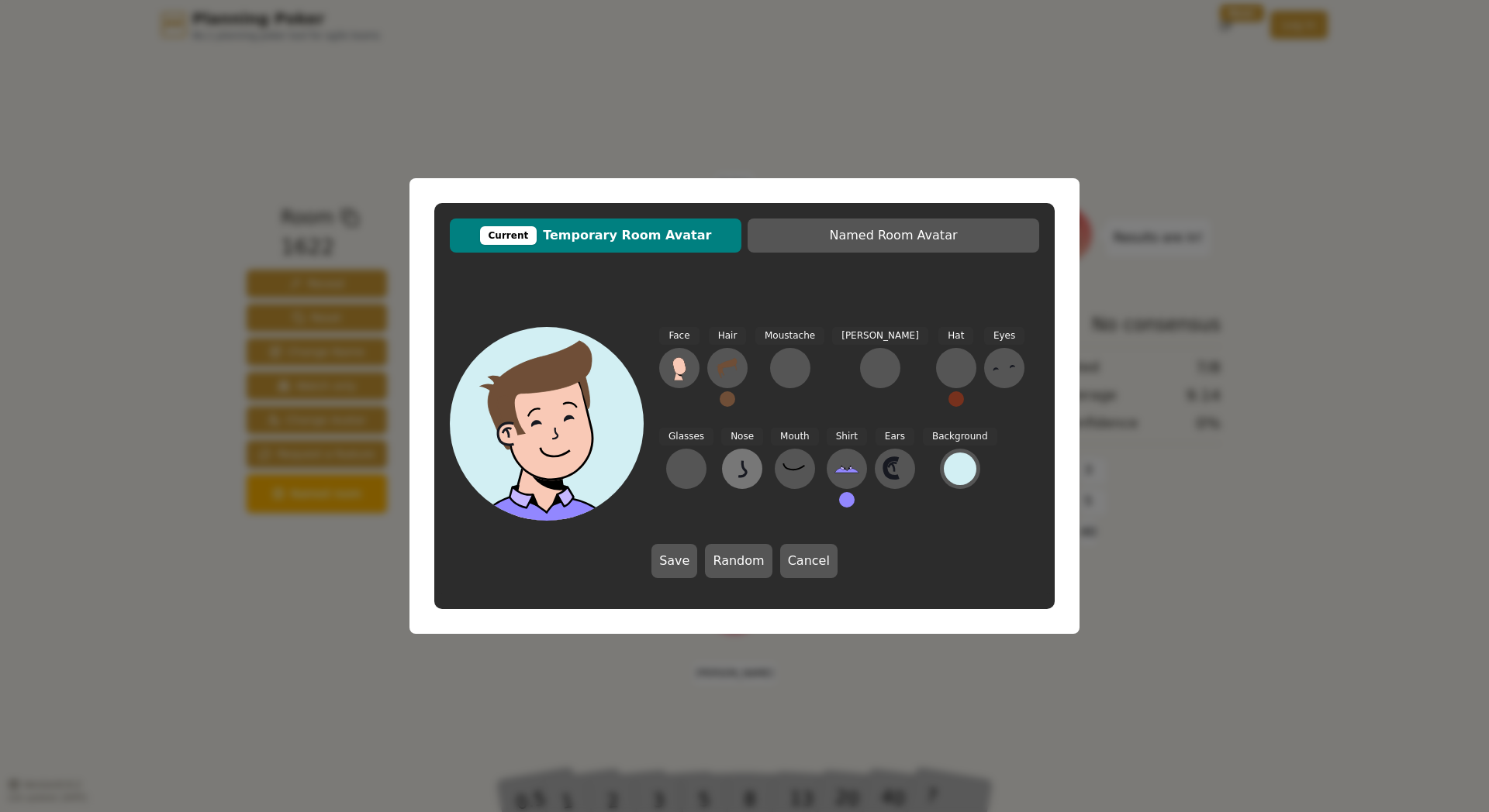
click at [730, 469] on icon at bounding box center [742, 469] width 25 height 25
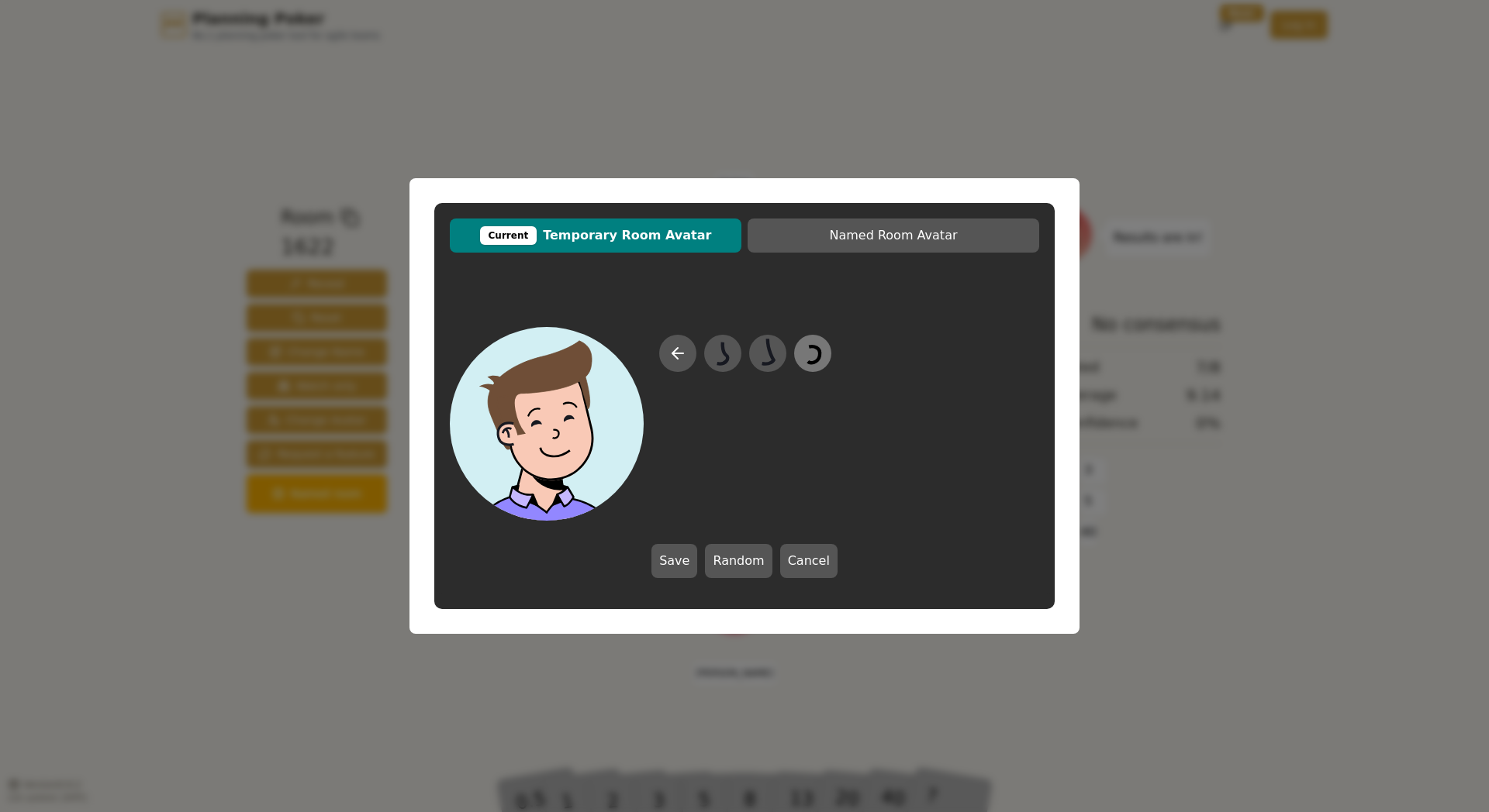
click at [802, 356] on icon at bounding box center [812, 354] width 30 height 35
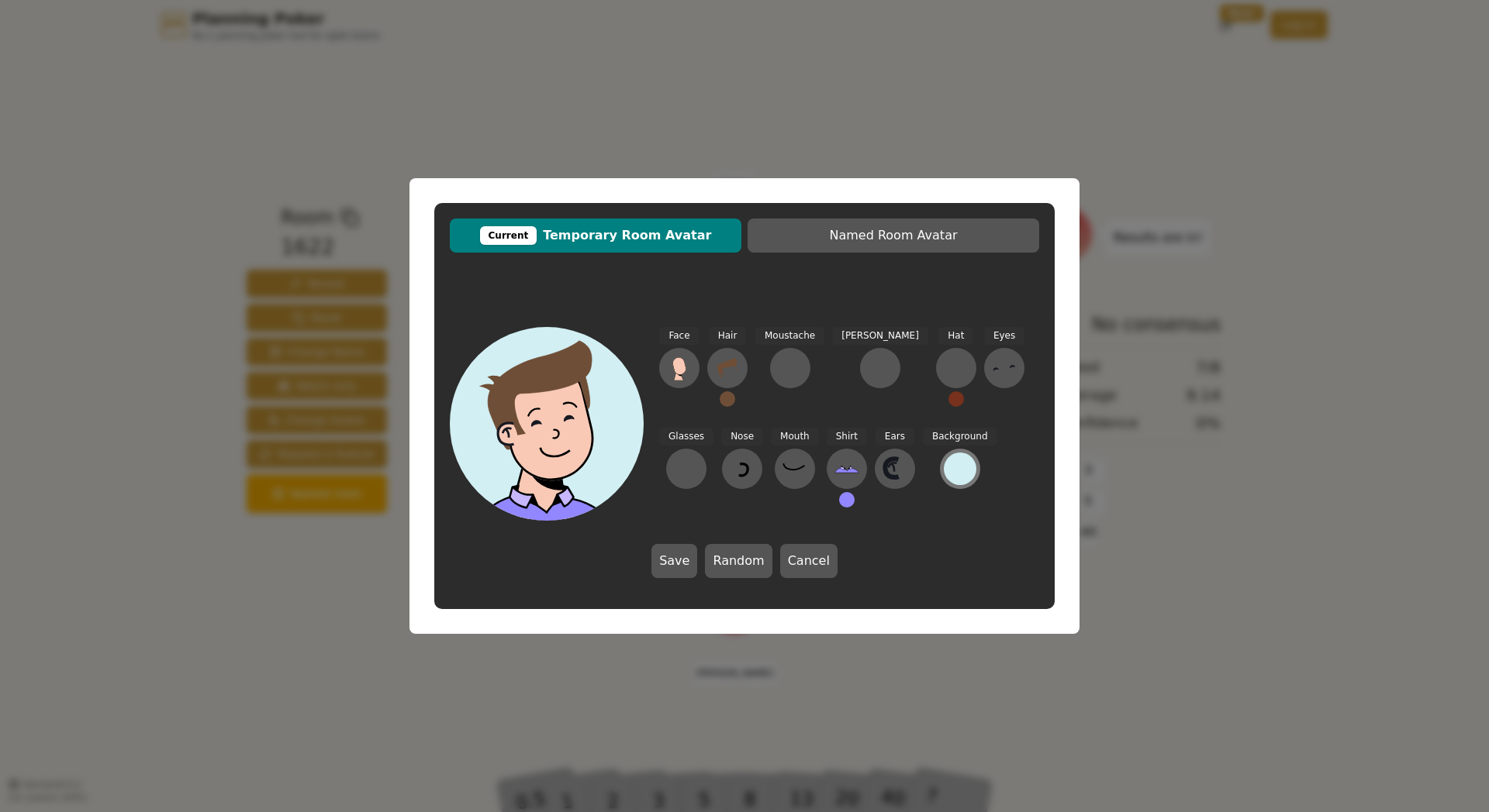
click at [944, 461] on div at bounding box center [960, 469] width 33 height 33
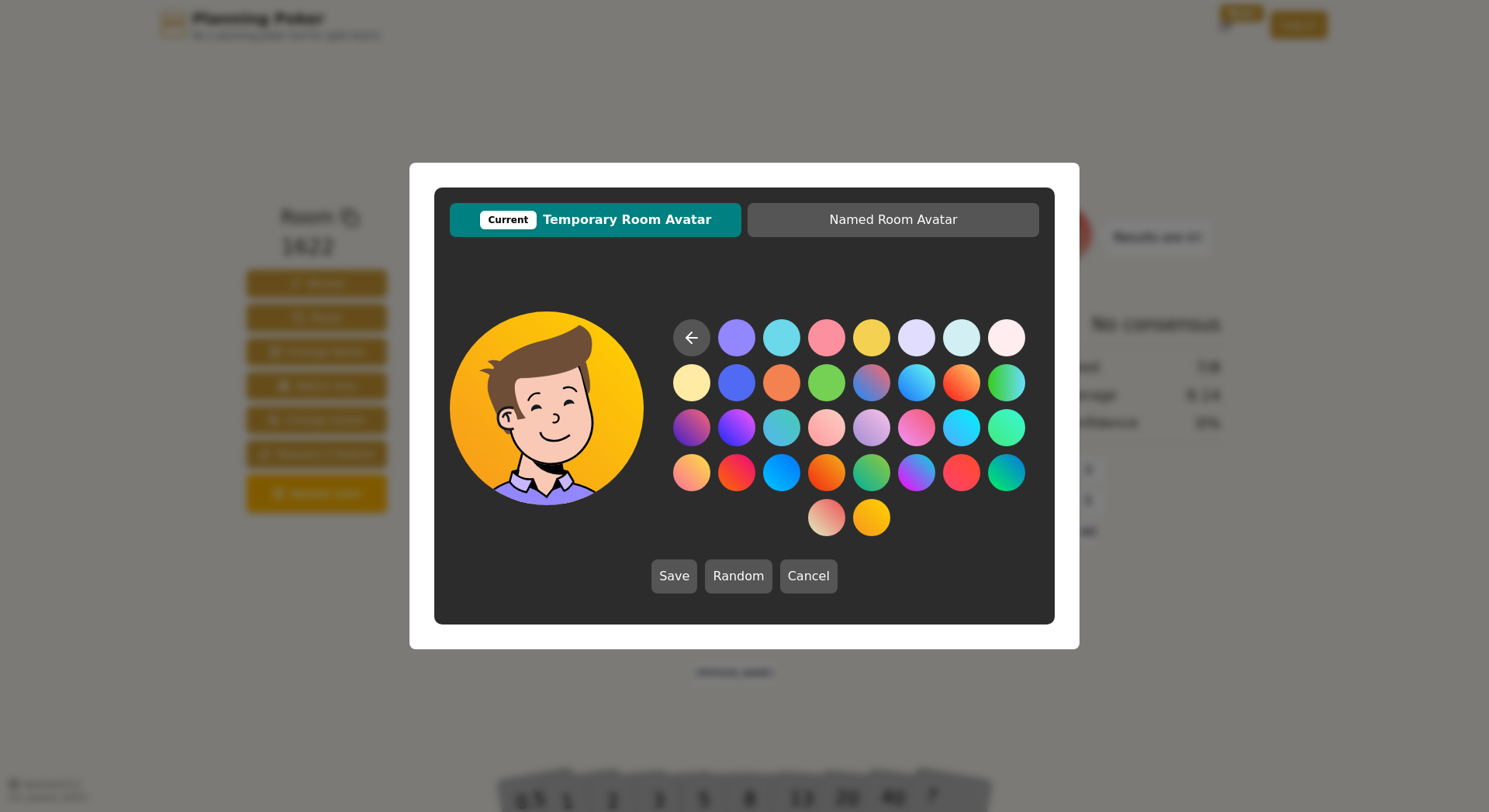
click at [874, 521] on button at bounding box center [872, 518] width 37 height 37
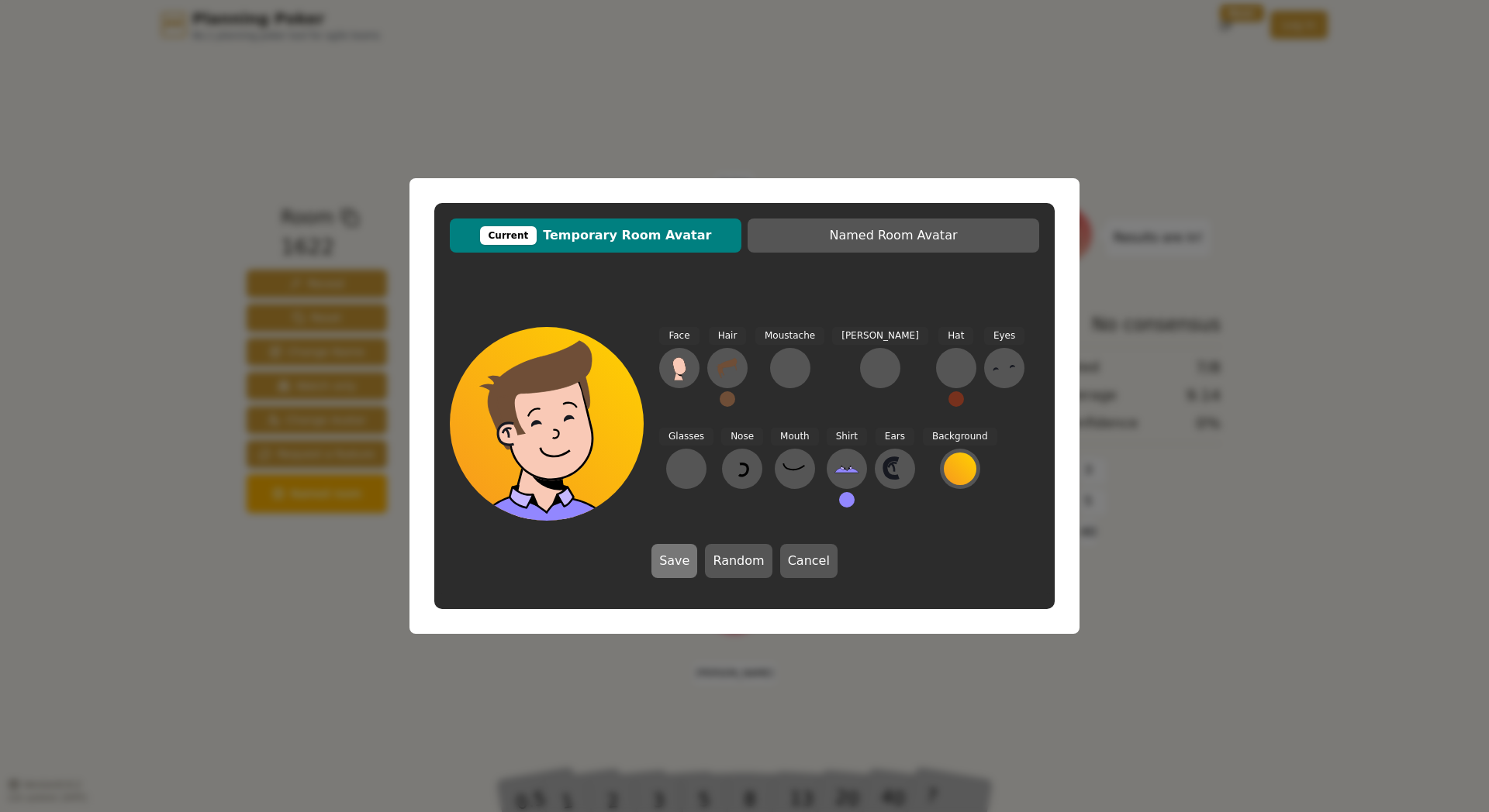
click at [672, 564] on button "Save" at bounding box center [674, 561] width 46 height 34
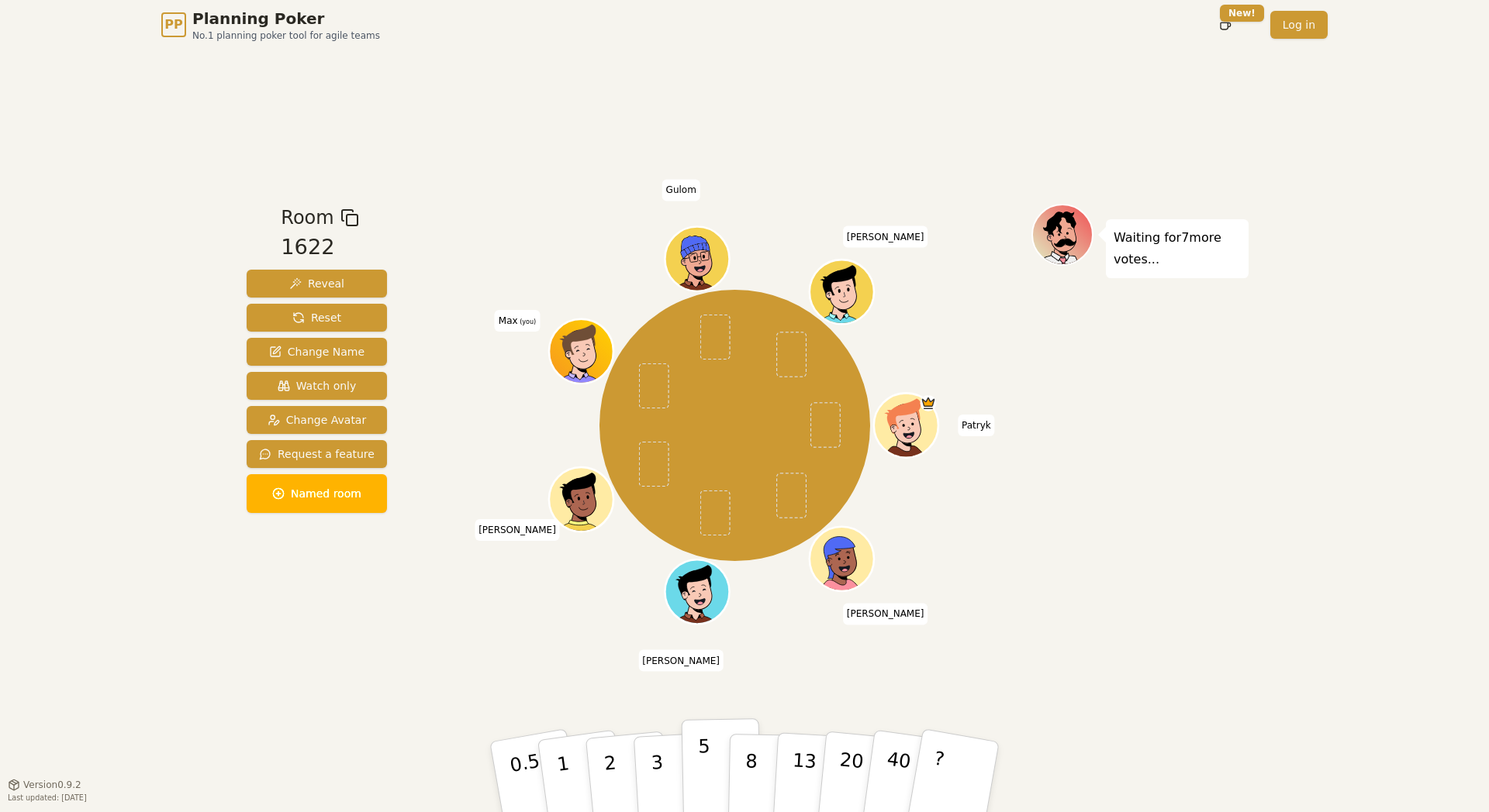
click at [704, 776] on p "5" at bounding box center [704, 777] width 13 height 84
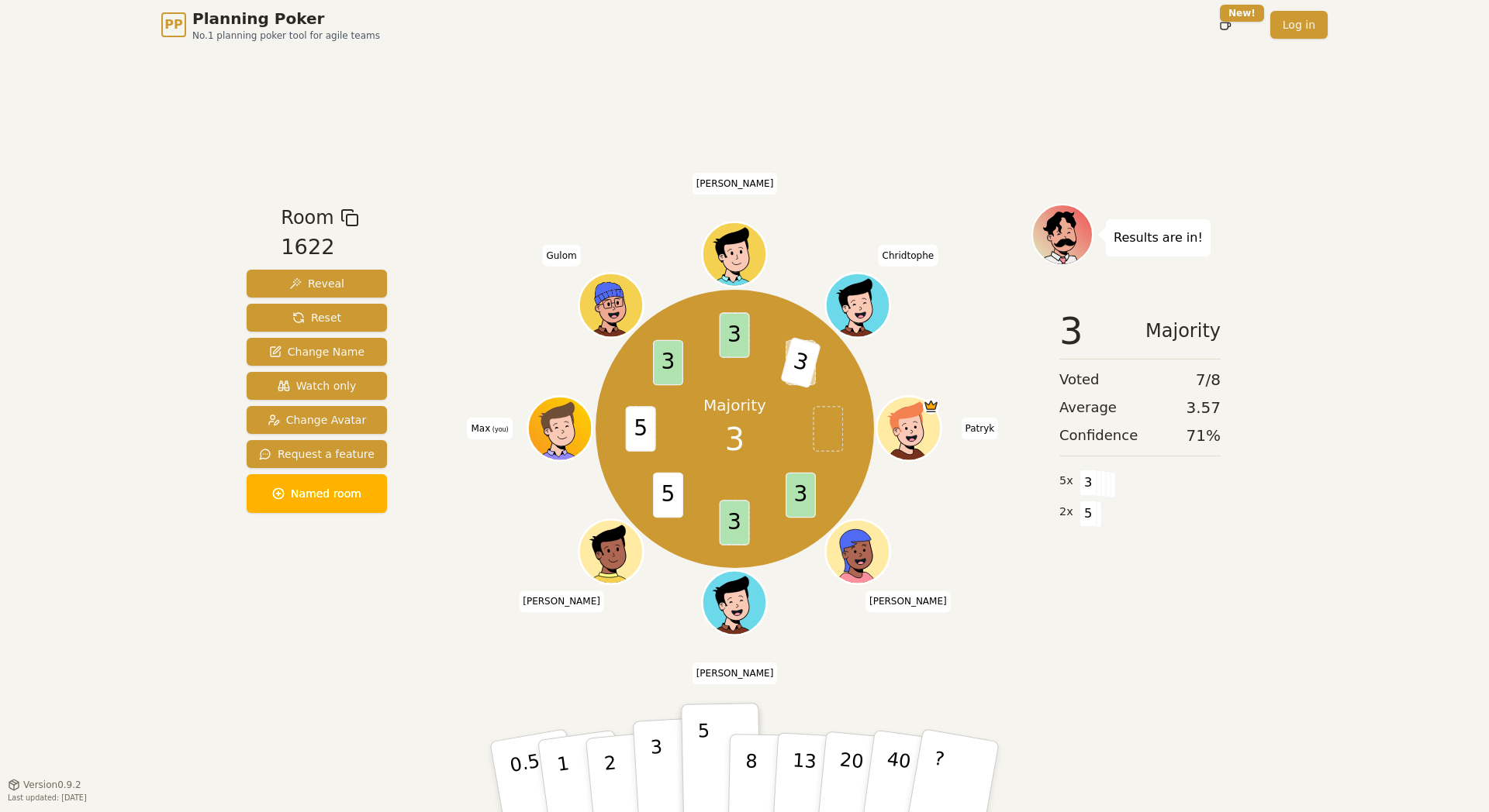
click at [659, 769] on p "3" at bounding box center [659, 778] width 17 height 84
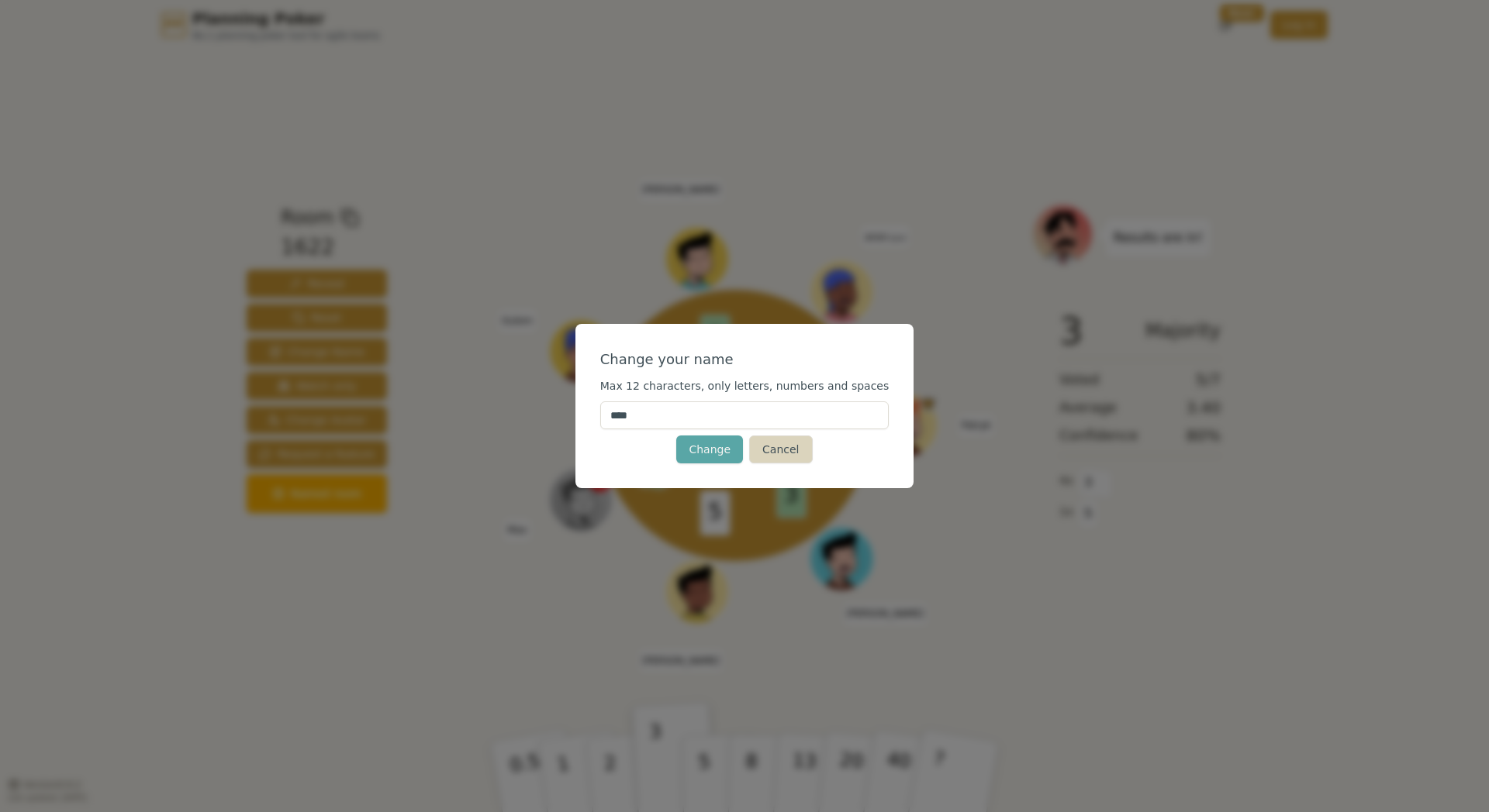
click at [781, 451] on button "Cancel" at bounding box center [780, 450] width 62 height 28
